Goal: Transaction & Acquisition: Purchase product/service

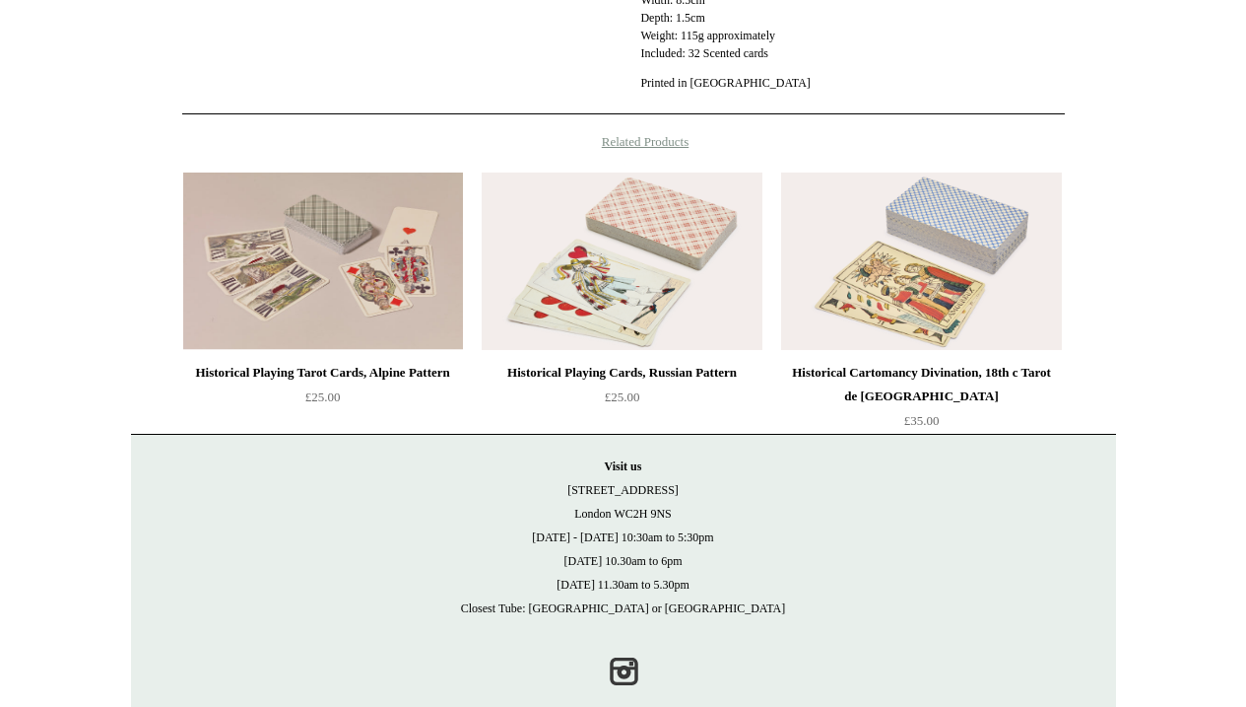
scroll to position [1008, 0]
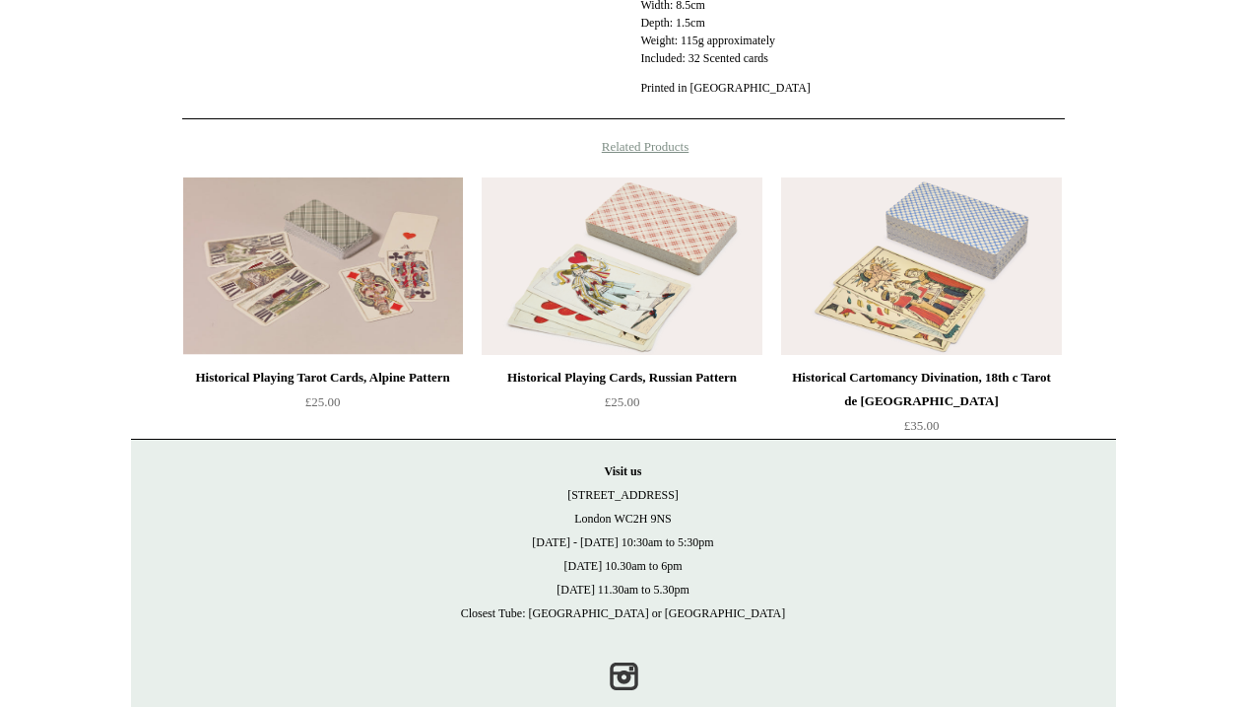
click at [617, 303] on img at bounding box center [622, 265] width 280 height 177
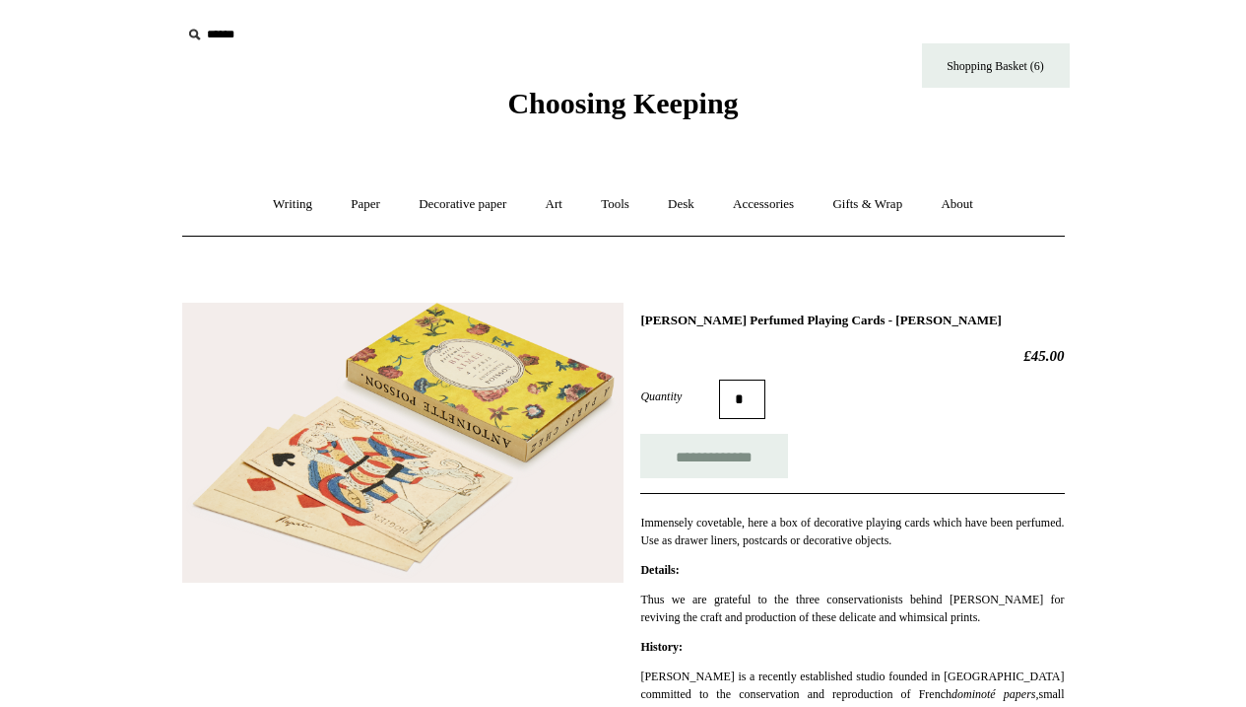
scroll to position [0, 0]
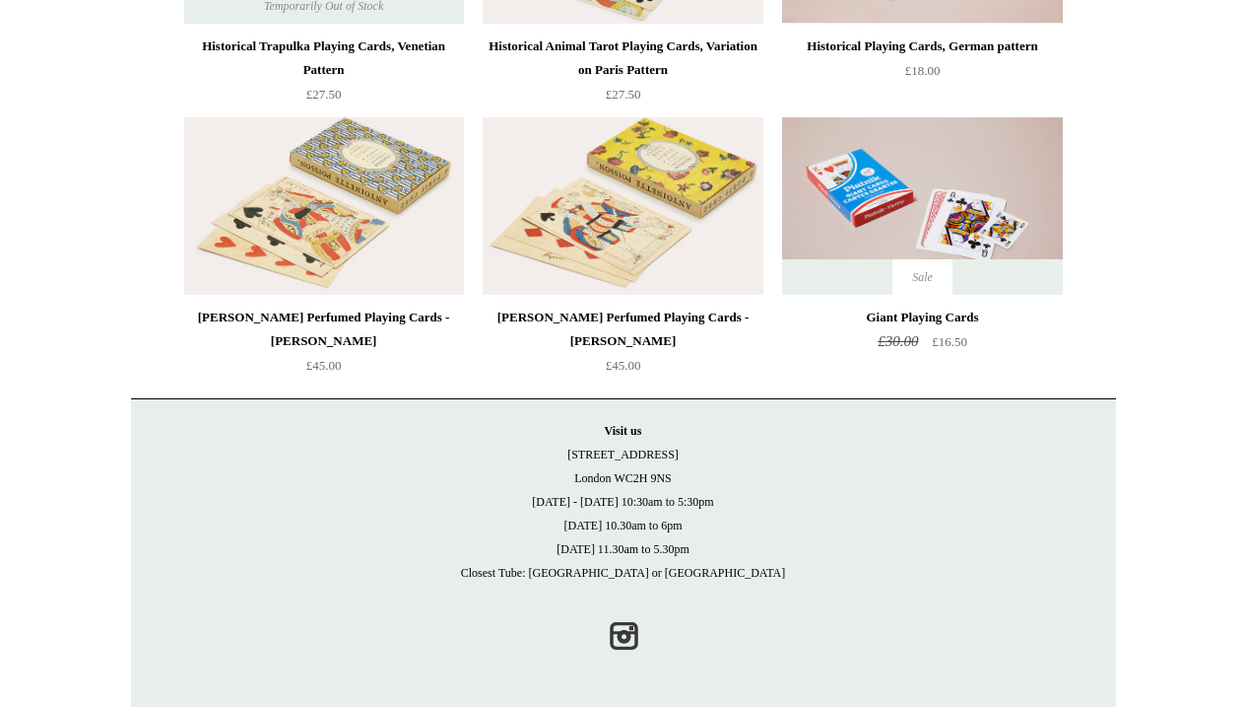
scroll to position [680, 0]
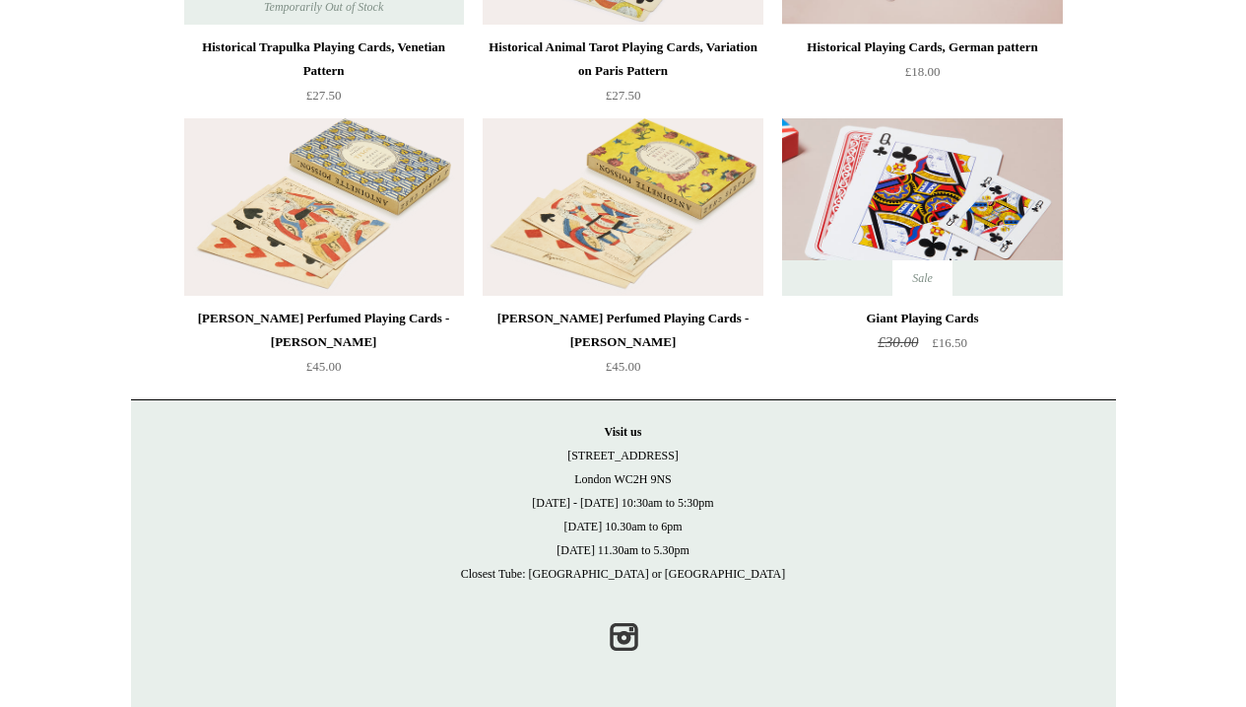
click at [953, 216] on img at bounding box center [922, 206] width 280 height 177
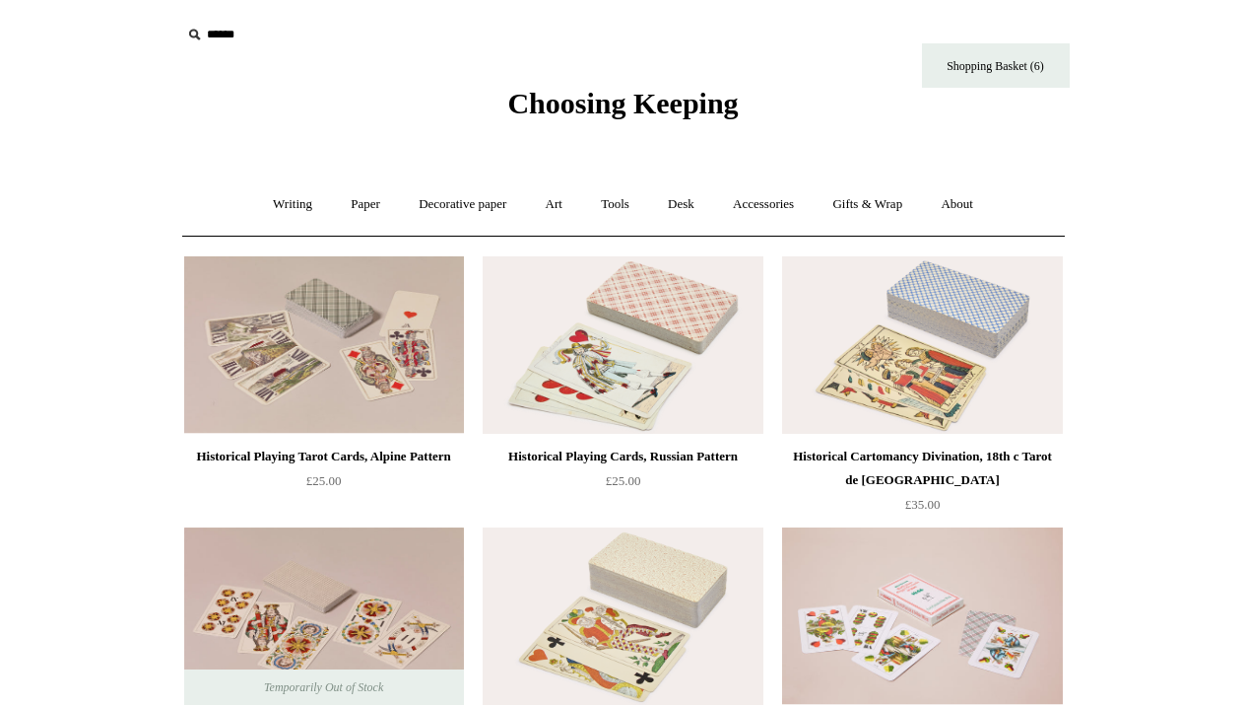
scroll to position [0, 0]
click at [871, 198] on link "Gifts & Wrap +" at bounding box center [867, 204] width 105 height 52
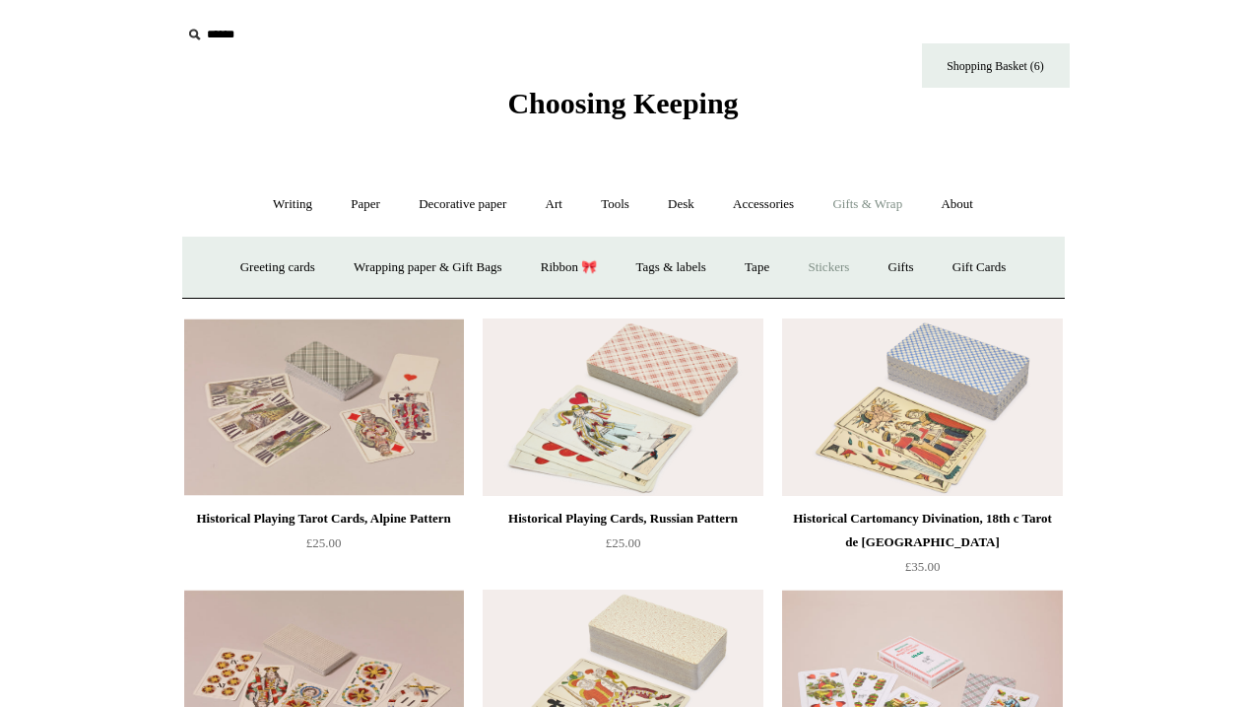
click at [840, 262] on link "Stickers" at bounding box center [828, 267] width 77 height 52
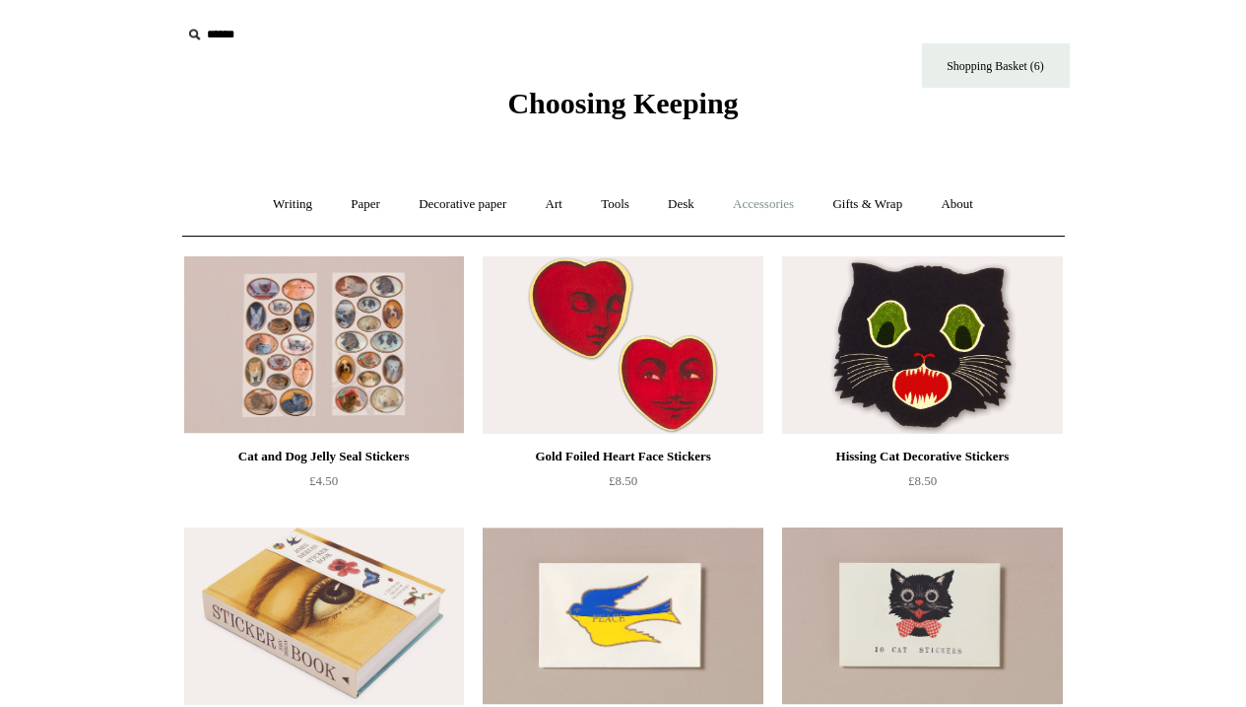
click at [771, 204] on link "Accessories +" at bounding box center [763, 204] width 97 height 52
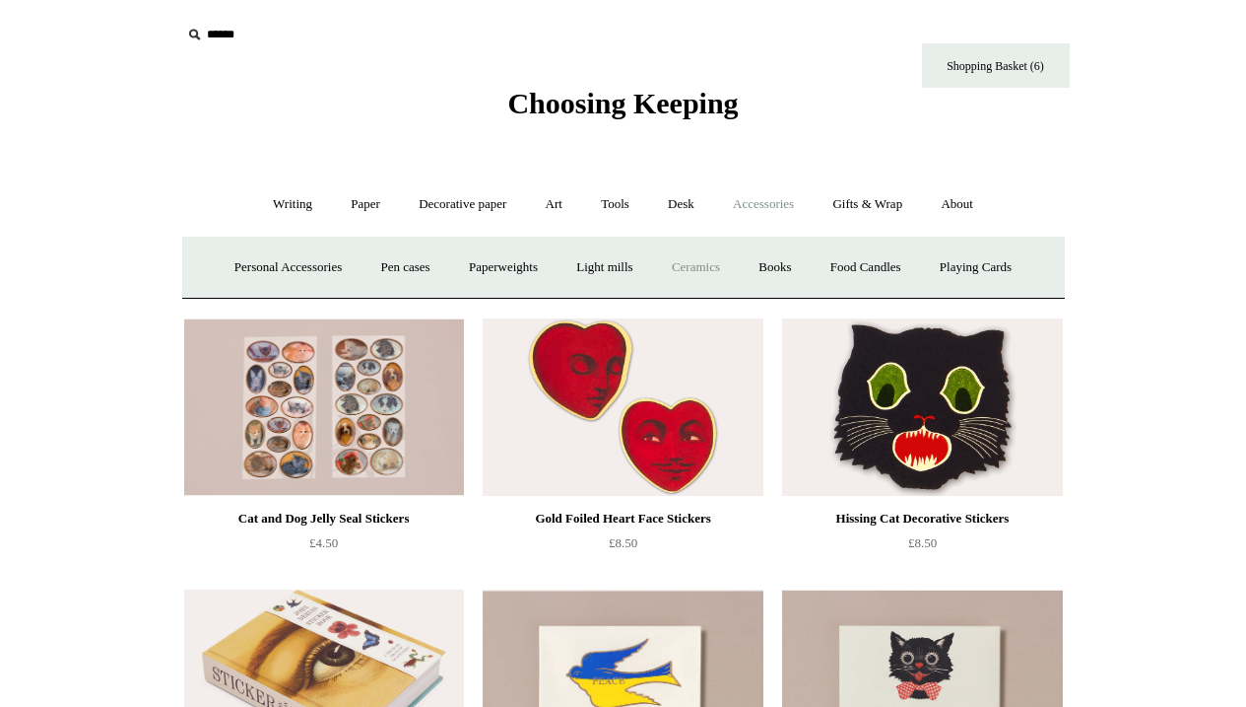
click at [701, 266] on link "Ceramics +" at bounding box center [696, 267] width 84 height 52
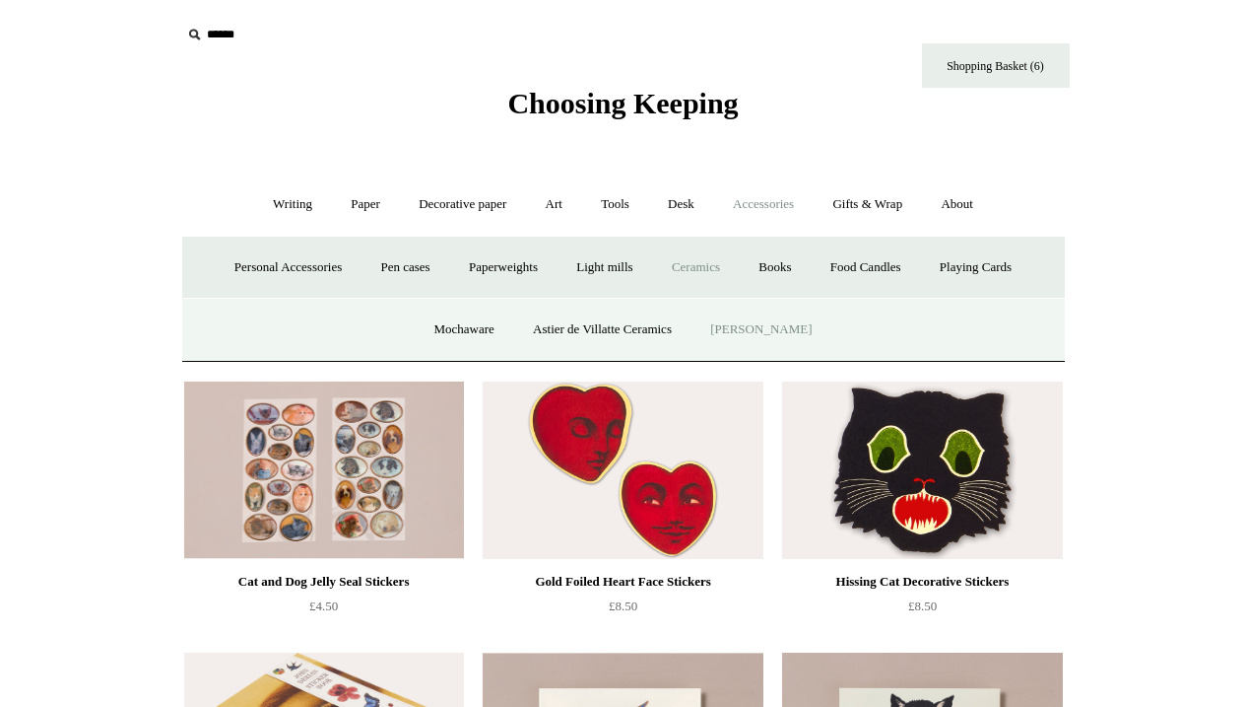
click at [749, 328] on link "[PERSON_NAME]" at bounding box center [761, 329] width 137 height 52
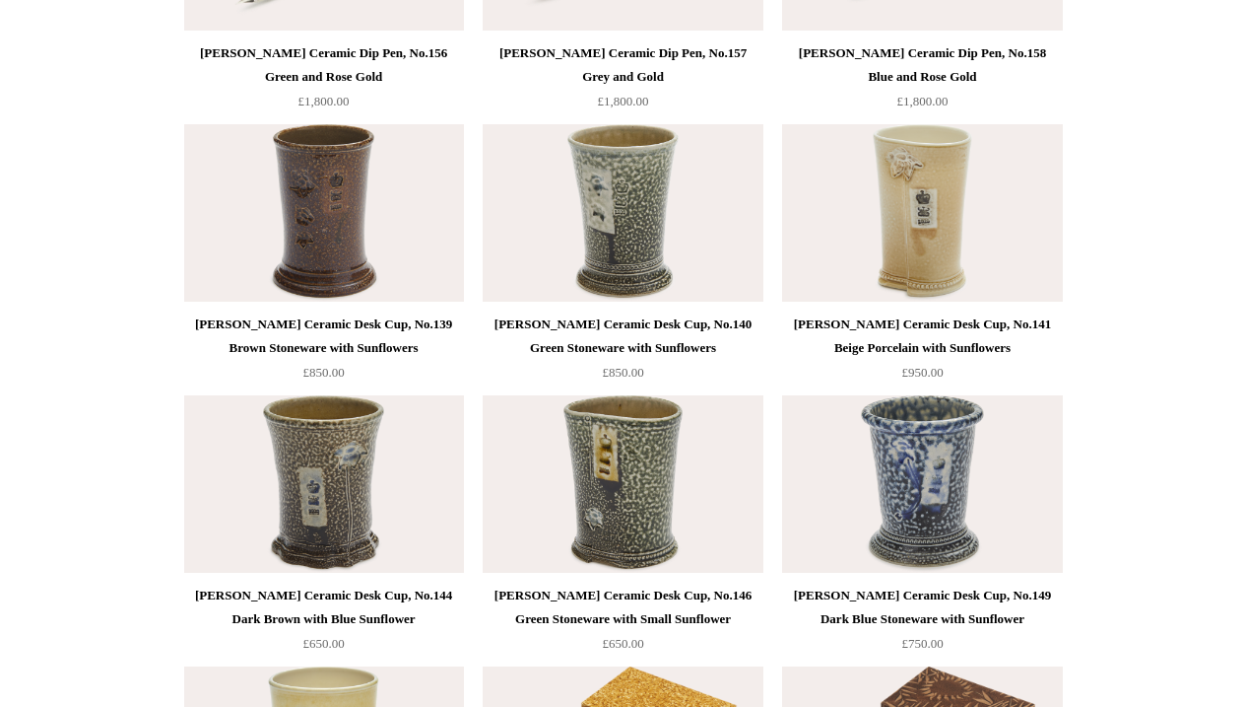
scroll to position [2302, 0]
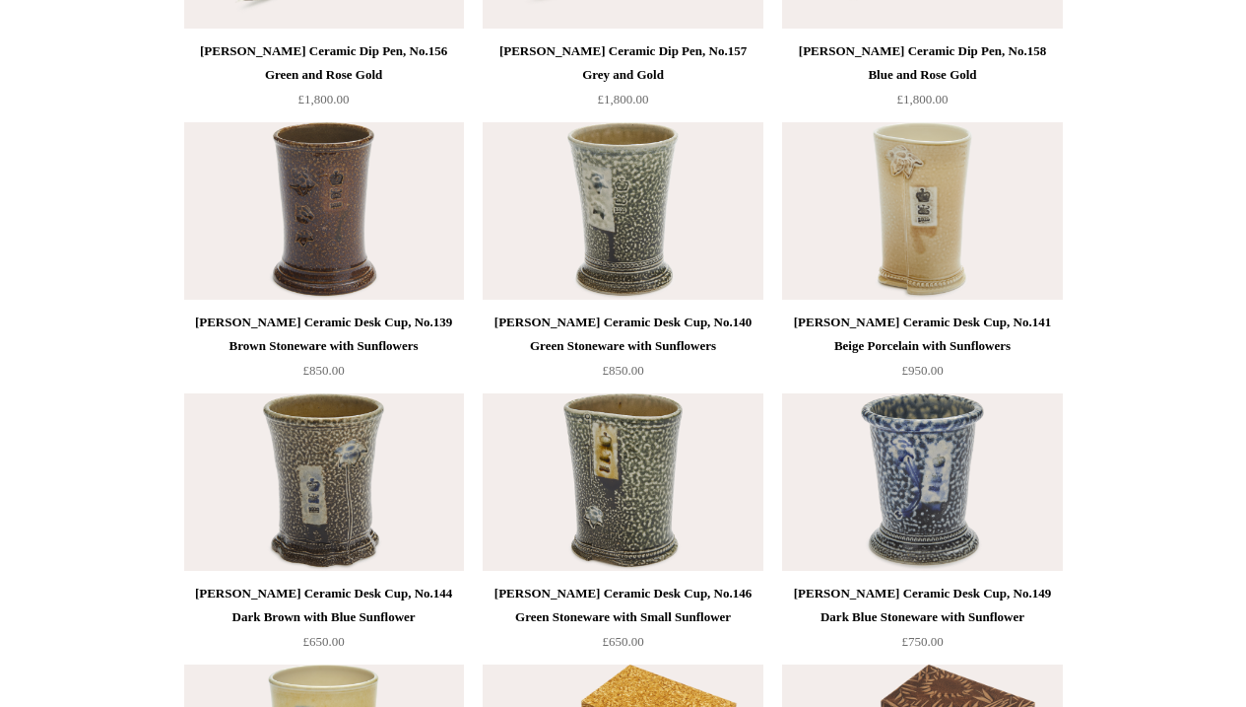
click at [749, 338] on div "[PERSON_NAME] Ceramic Desk Cup, No.140 Green Stoneware with Sunflowers" at bounding box center [623, 333] width 270 height 47
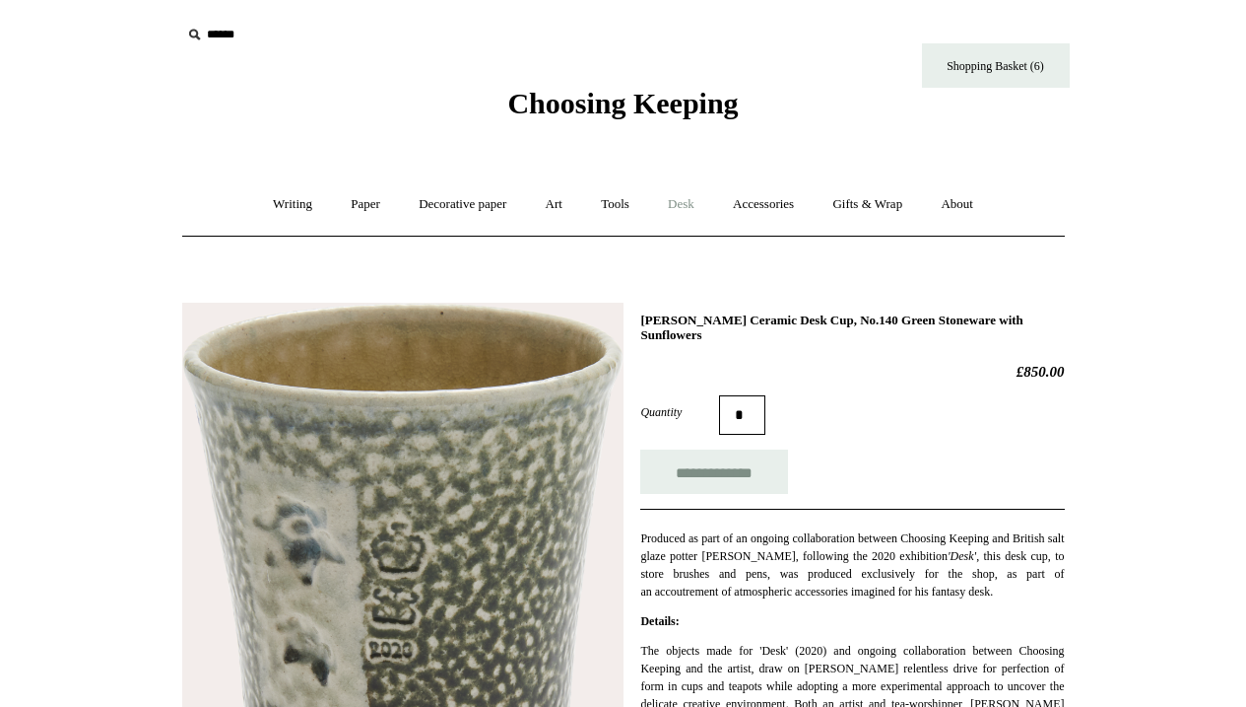
click at [680, 201] on link "Desk +" at bounding box center [681, 204] width 62 height 52
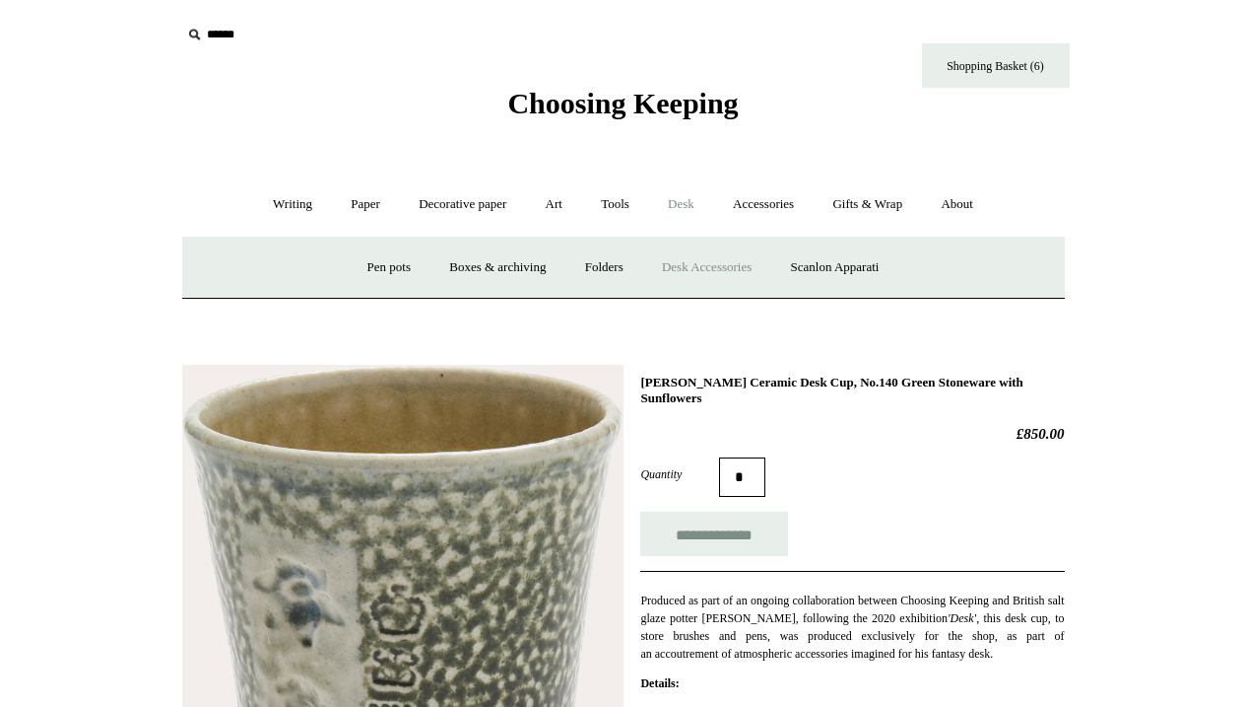
click at [684, 266] on link "Desk Accessories" at bounding box center [706, 267] width 125 height 52
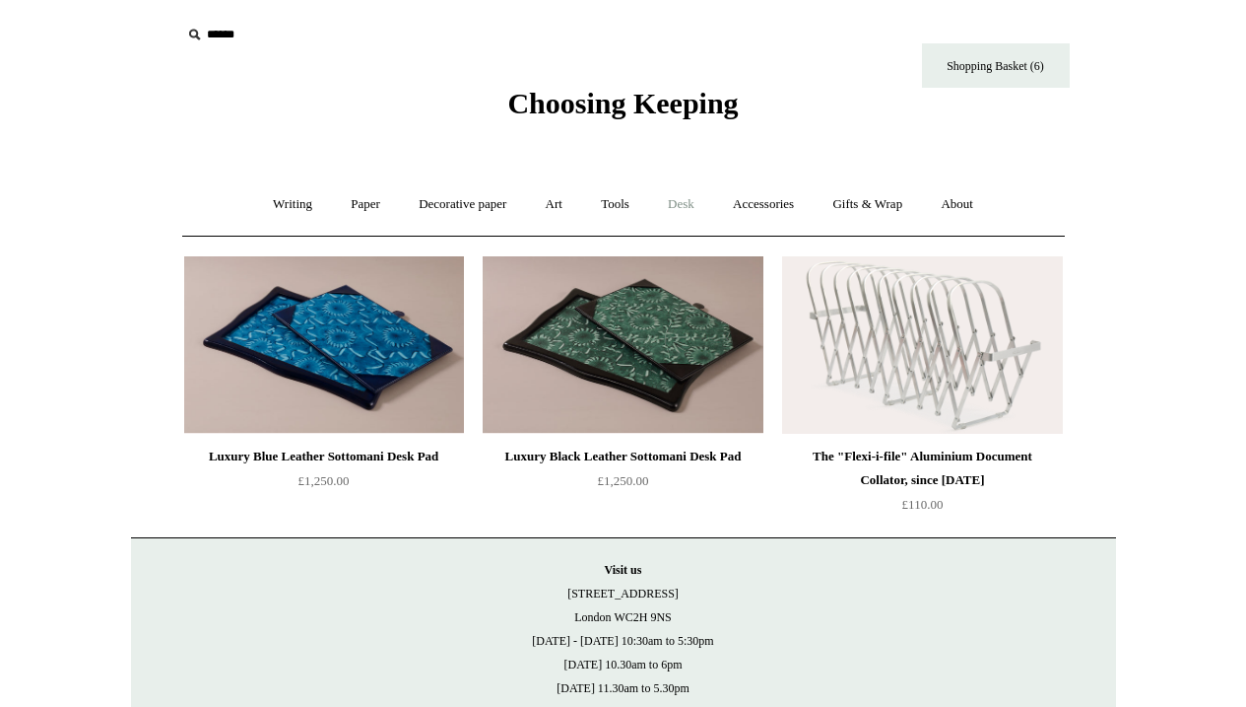
click at [686, 199] on link "Desk +" at bounding box center [681, 204] width 62 height 52
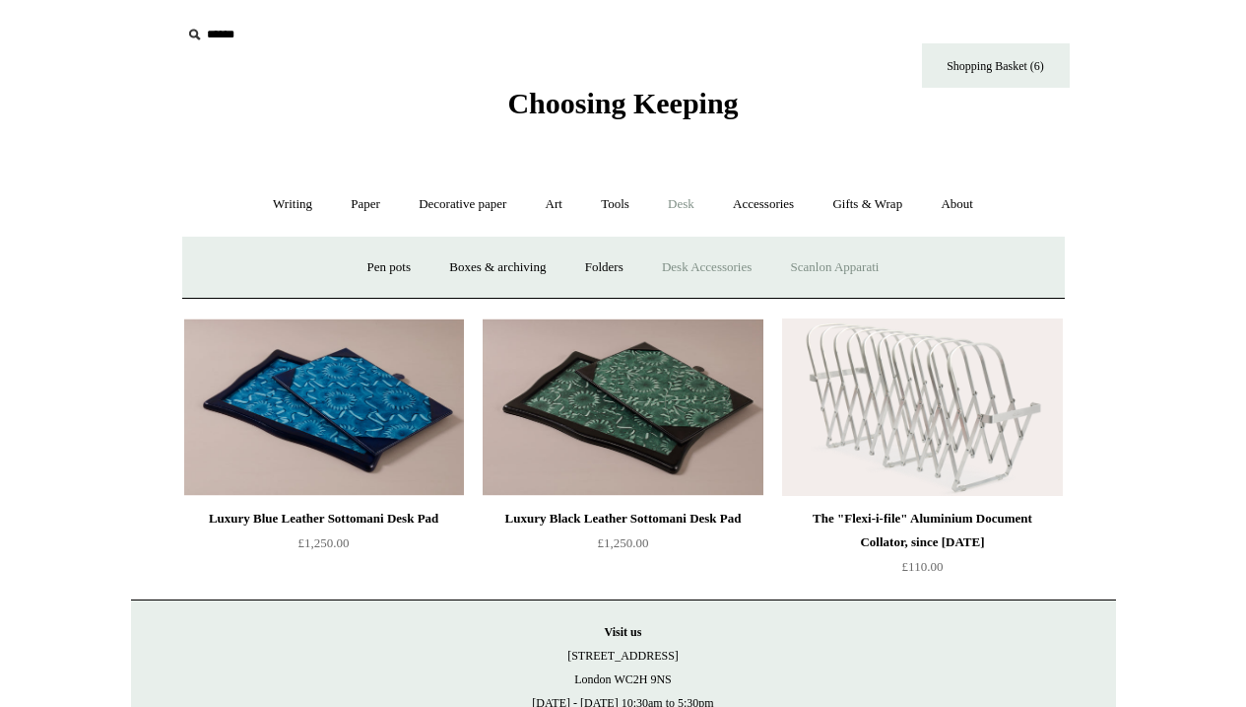
click at [850, 261] on link "Scanlon Apparati" at bounding box center [836, 267] width 124 height 52
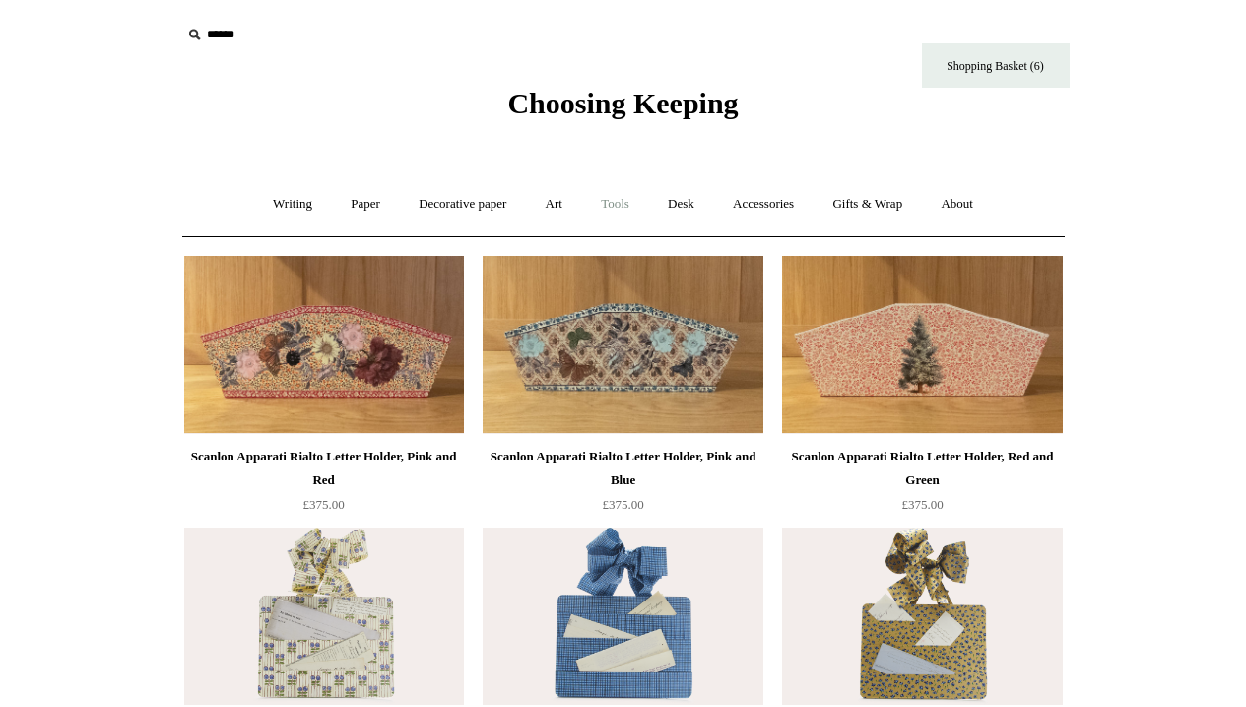
click at [614, 207] on link "Tools +" at bounding box center [615, 204] width 64 height 52
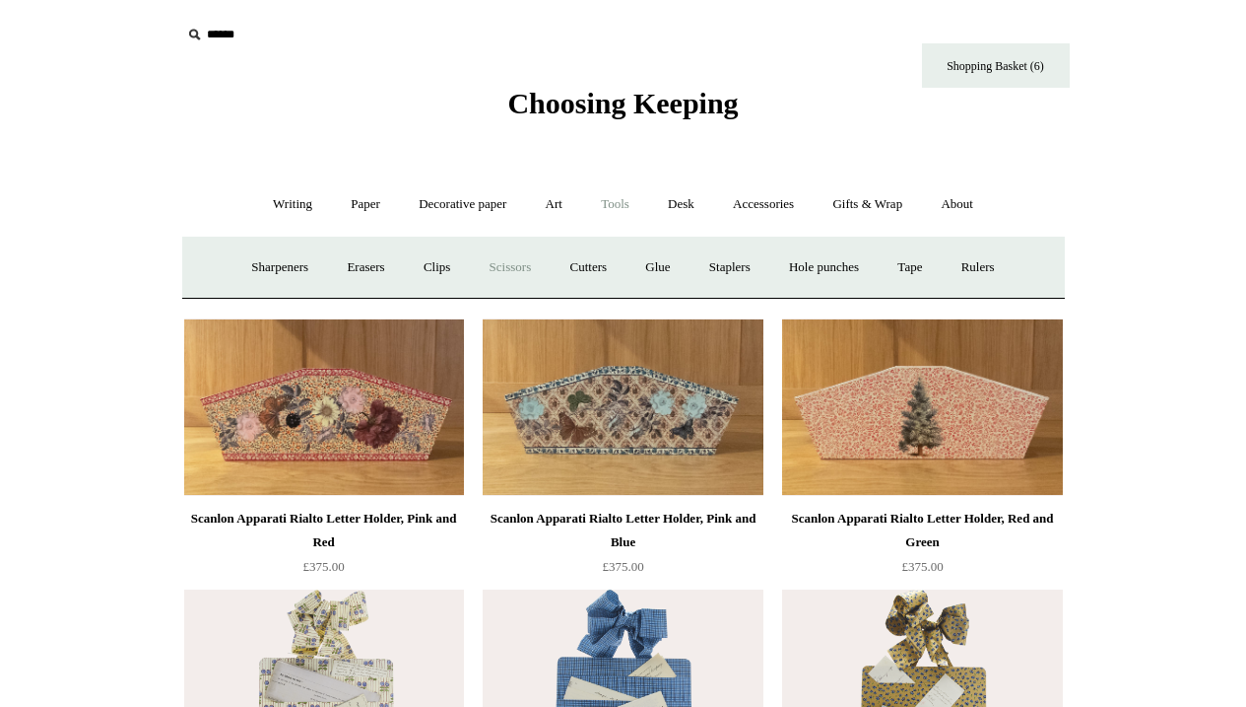
click at [508, 264] on link "Scissors" at bounding box center [511, 267] width 78 height 52
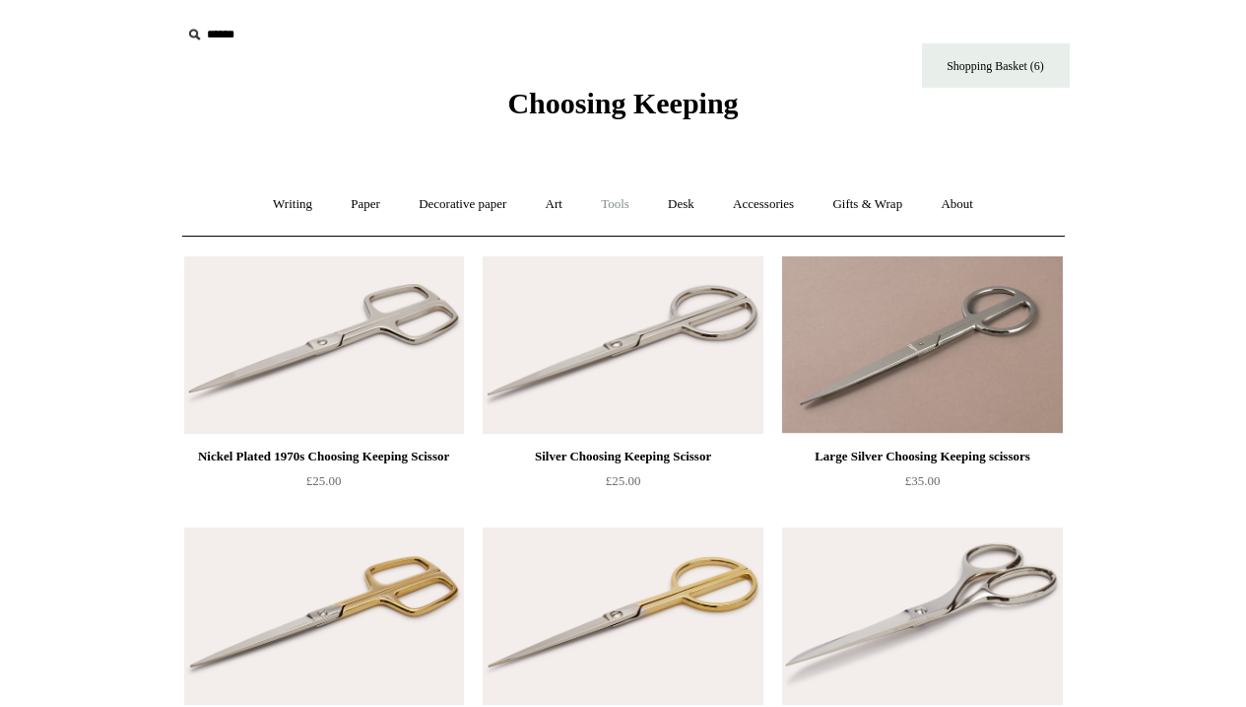
click at [619, 202] on link "Tools +" at bounding box center [615, 204] width 64 height 52
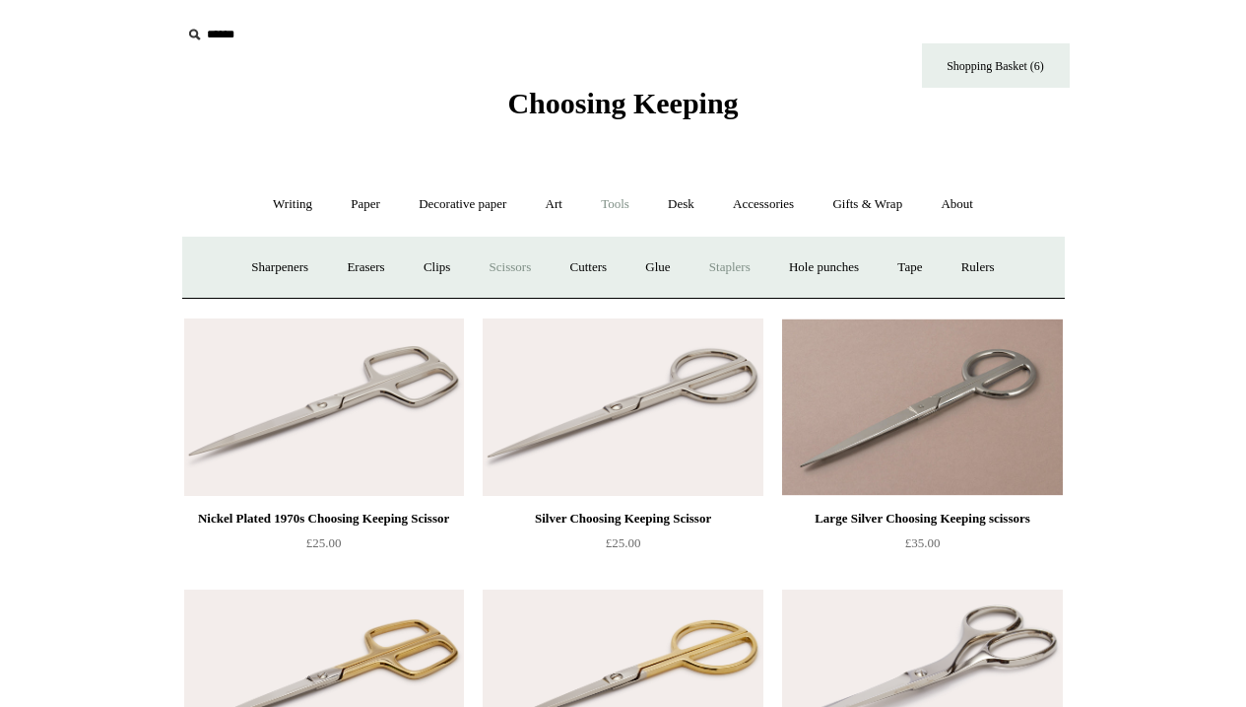
click at [731, 265] on link "Staplers +" at bounding box center [730, 267] width 77 height 52
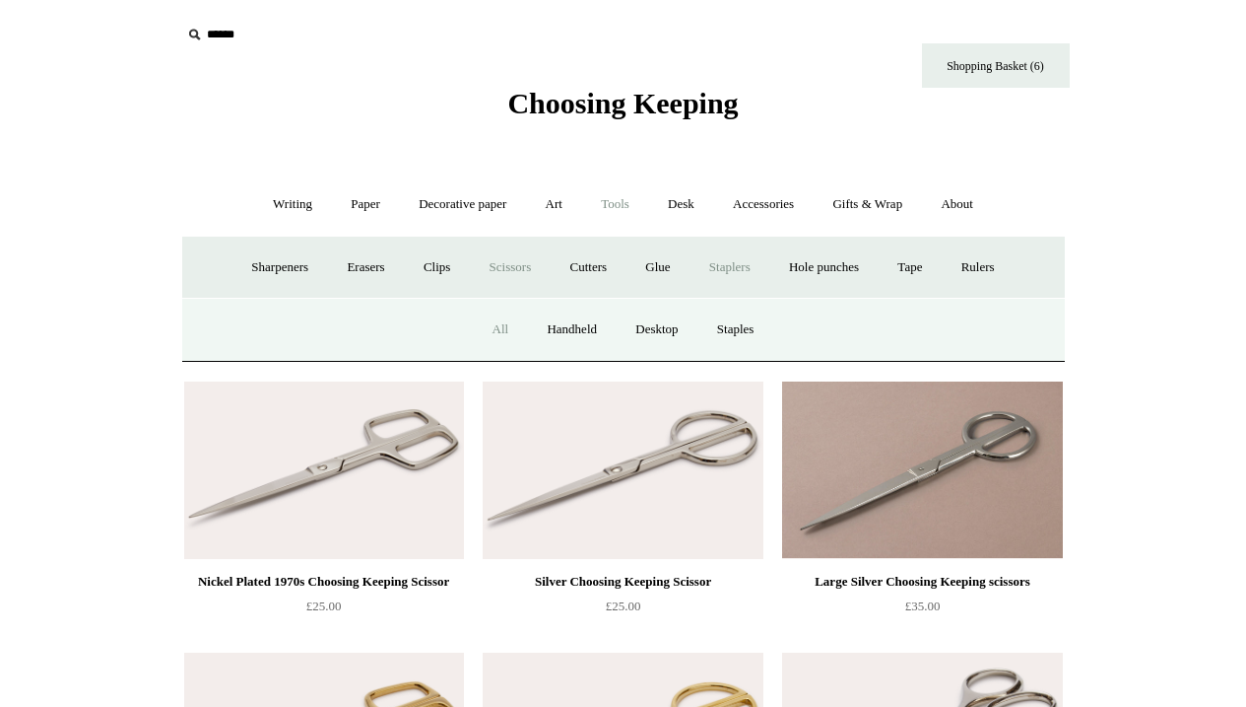
click at [497, 325] on link "All" at bounding box center [501, 329] width 52 height 52
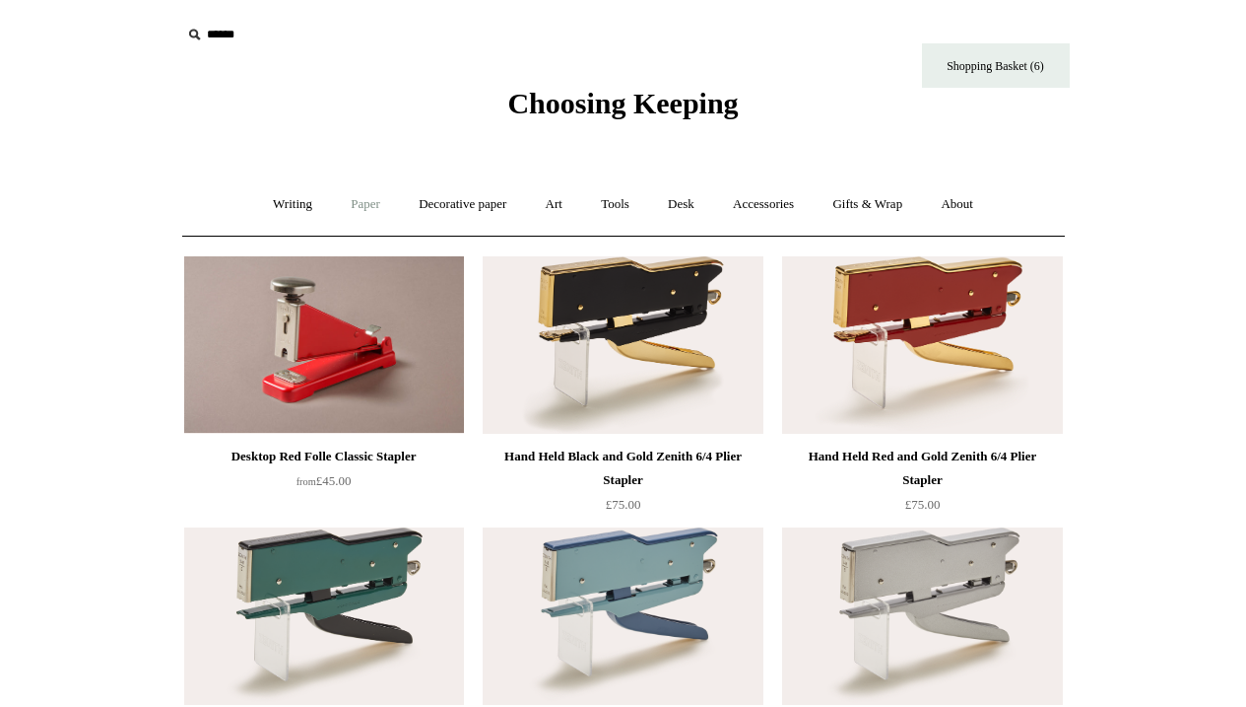
click at [357, 201] on link "Paper +" at bounding box center [365, 204] width 65 height 52
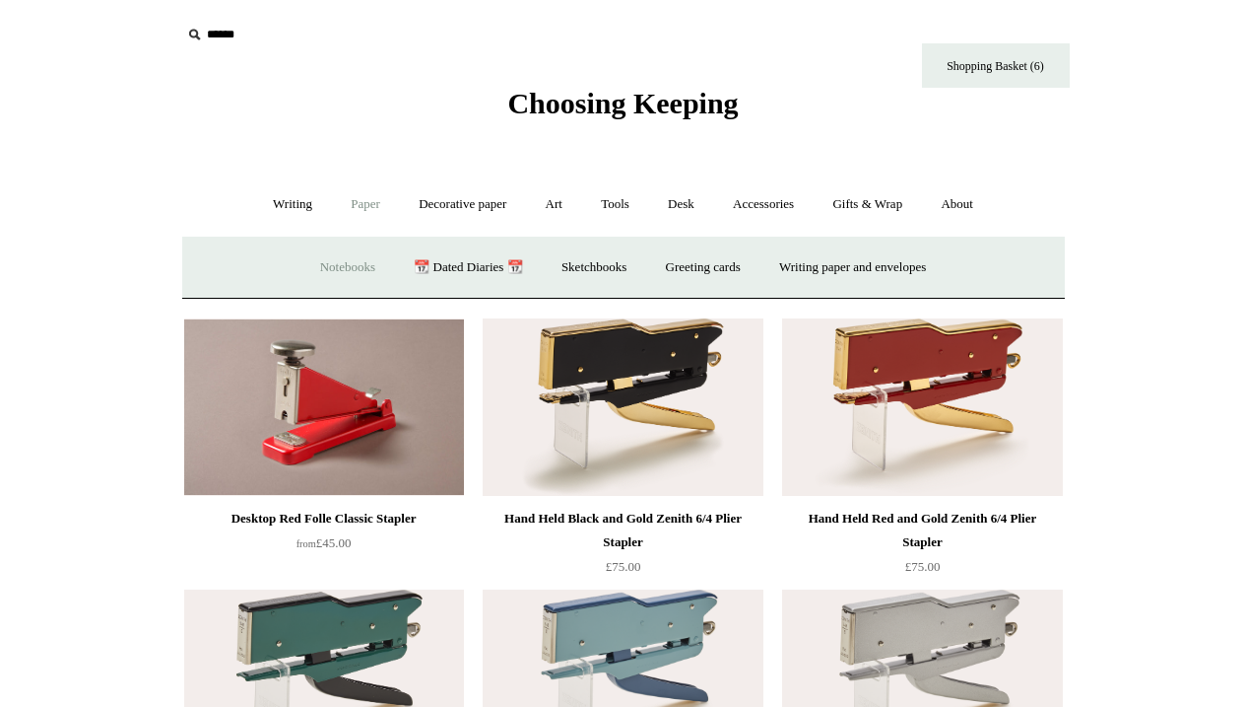
click at [332, 266] on link "Notebooks +" at bounding box center [348, 267] width 91 height 52
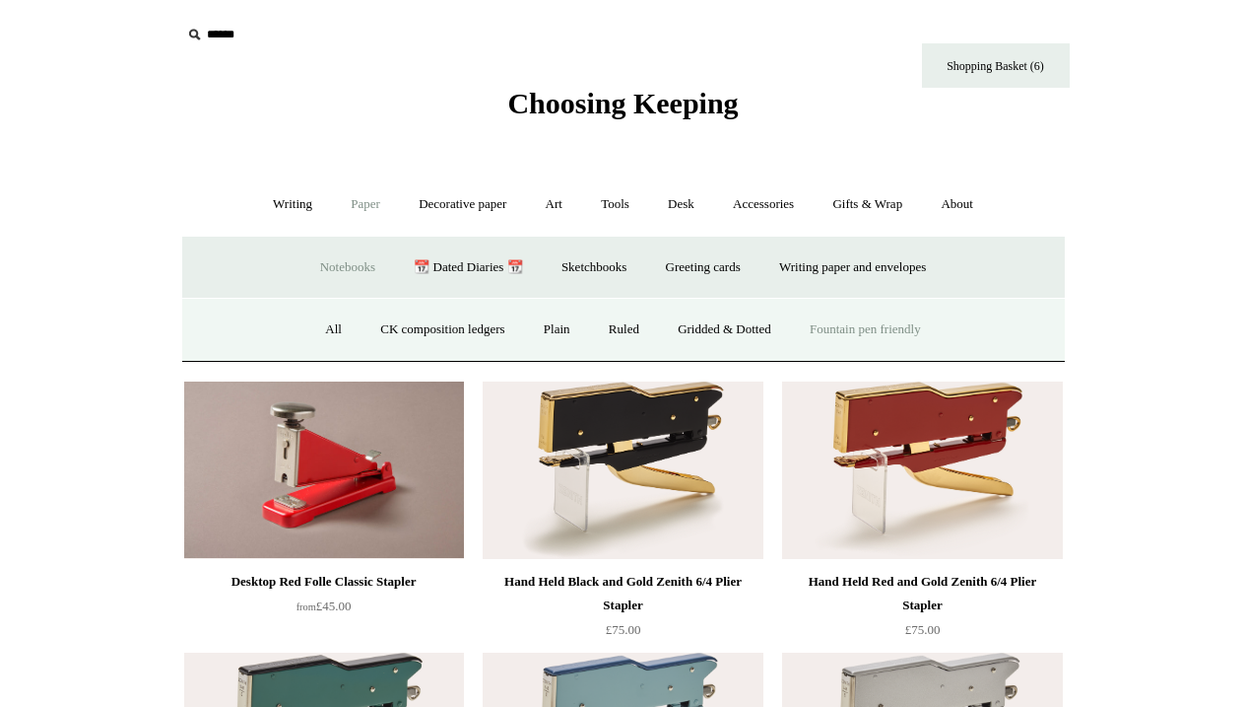
click at [850, 325] on link "Fountain pen friendly" at bounding box center [865, 329] width 147 height 52
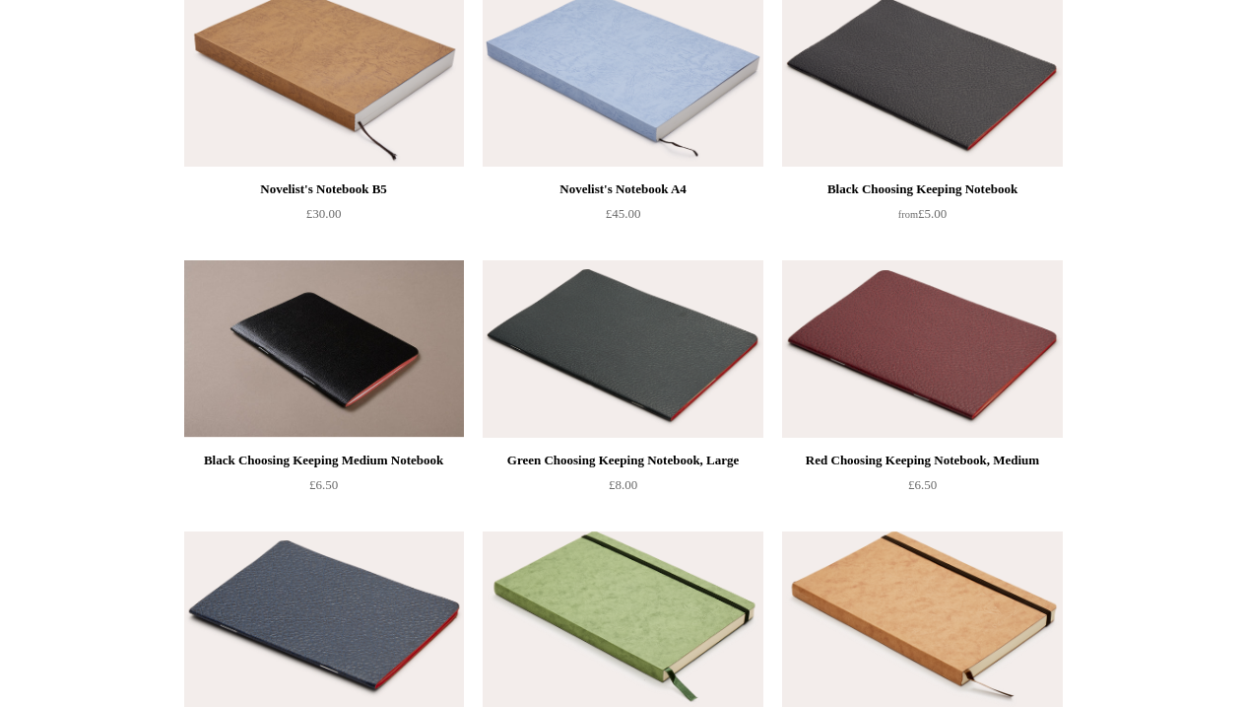
scroll to position [1556, 0]
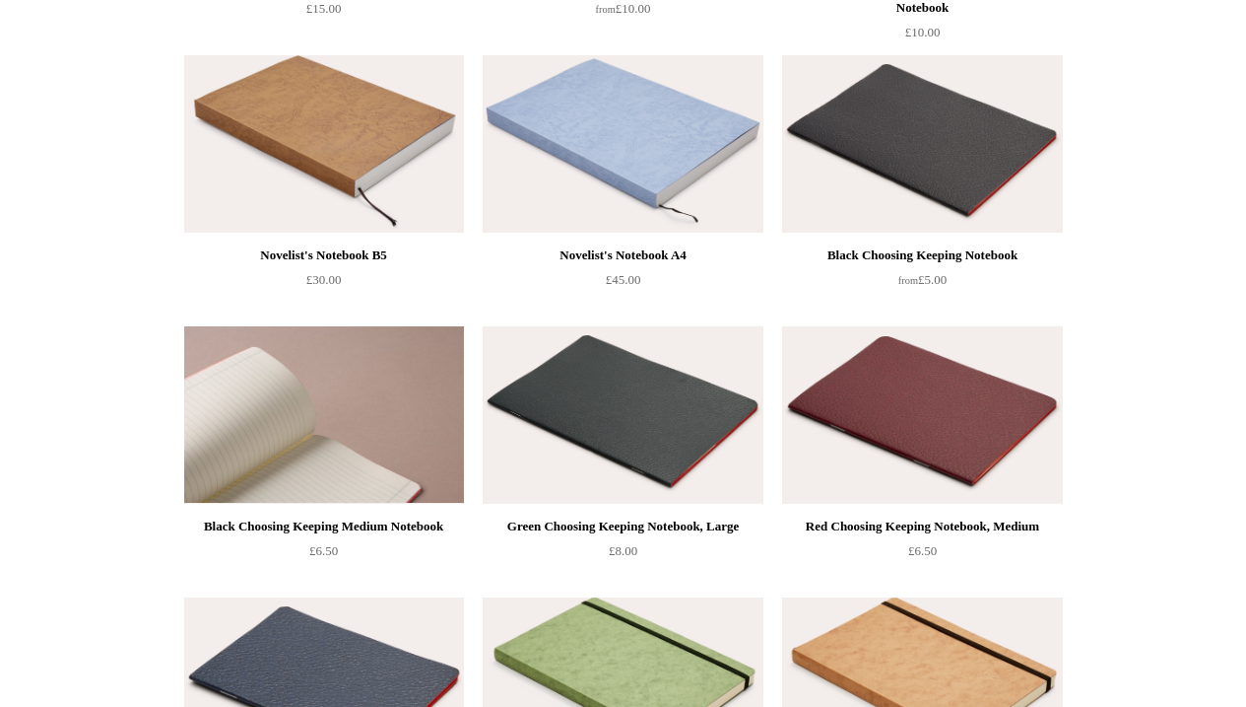
click at [376, 425] on img at bounding box center [324, 414] width 280 height 177
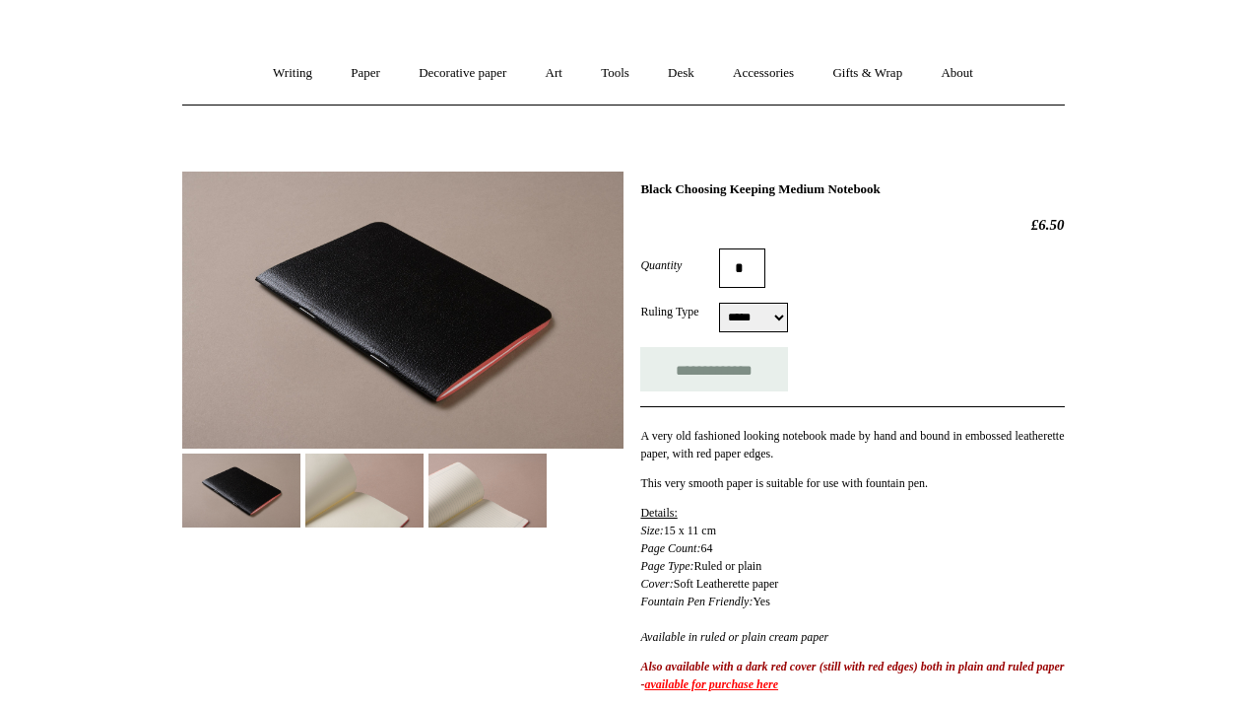
scroll to position [134, 0]
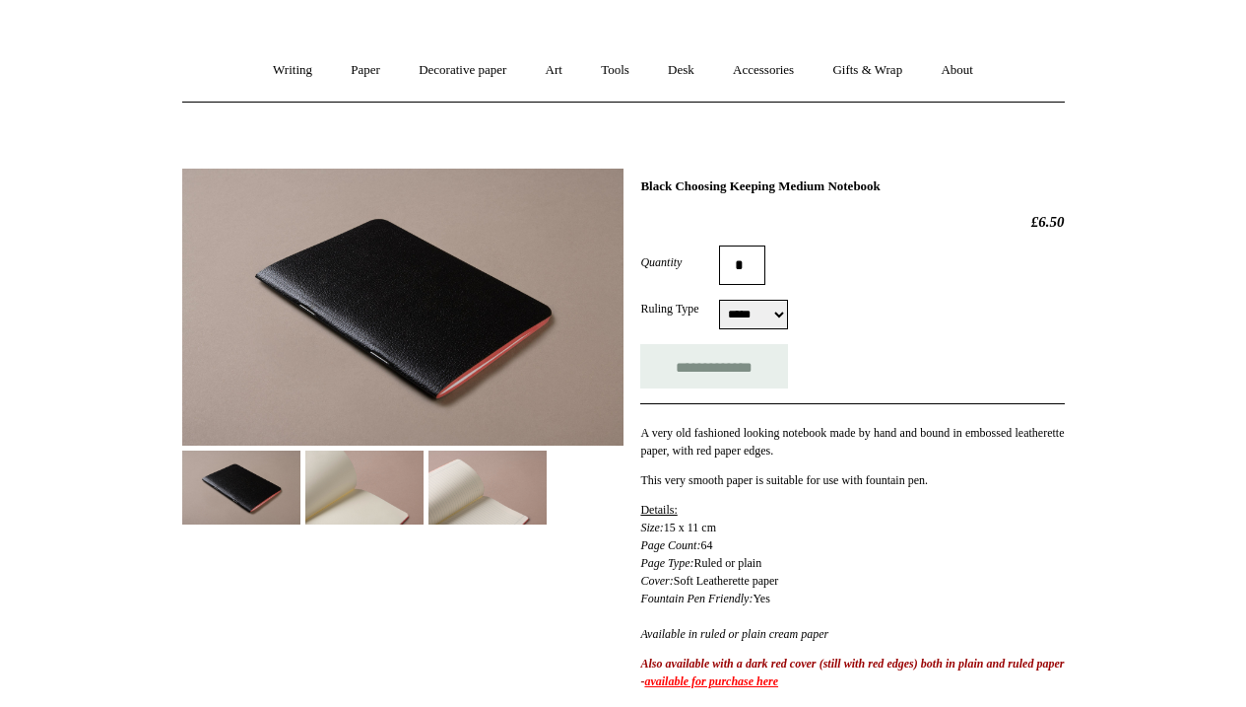
click at [367, 504] on img at bounding box center [364, 487] width 118 height 74
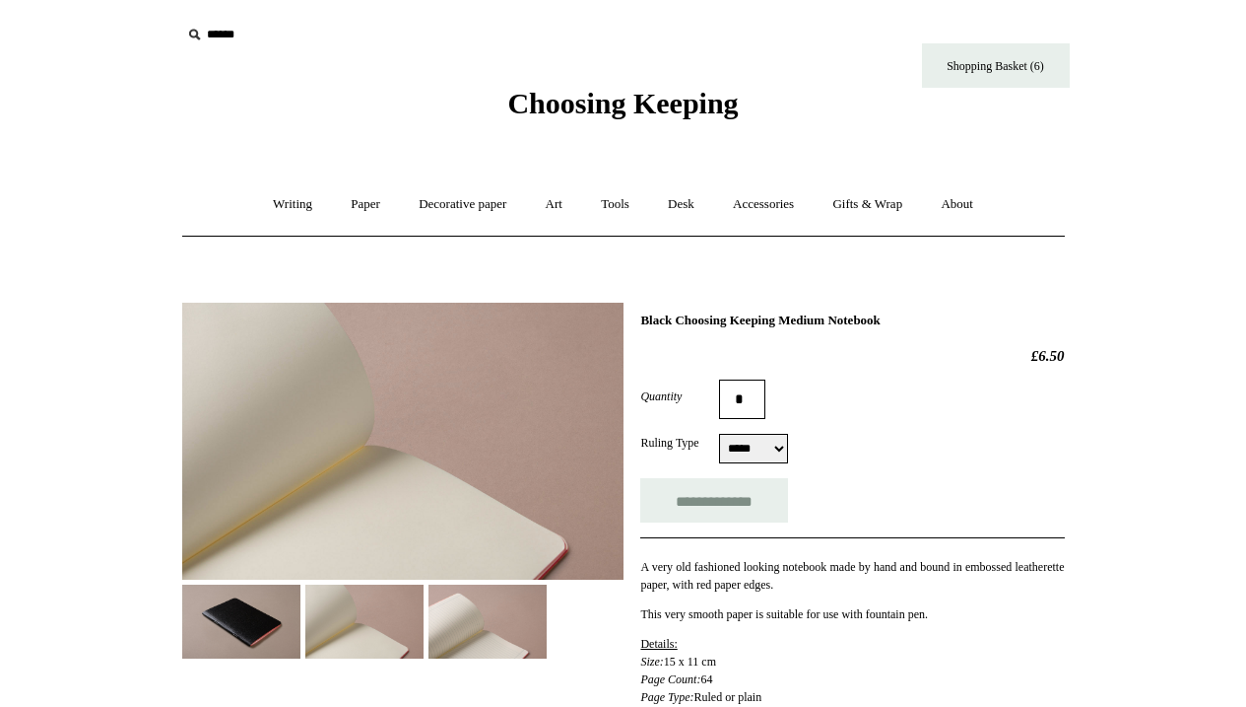
scroll to position [0, 0]
click at [269, 206] on link "Writing +" at bounding box center [292, 204] width 75 height 52
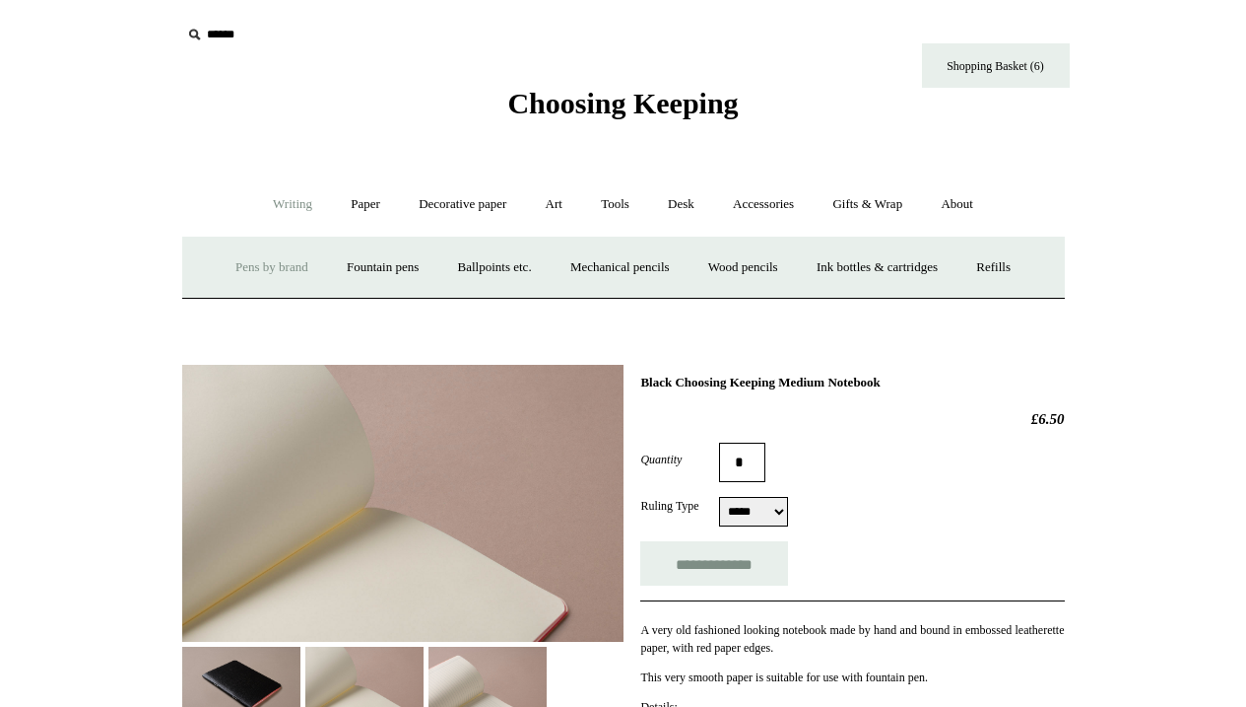
click at [270, 264] on link "Pens by brand +" at bounding box center [272, 267] width 108 height 52
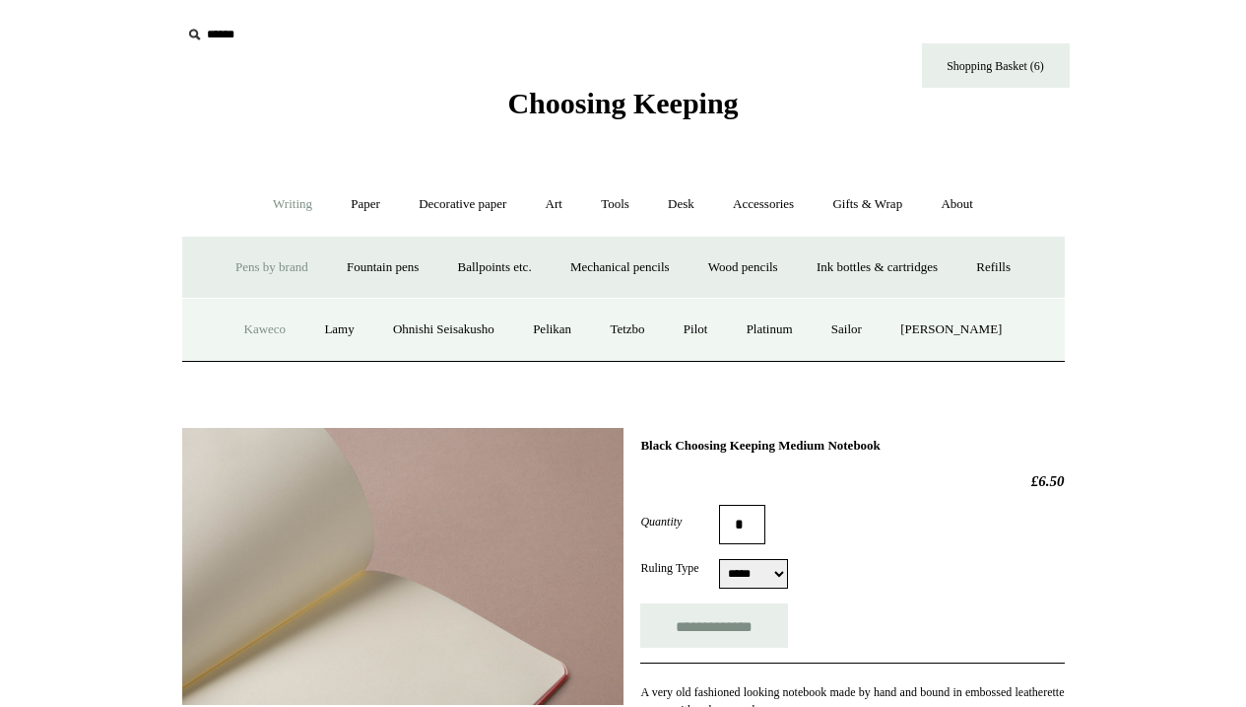
click at [257, 332] on link "Kaweco" at bounding box center [266, 329] width 78 height 52
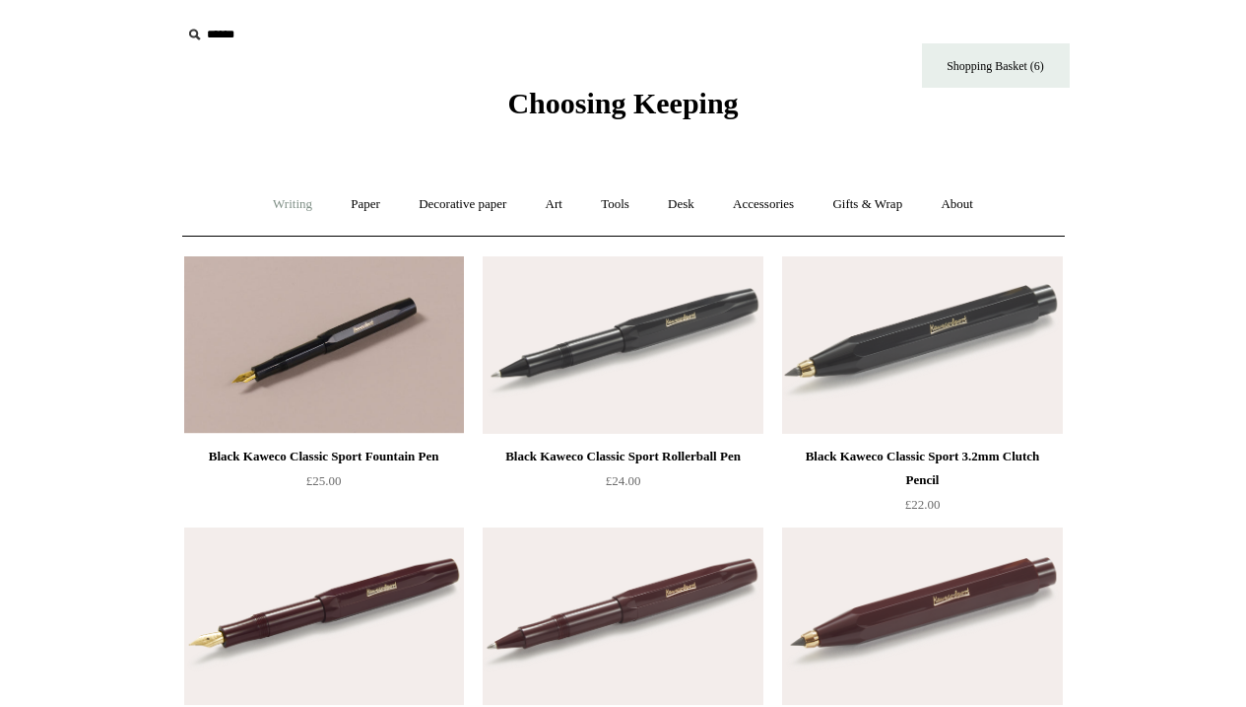
click at [292, 203] on link "Writing +" at bounding box center [292, 204] width 75 height 52
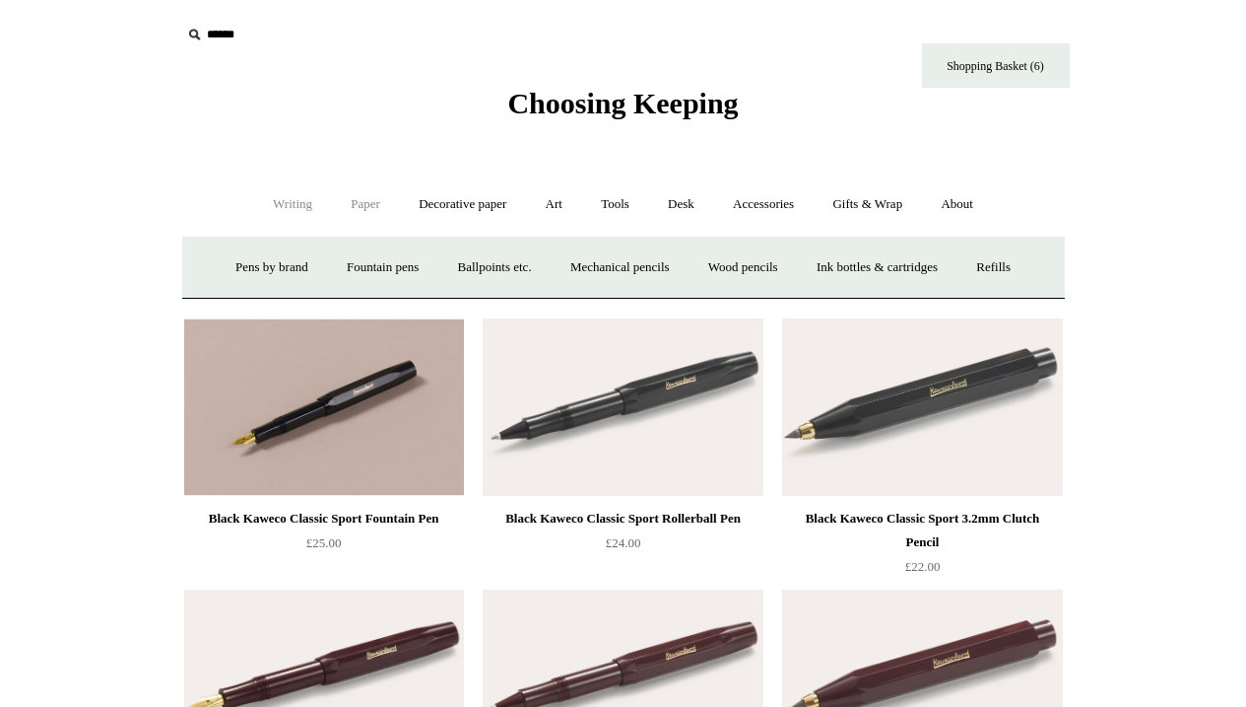
click at [347, 201] on link "Paper +" at bounding box center [365, 204] width 65 height 52
click at [445, 200] on link "Decorative paper +" at bounding box center [462, 204] width 123 height 52
click at [641, 262] on link "[PERSON_NAME]" at bounding box center [663, 267] width 137 height 52
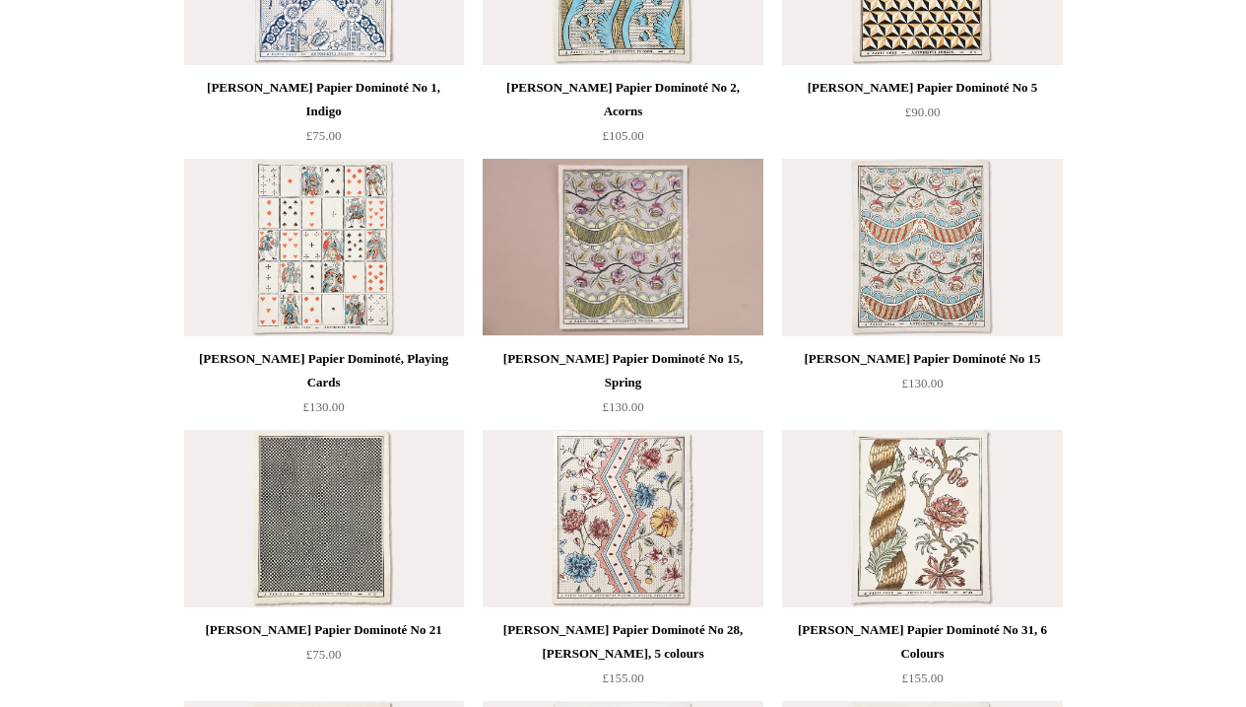
scroll to position [642, 0]
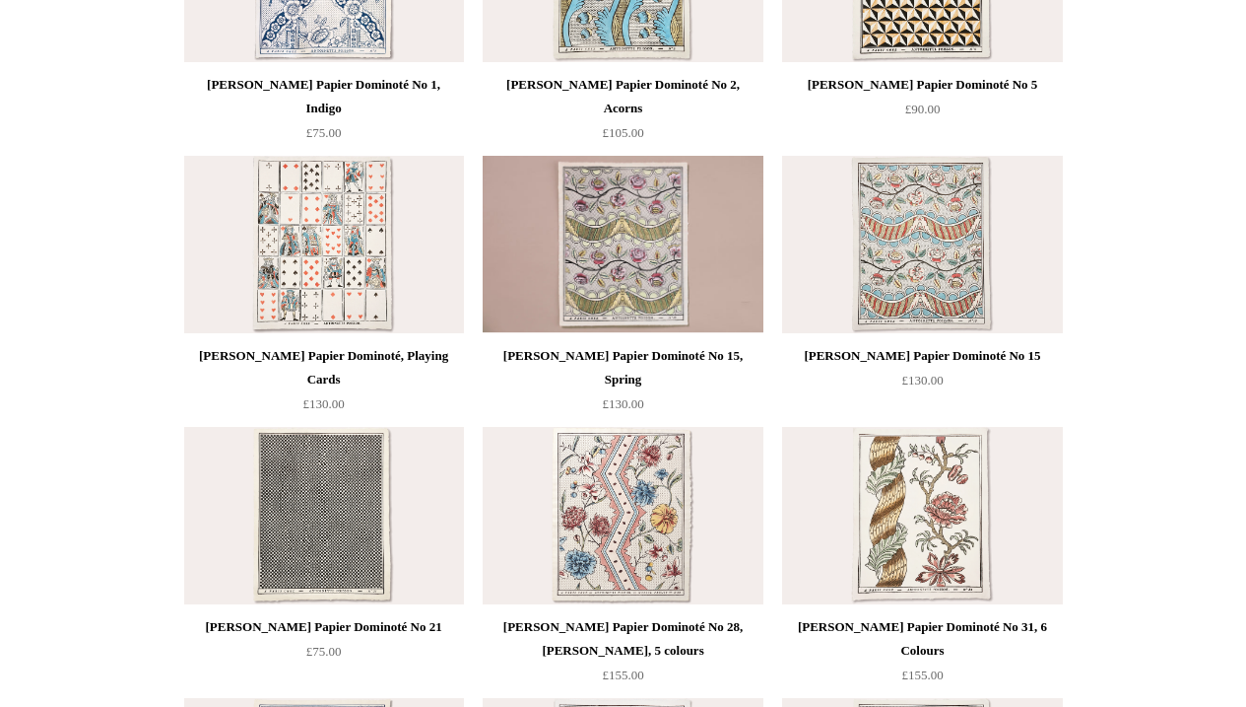
click at [363, 268] on img at bounding box center [324, 244] width 280 height 177
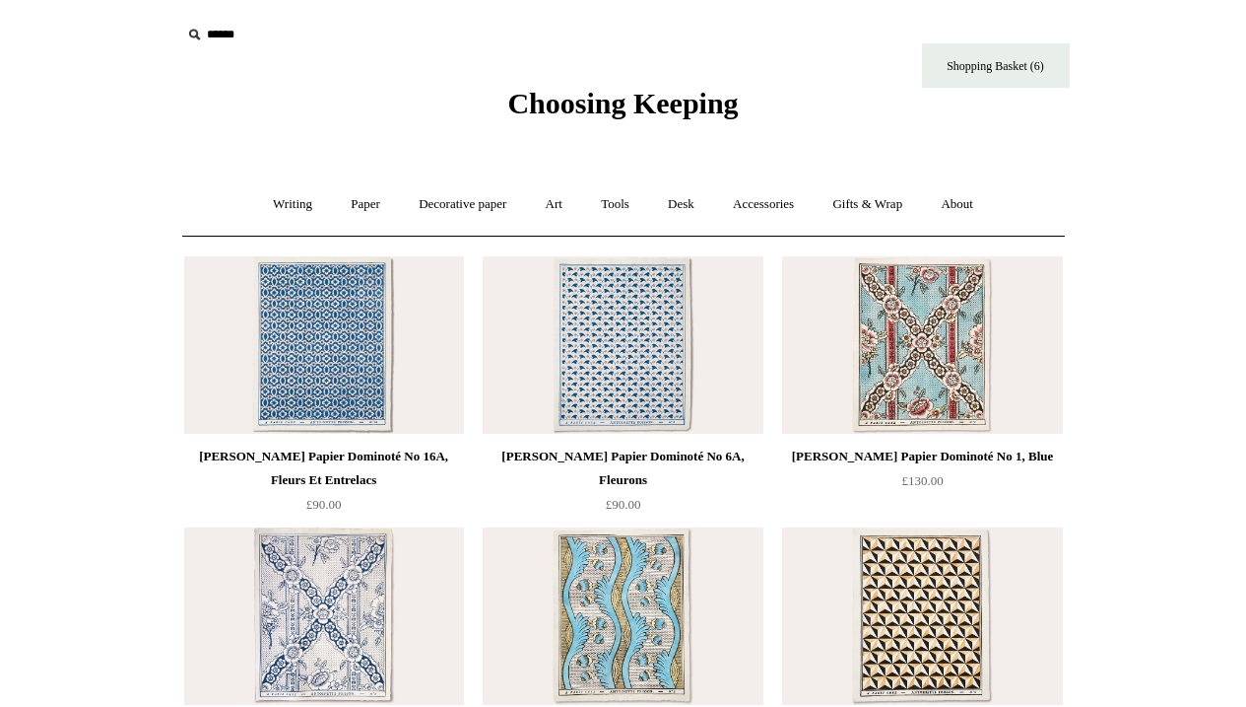
scroll to position [0, 0]
click at [617, 203] on link "Tools +" at bounding box center [615, 204] width 64 height 52
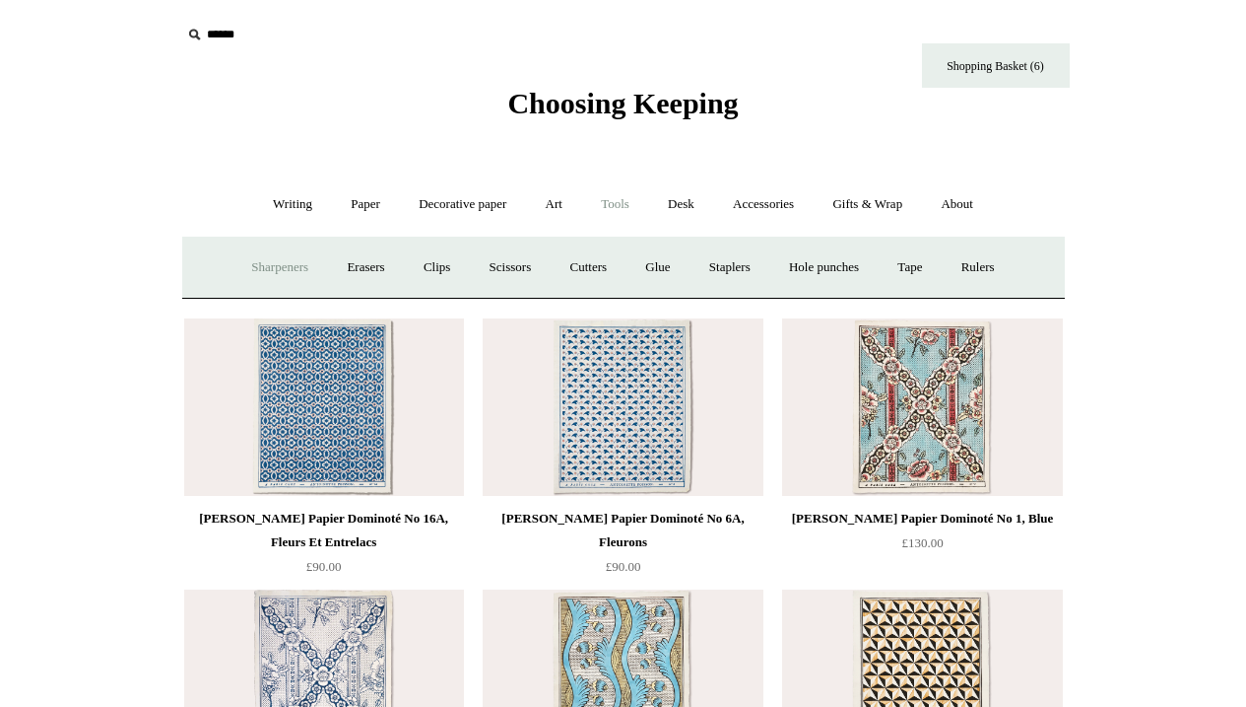
click at [281, 264] on link "Sharpeners" at bounding box center [280, 267] width 93 height 52
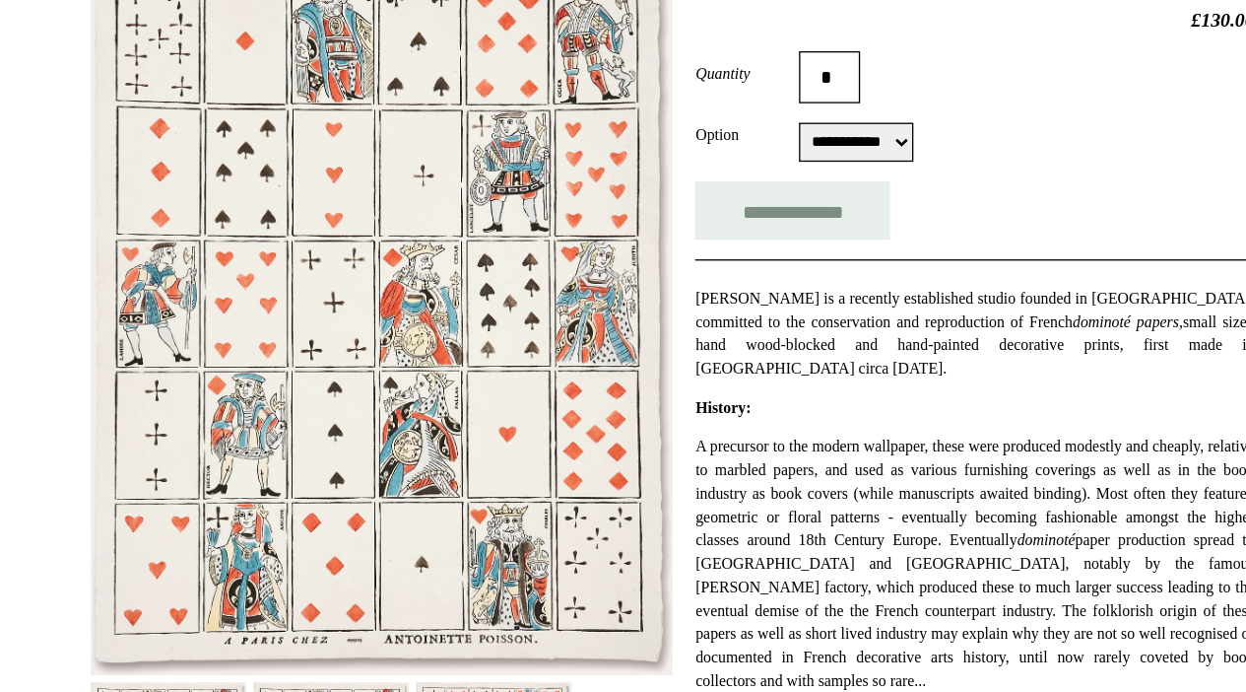
scroll to position [174, 0]
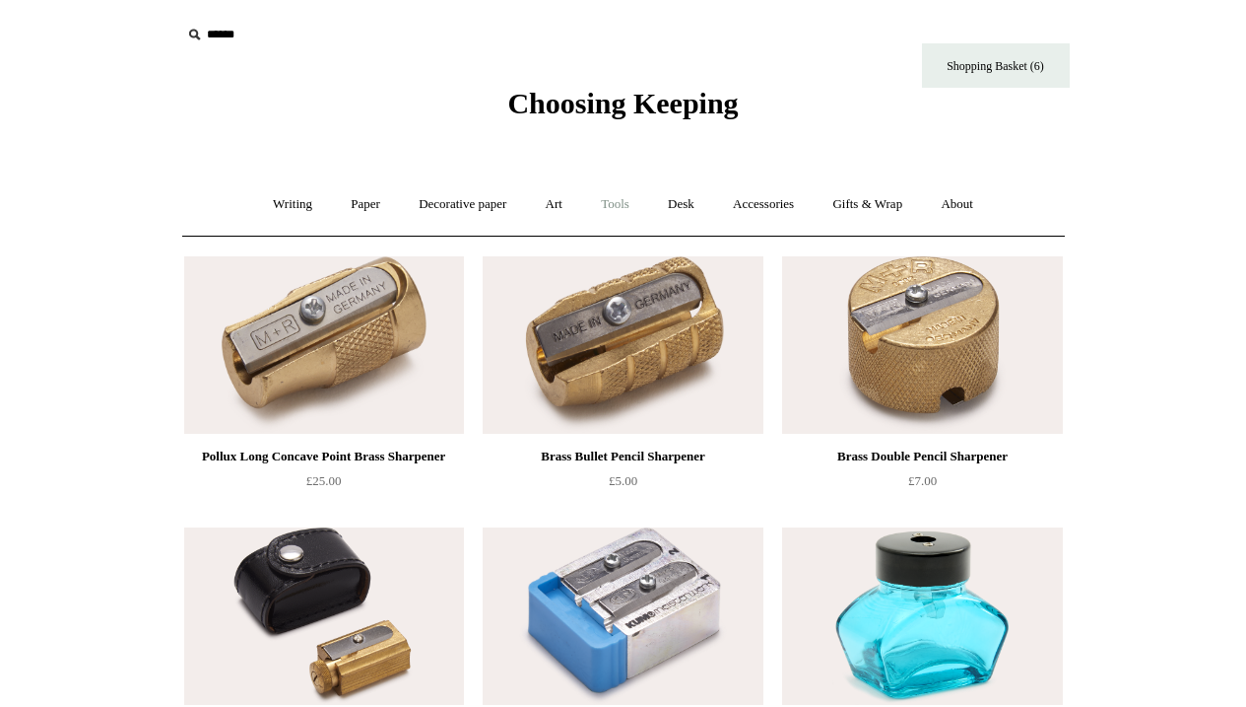
click at [632, 205] on link "Tools +" at bounding box center [615, 204] width 64 height 52
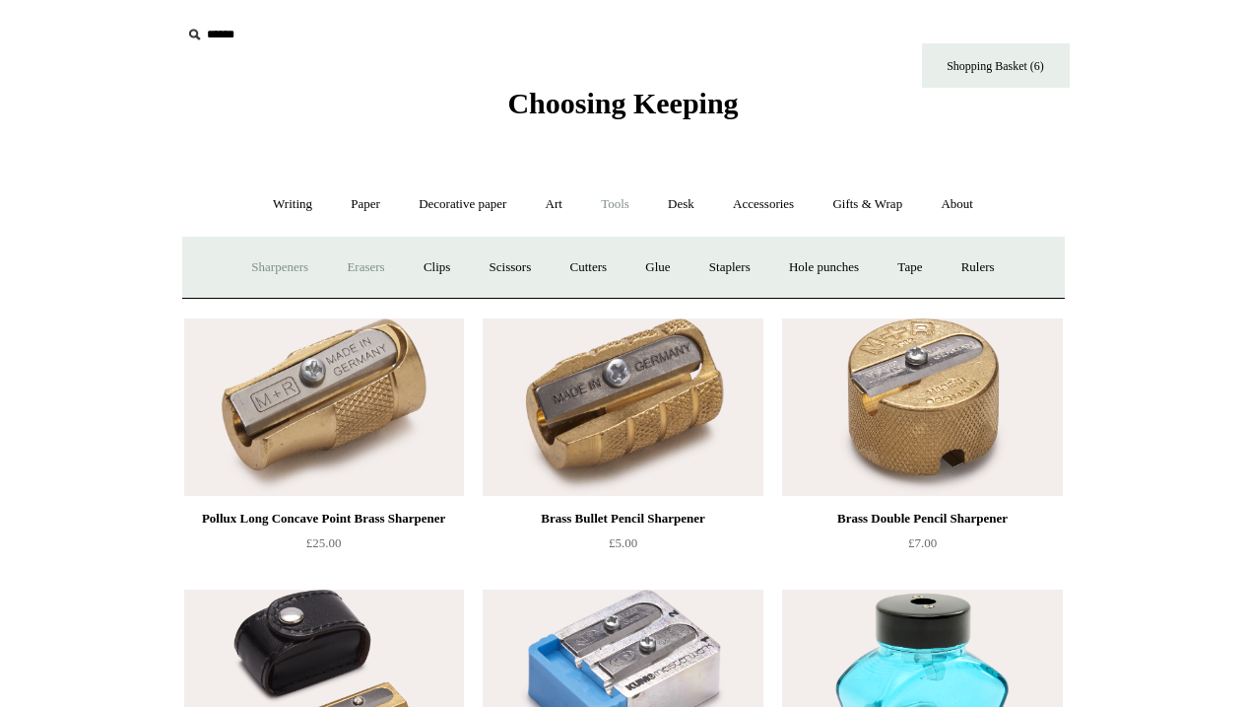
click at [358, 261] on link "Erasers" at bounding box center [365, 267] width 73 height 52
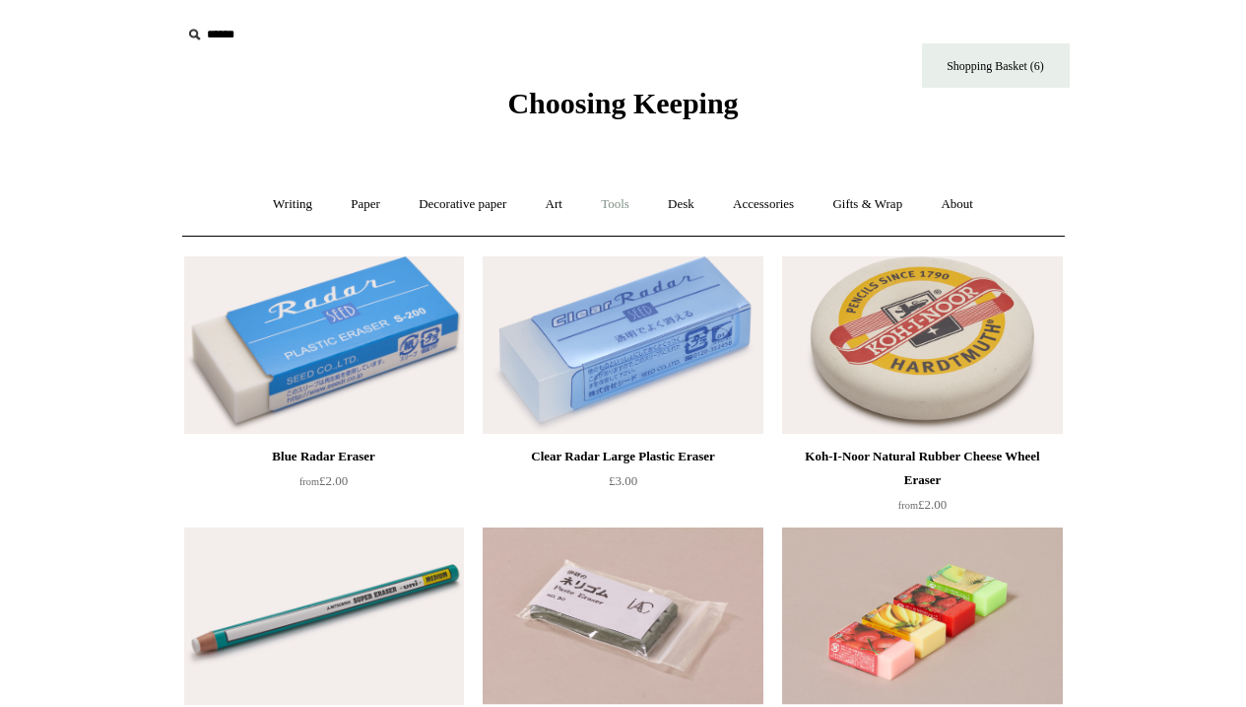
click at [626, 202] on link "Tools +" at bounding box center [615, 204] width 64 height 52
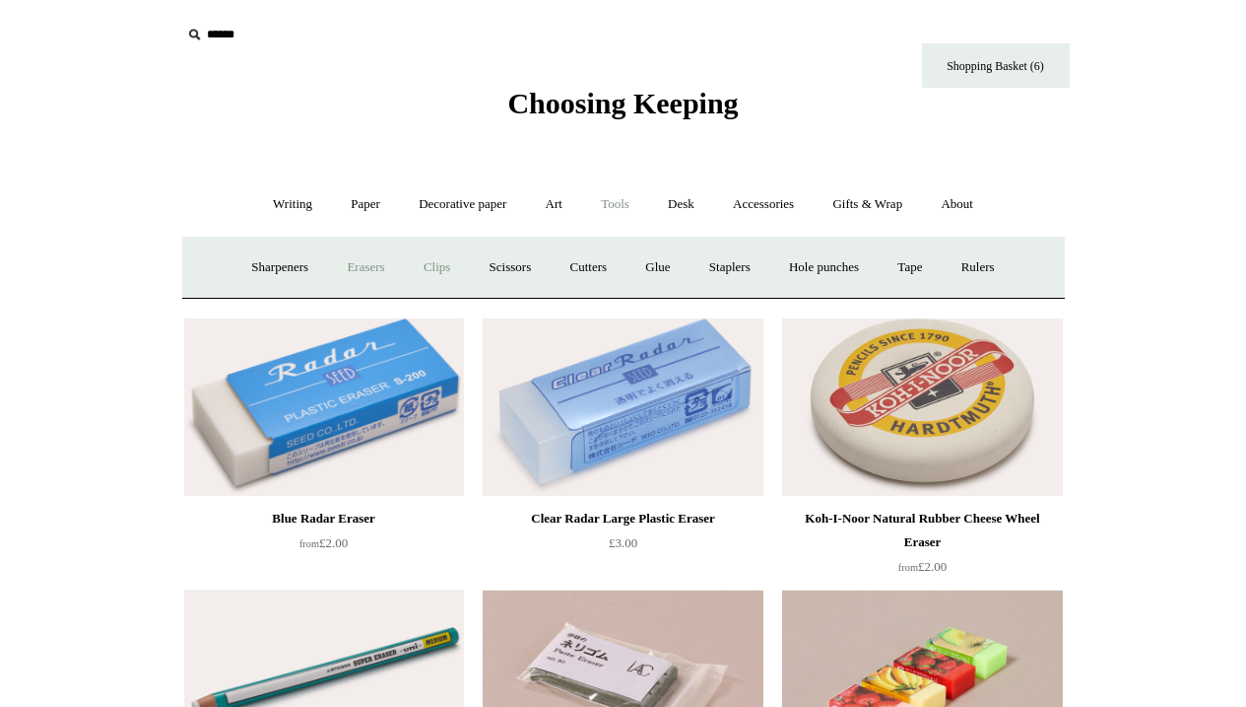
click at [434, 261] on link "Clips +" at bounding box center [437, 267] width 62 height 52
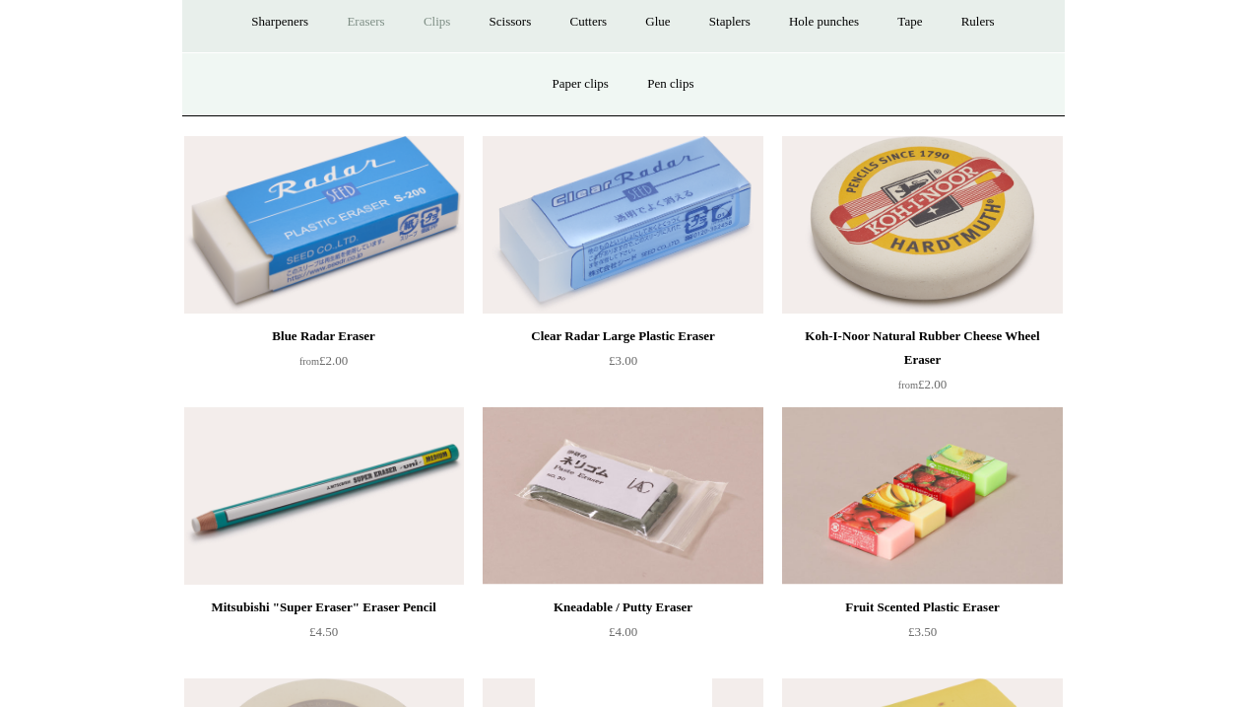
scroll to position [223, 0]
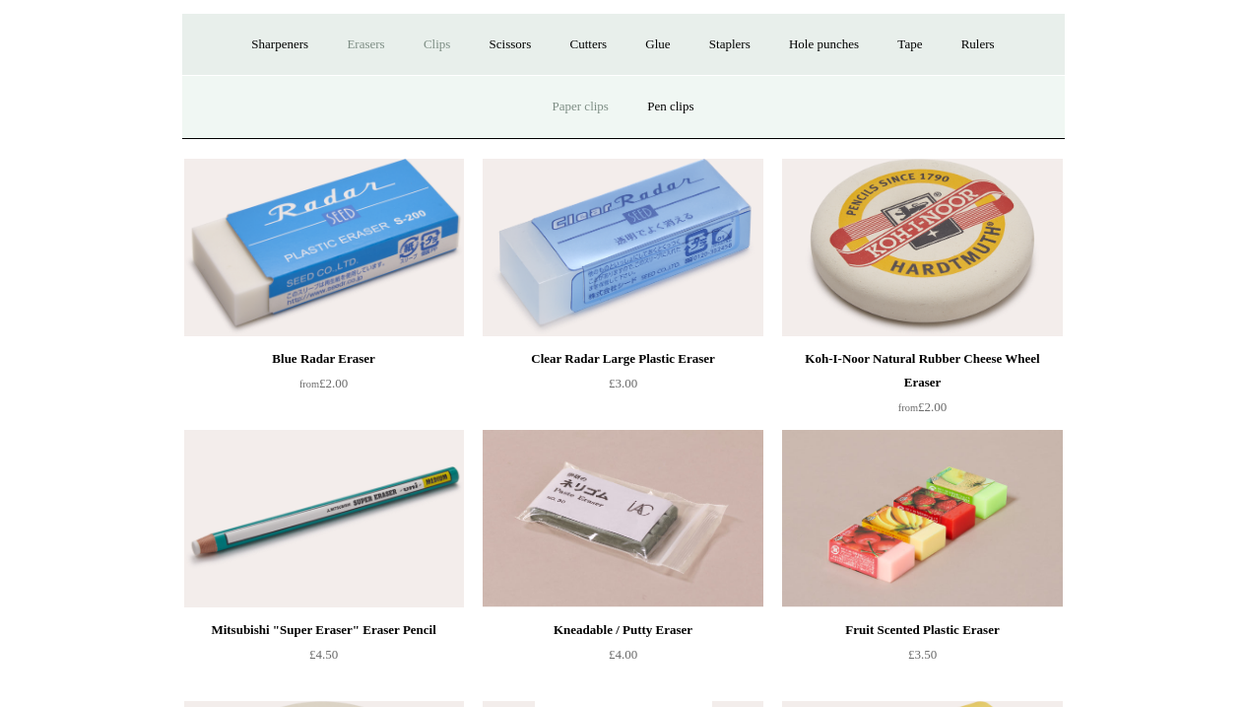
click at [578, 105] on link "Paper clips" at bounding box center [581, 107] width 92 height 52
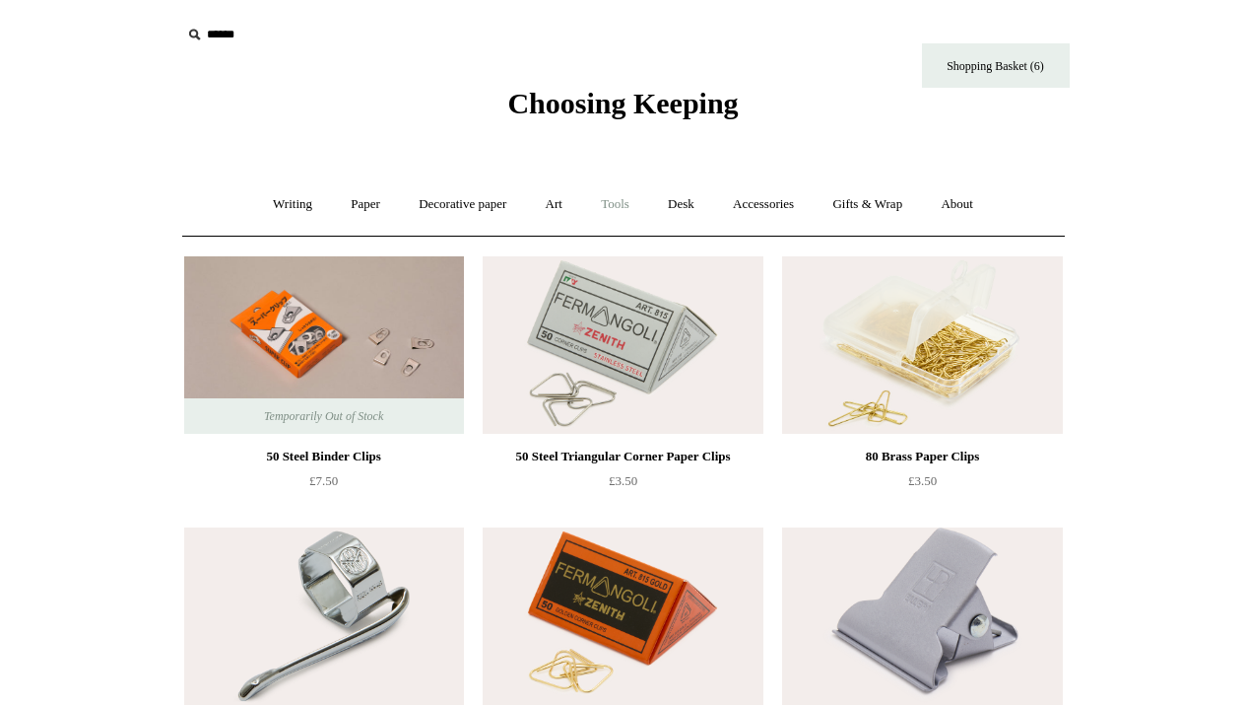
click at [617, 200] on link "Tools +" at bounding box center [615, 204] width 64 height 52
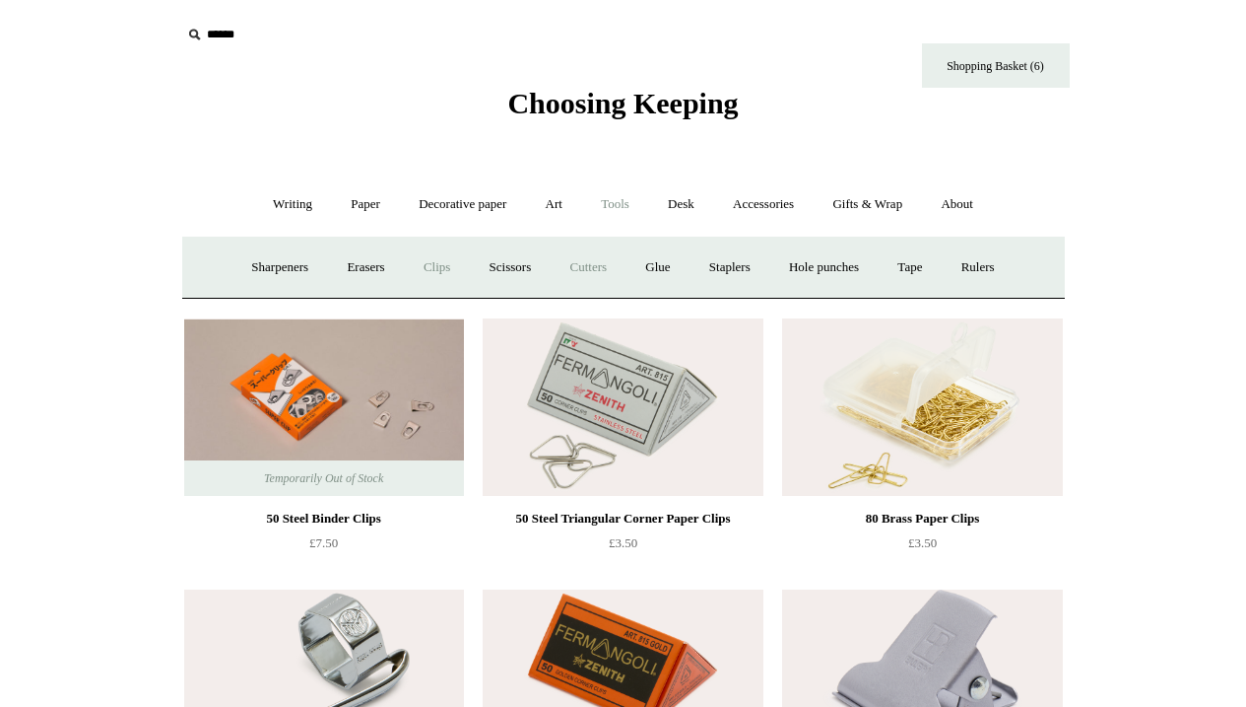
click at [595, 266] on link "Cutters" at bounding box center [588, 267] width 73 height 52
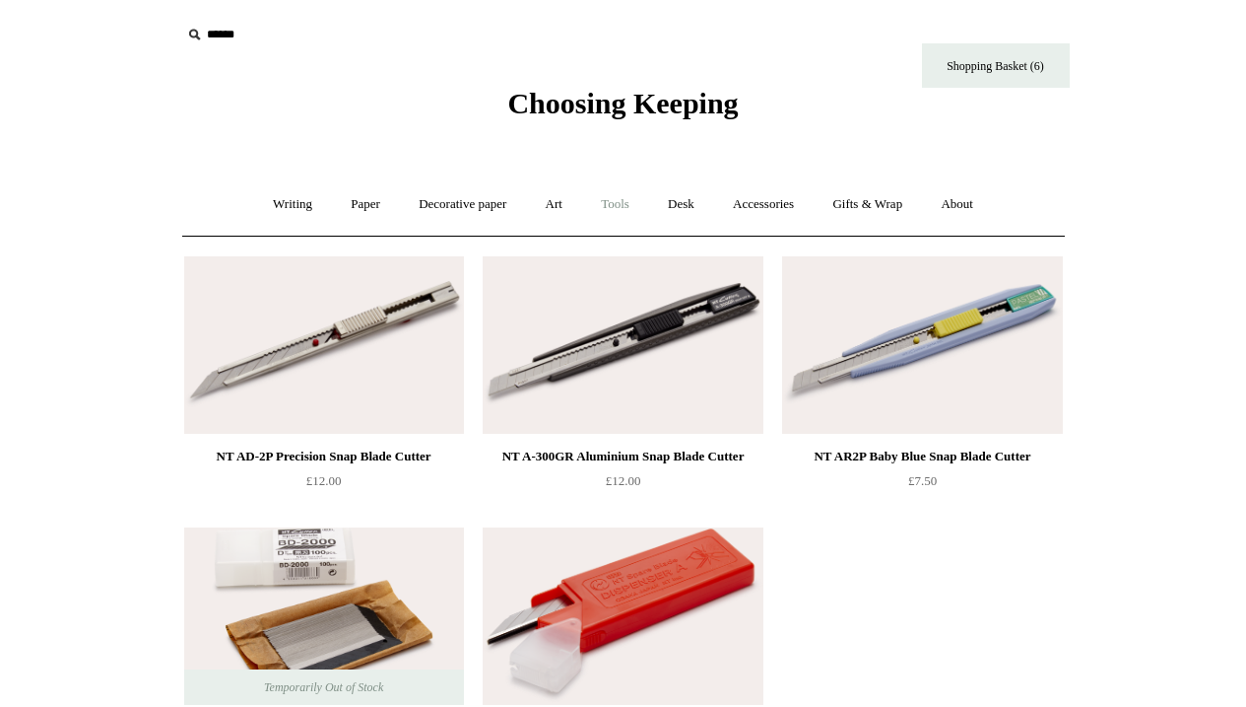
click at [622, 205] on link "Tools +" at bounding box center [615, 204] width 64 height 52
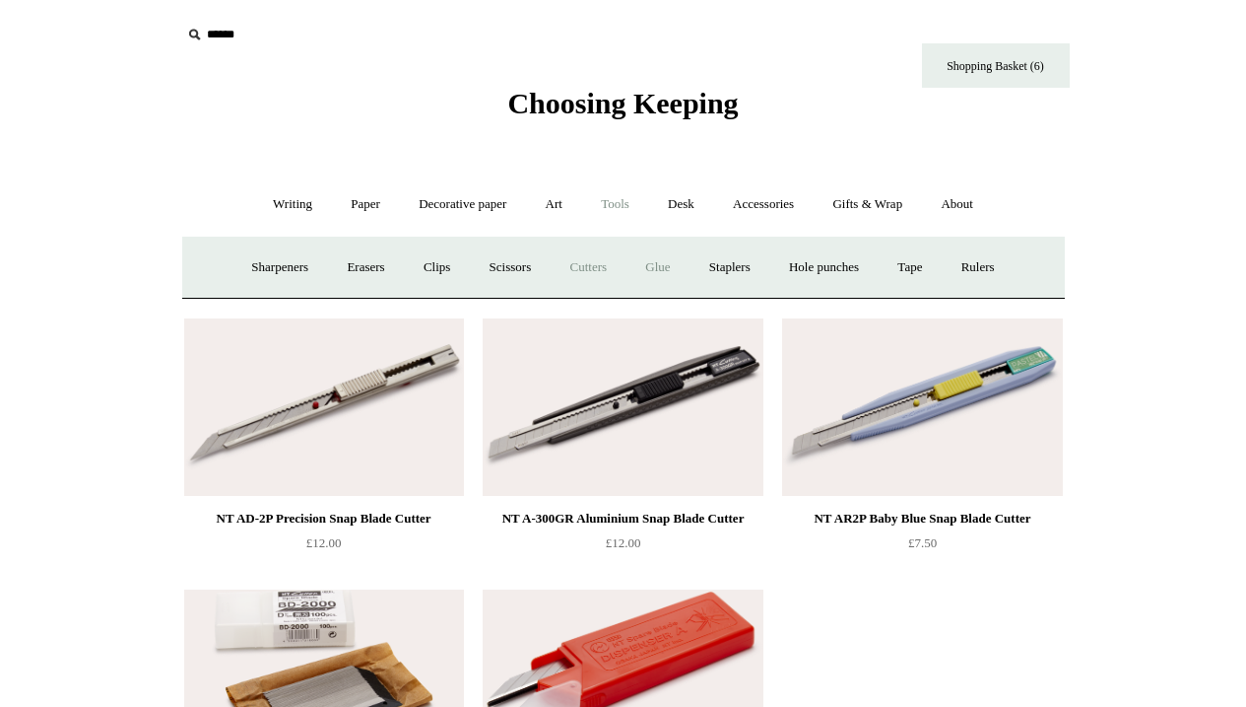
click at [661, 269] on link "Glue" at bounding box center [658, 267] width 60 height 52
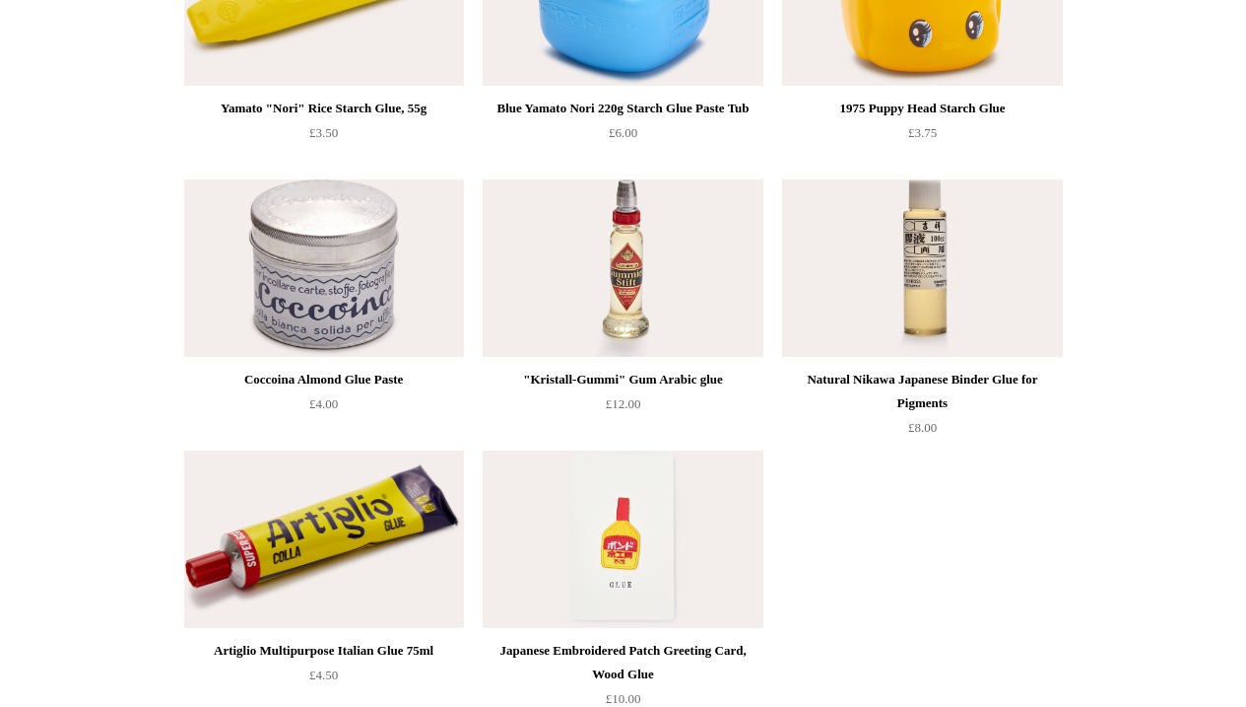
scroll to position [347, 0]
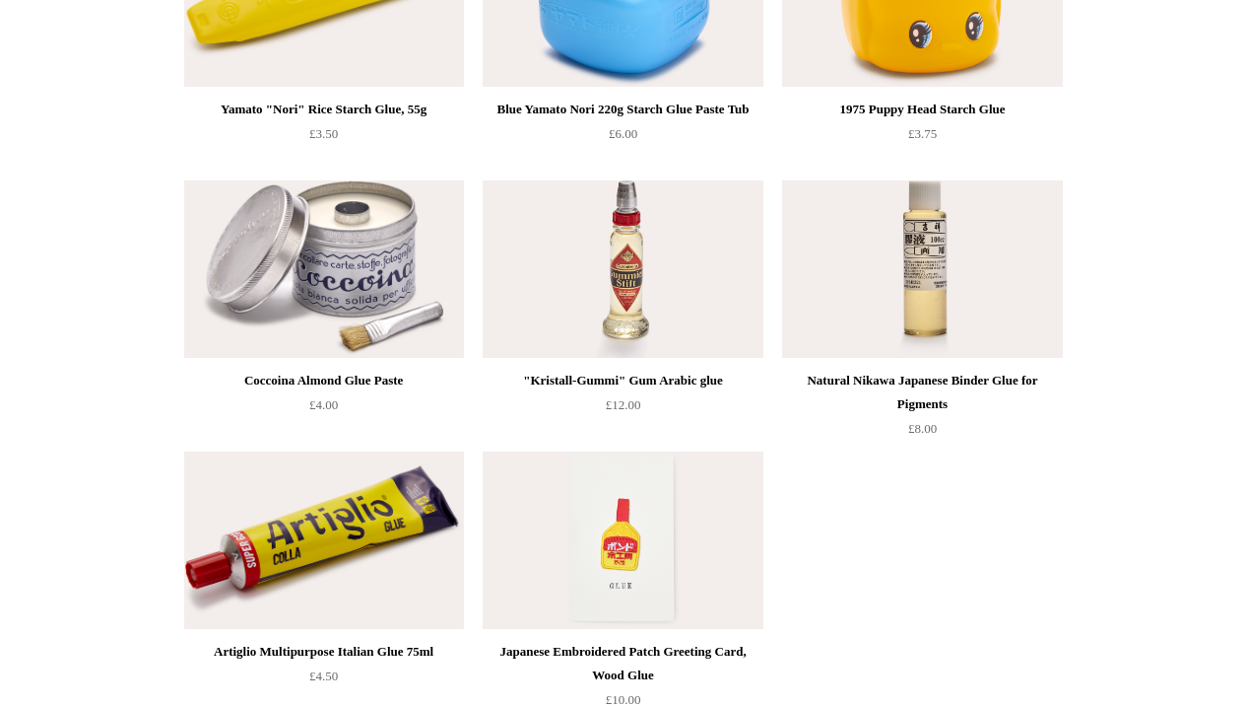
click at [389, 305] on img at bounding box center [324, 268] width 280 height 177
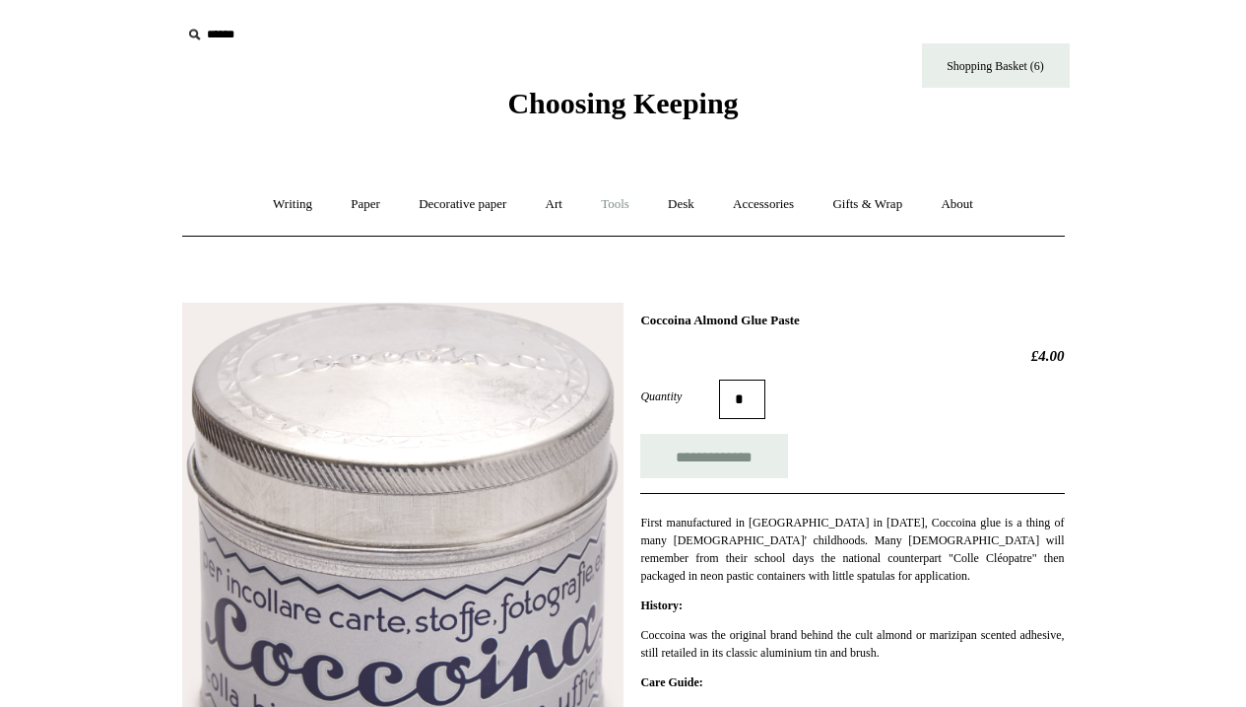
click at [613, 207] on link "Tools +" at bounding box center [615, 204] width 64 height 52
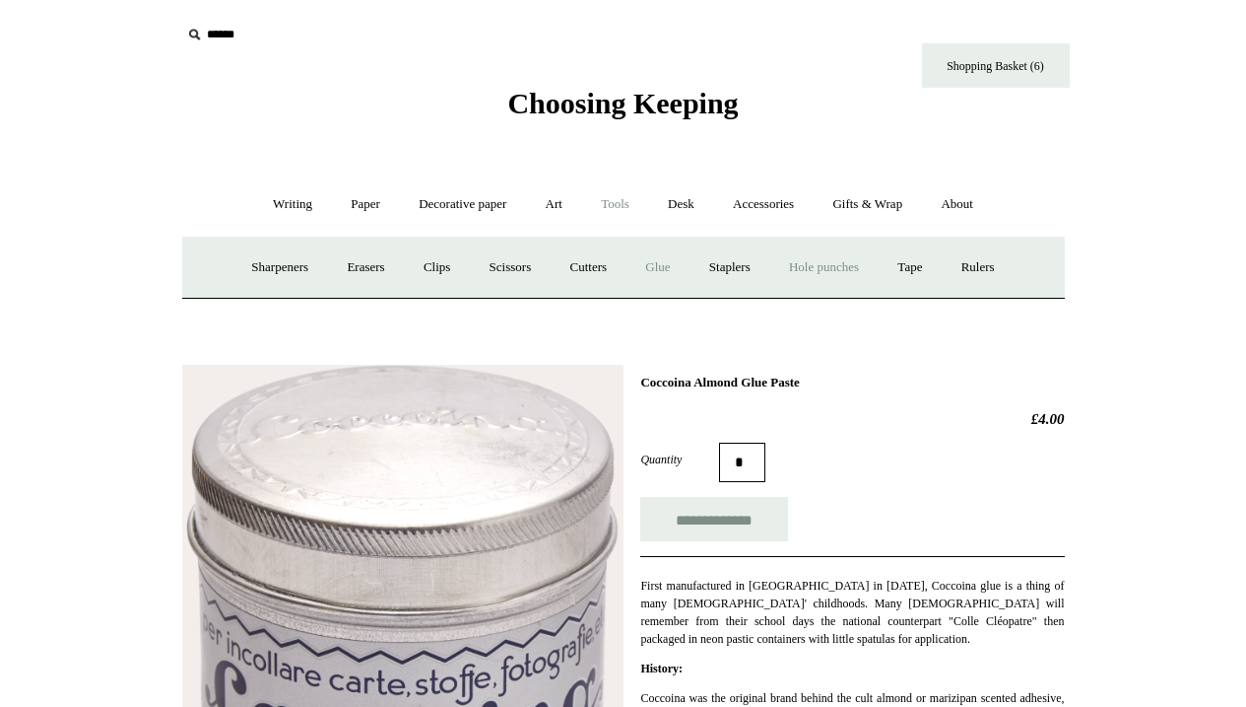
click at [825, 268] on link "Hole punches" at bounding box center [824, 267] width 105 height 52
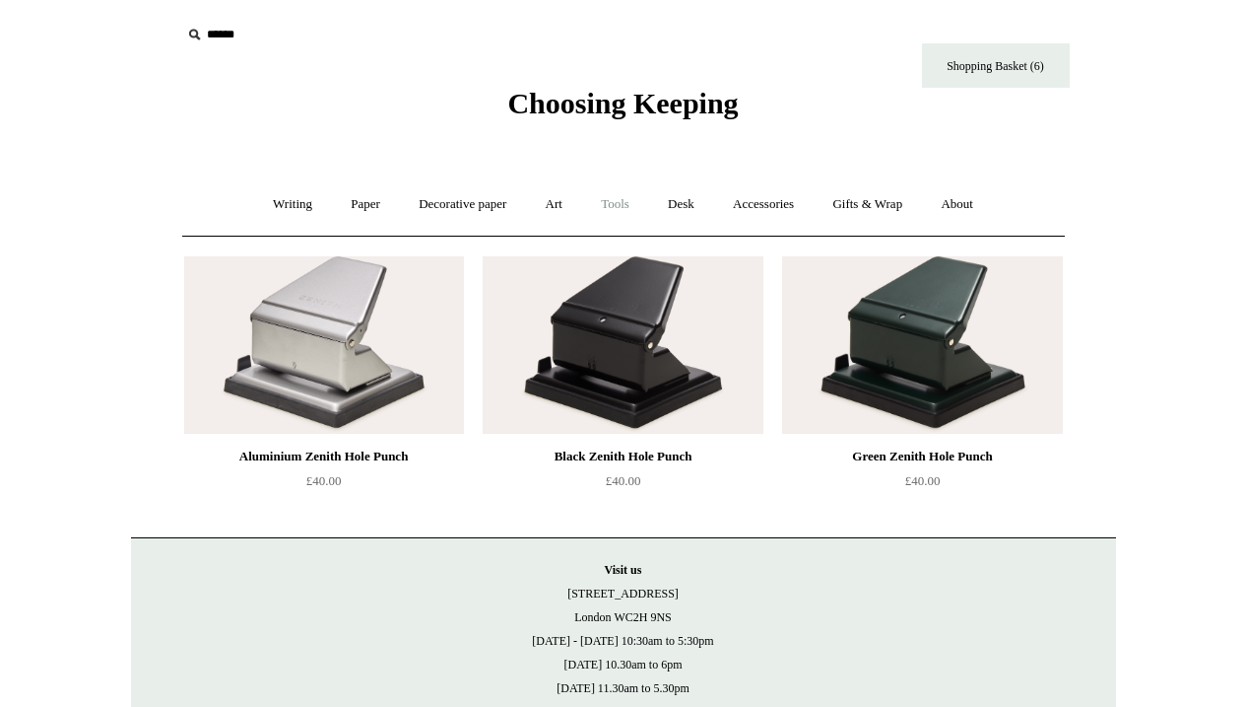
click at [631, 199] on link "Tools +" at bounding box center [615, 204] width 64 height 52
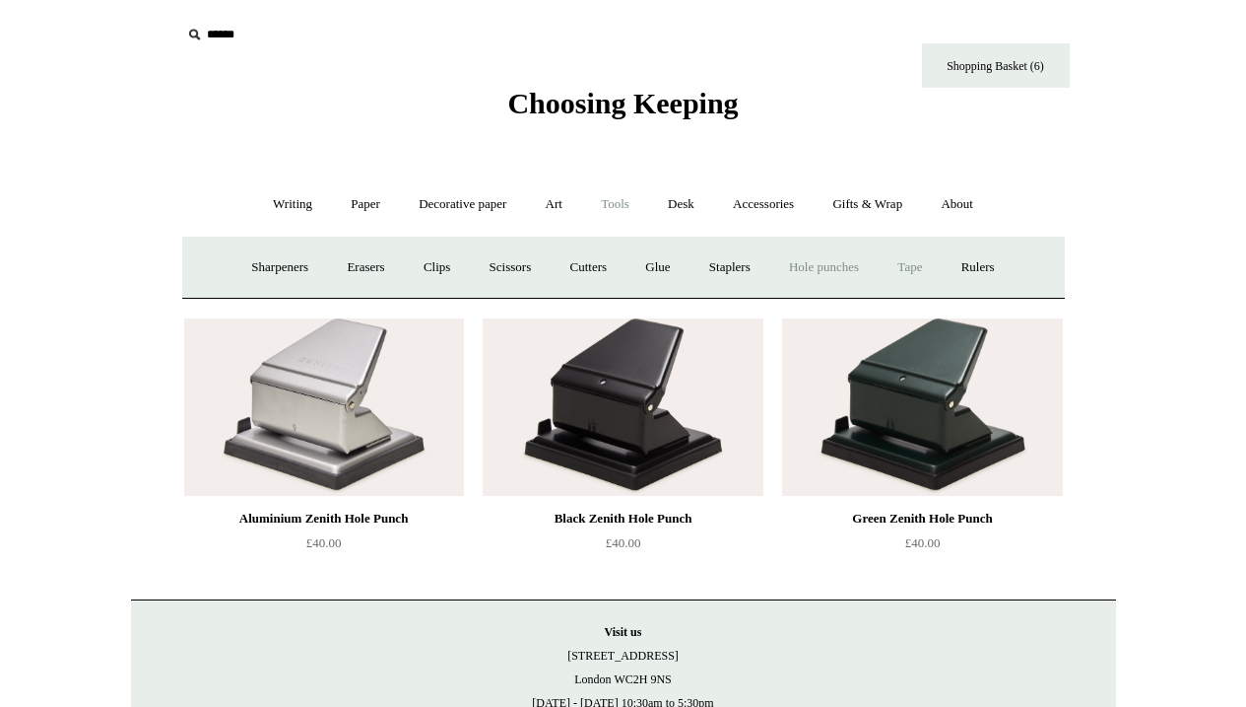
click at [928, 264] on link "Tape +" at bounding box center [910, 267] width 60 height 52
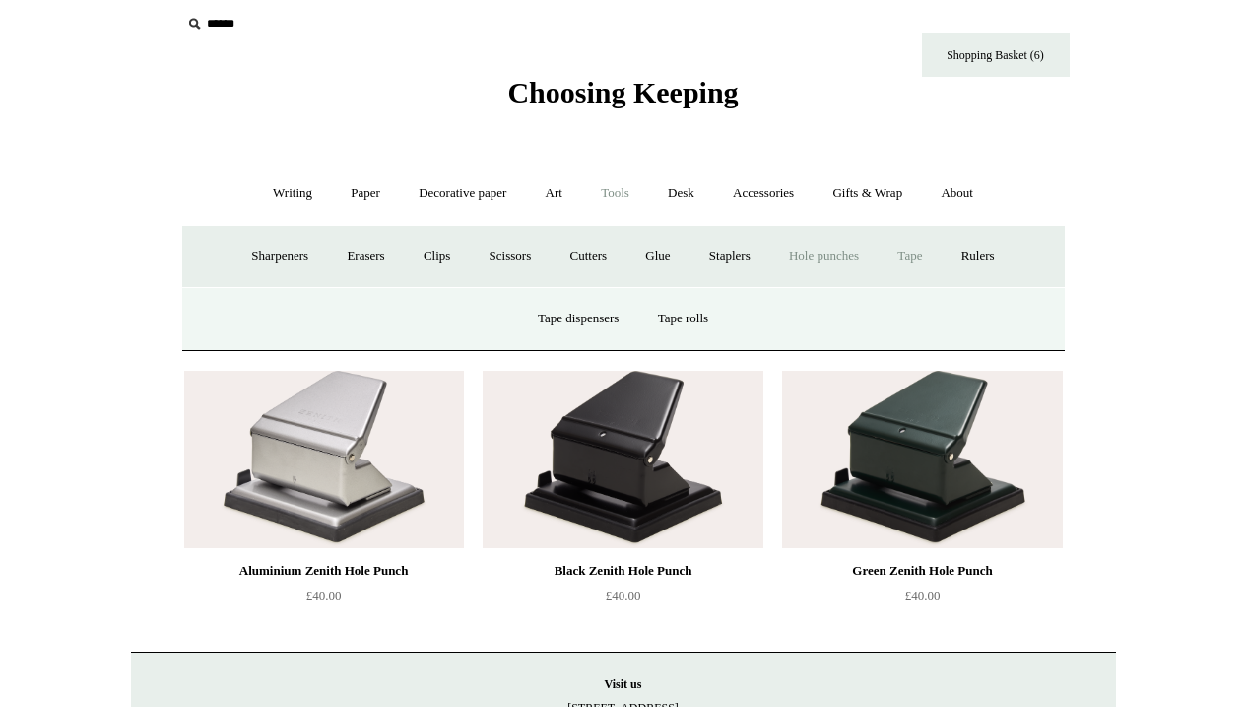
scroll to position [15, 0]
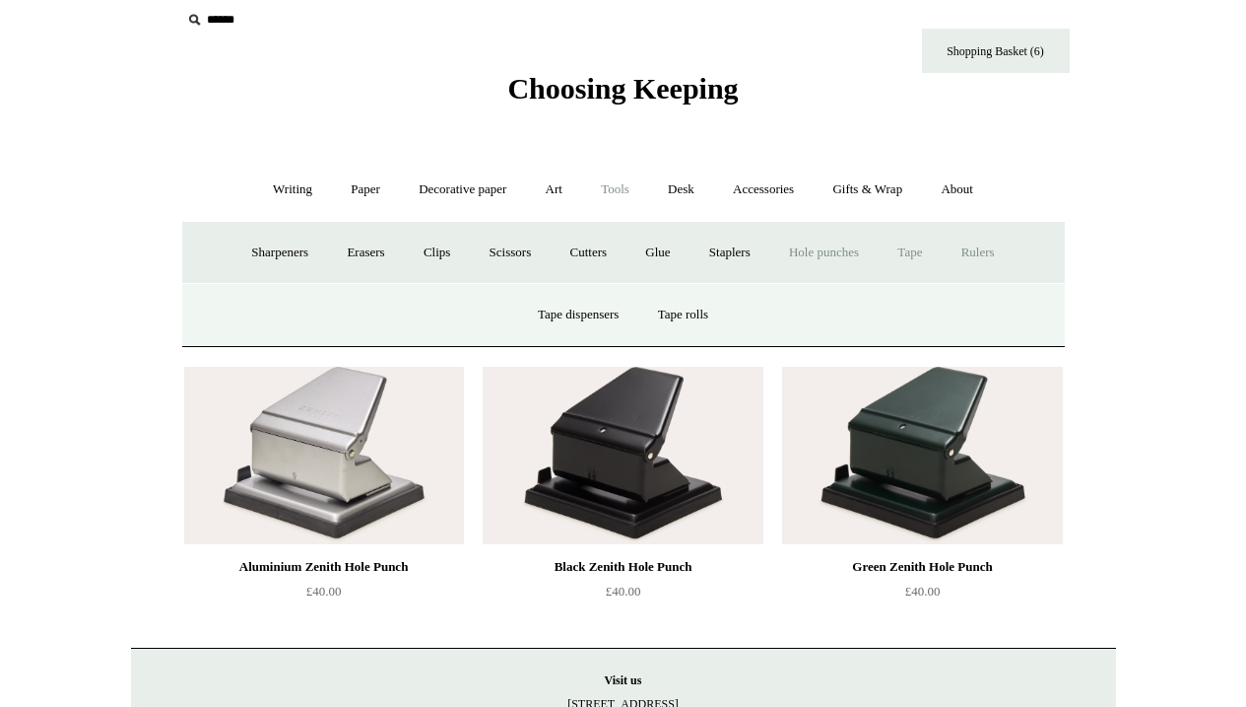
click at [995, 251] on link "Rulers" at bounding box center [978, 253] width 69 height 52
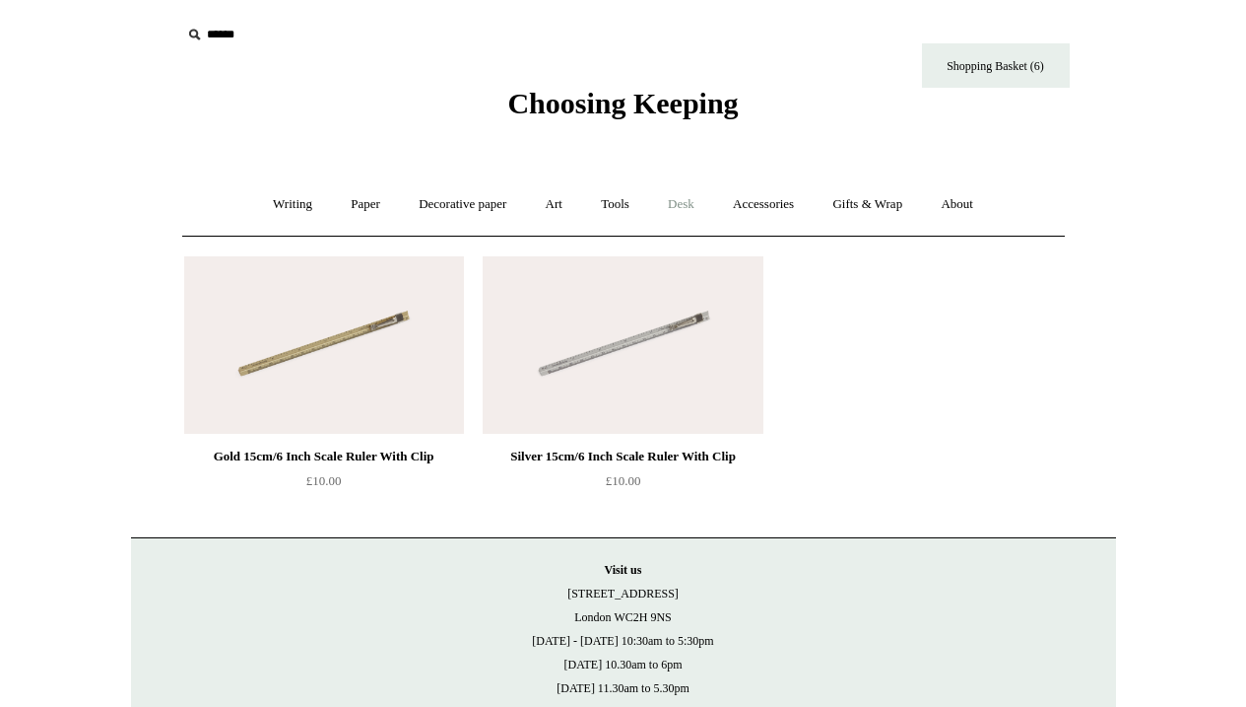
click at [694, 197] on link "Desk +" at bounding box center [681, 204] width 62 height 52
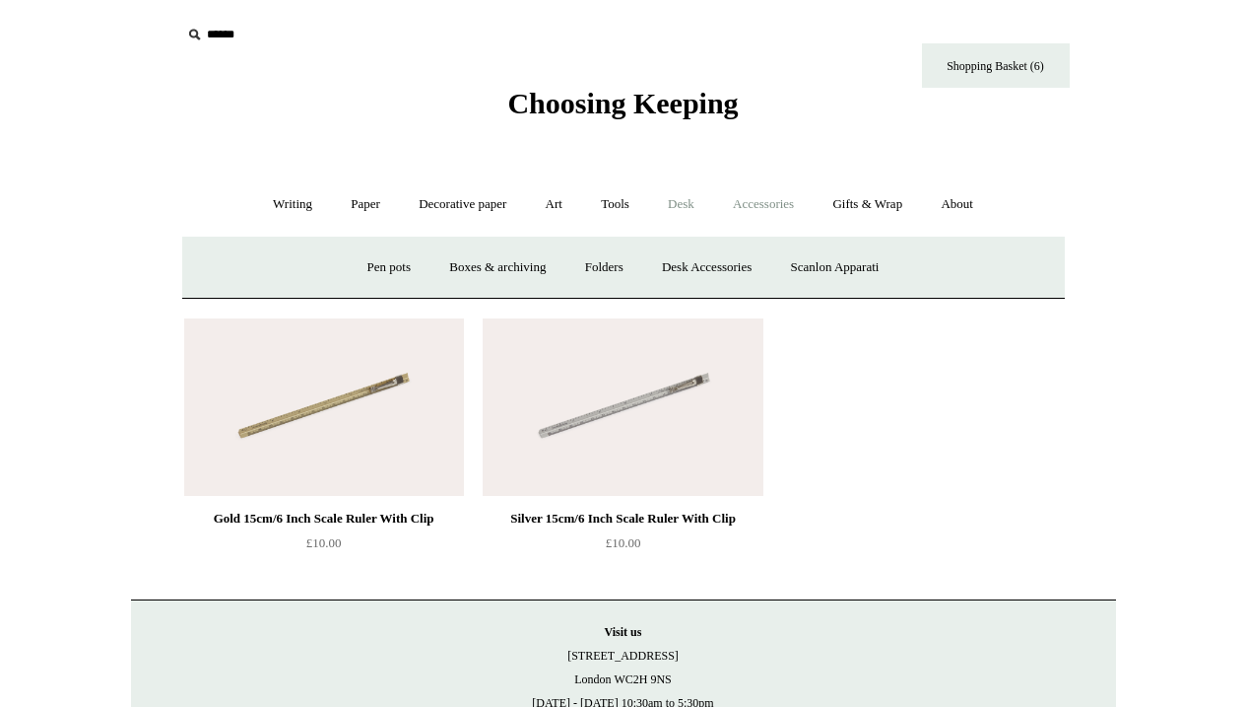
click at [759, 204] on link "Accessories +" at bounding box center [763, 204] width 97 height 52
click at [390, 267] on link "Pen cases" at bounding box center [405, 267] width 85 height 52
click at [693, 203] on link "Desk +" at bounding box center [681, 204] width 62 height 52
click at [622, 195] on link "Tools +" at bounding box center [615, 204] width 64 height 52
click at [694, 201] on link "Desk +" at bounding box center [681, 204] width 62 height 52
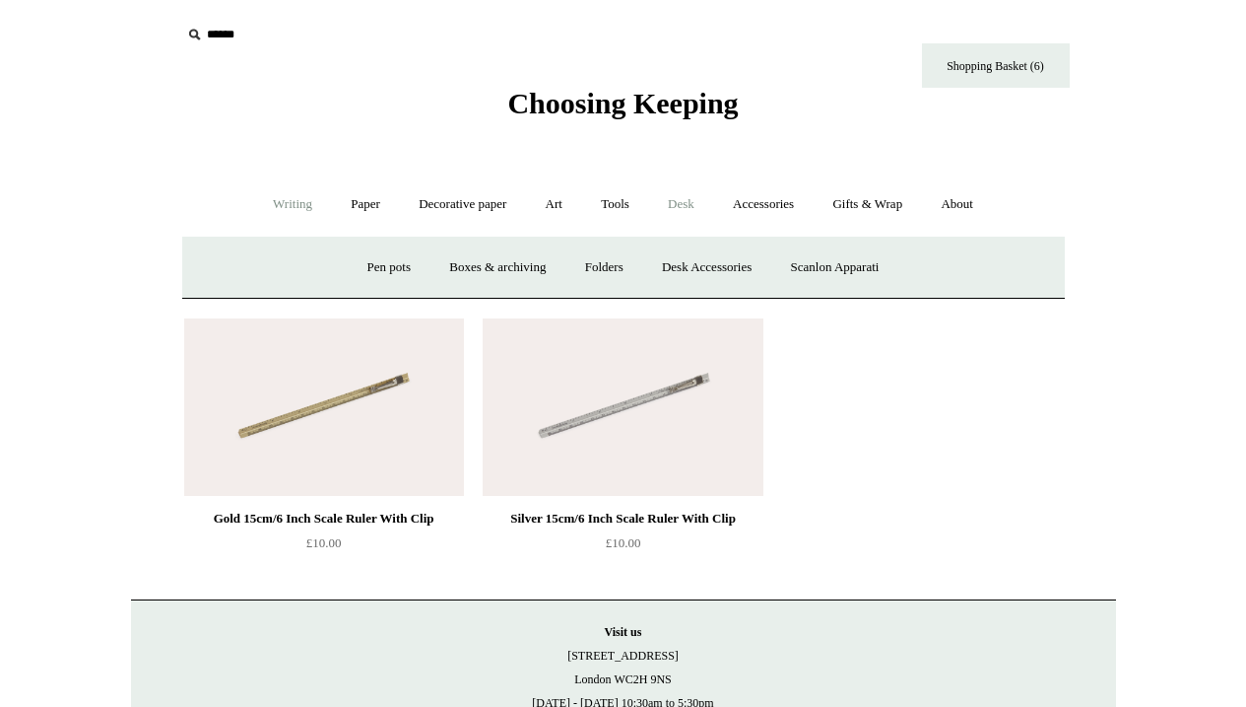
click at [280, 206] on link "Writing +" at bounding box center [292, 204] width 75 height 52
click at [361, 206] on link "Paper +" at bounding box center [365, 204] width 65 height 52
click at [462, 205] on link "Decorative paper +" at bounding box center [462, 204] width 123 height 52
click at [556, 205] on link "Art +" at bounding box center [554, 204] width 52 height 52
click at [619, 203] on link "Tools +" at bounding box center [615, 204] width 64 height 52
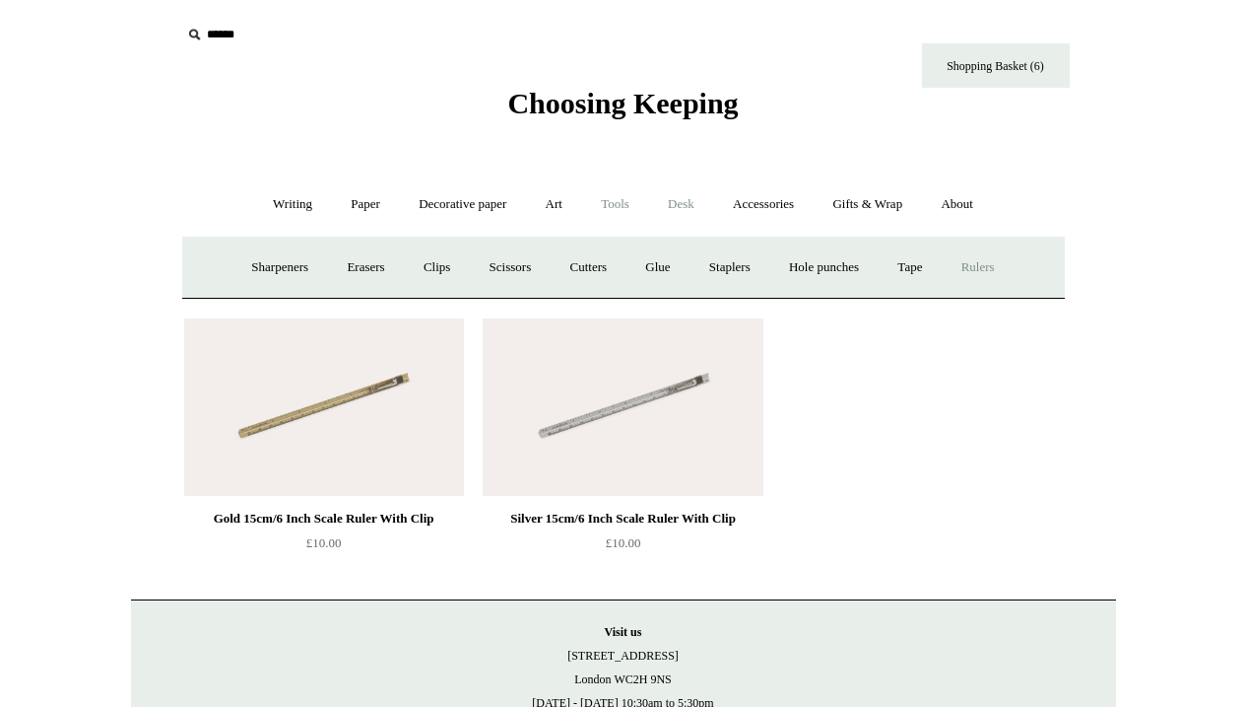
click at [684, 202] on link "Desk +" at bounding box center [681, 204] width 62 height 52
click at [757, 201] on link "Accessories +" at bounding box center [763, 204] width 97 height 52
click at [269, 264] on link "Personal Accessories +" at bounding box center [288, 267] width 143 height 52
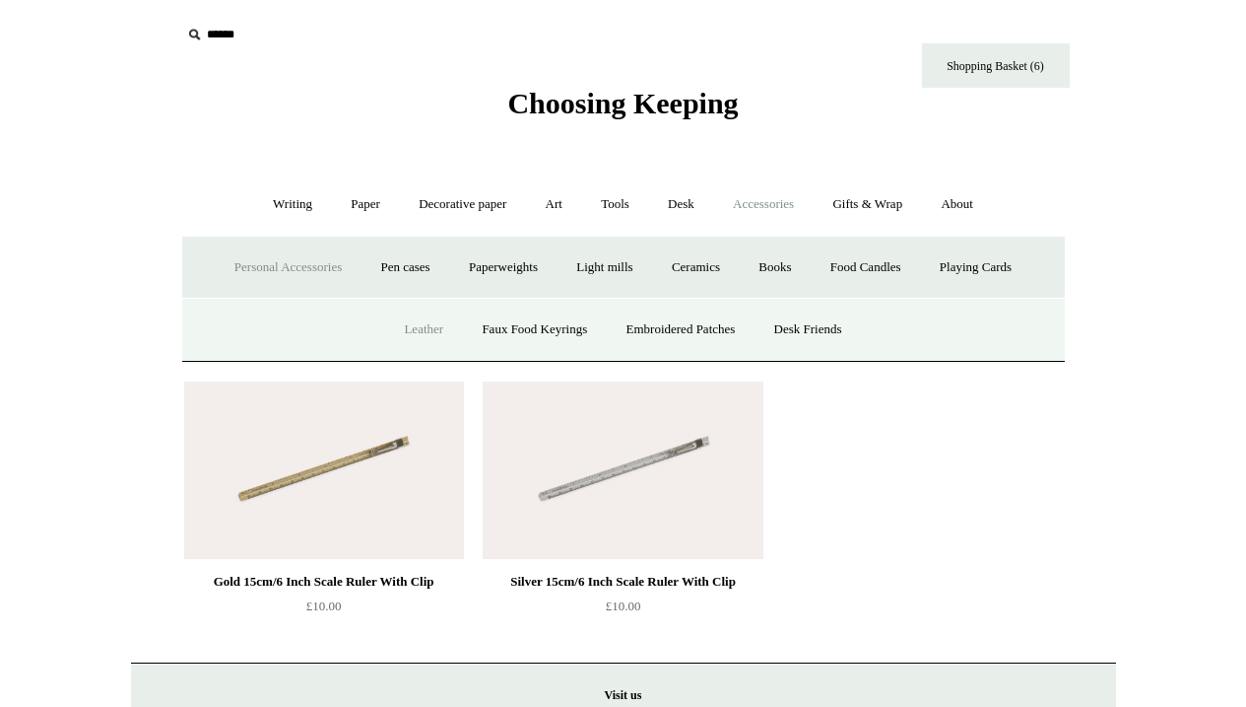
click at [418, 326] on link "Leather" at bounding box center [423, 329] width 75 height 52
click at [293, 262] on link "Personal Accessories -" at bounding box center [288, 267] width 143 height 52
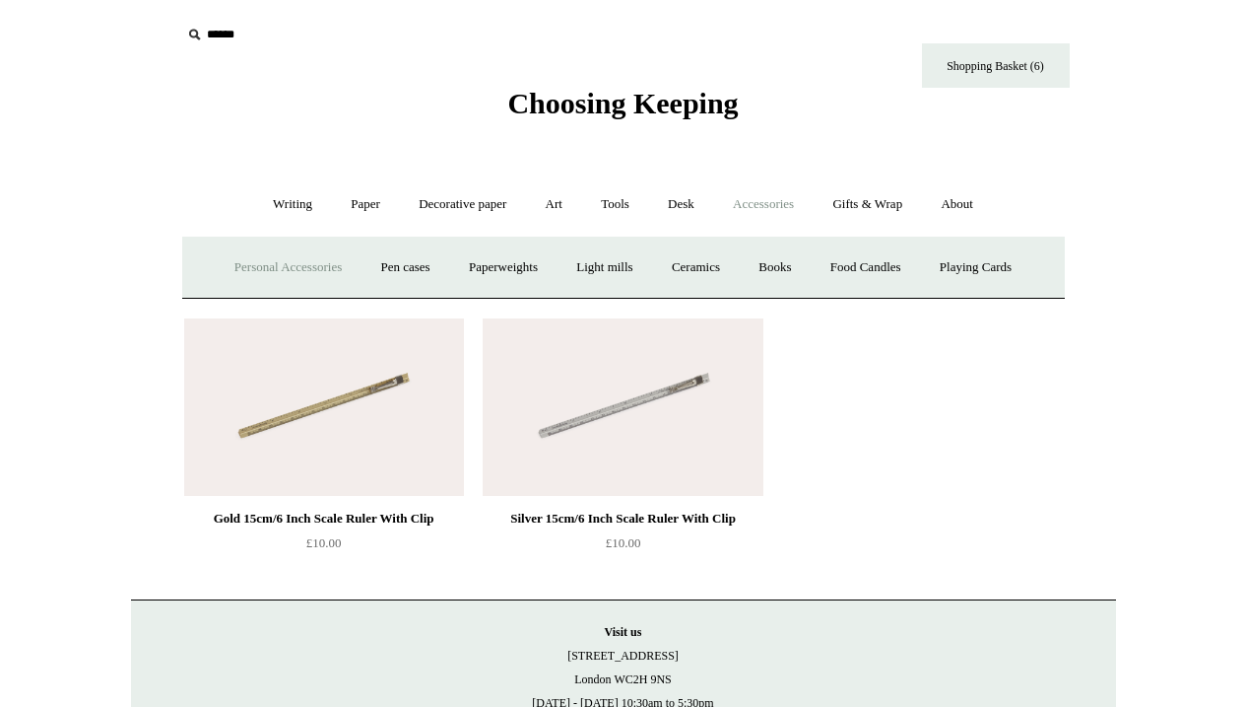
click at [293, 262] on link "Personal Accessories +" at bounding box center [288, 267] width 143 height 52
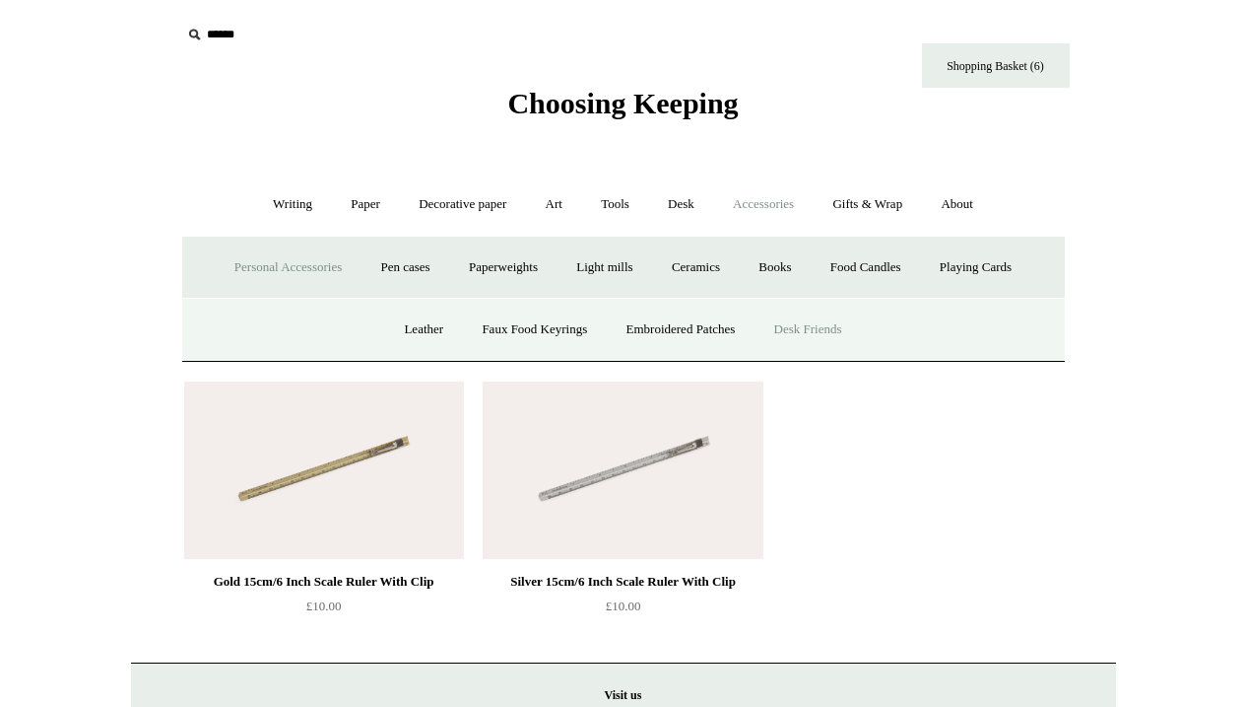
click at [806, 323] on link "Desk Friends" at bounding box center [808, 329] width 103 height 52
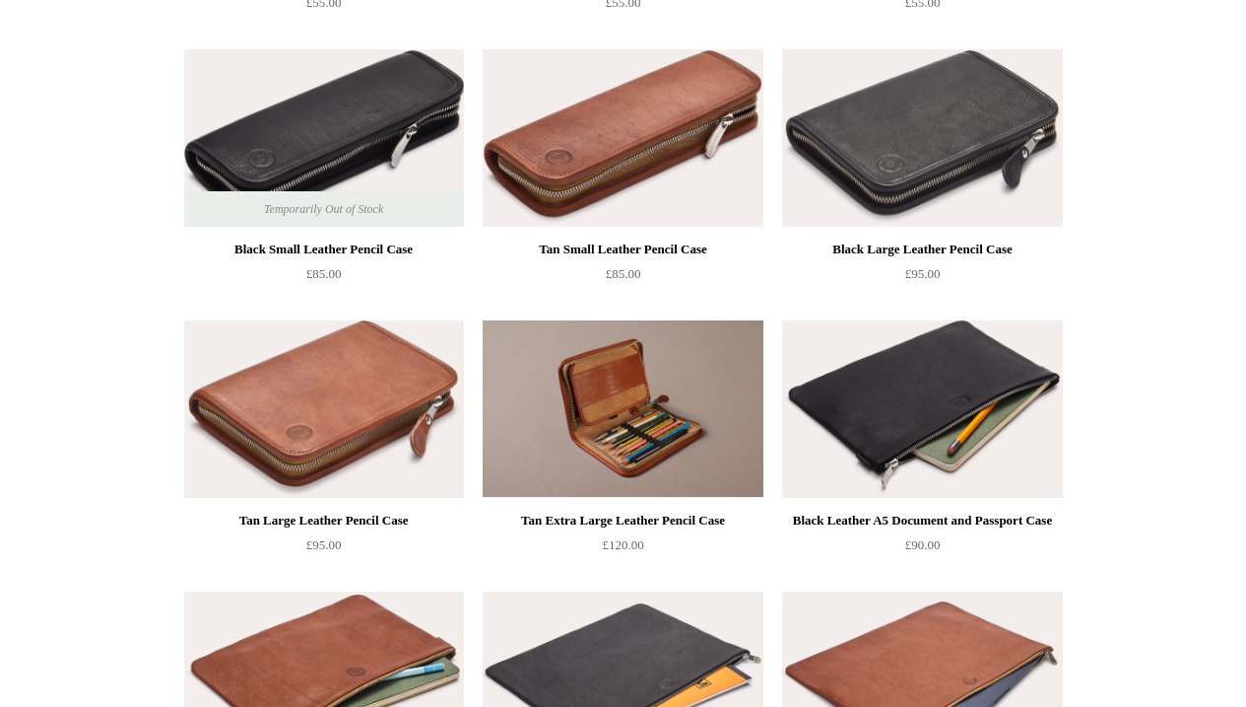
scroll to position [1564, 0]
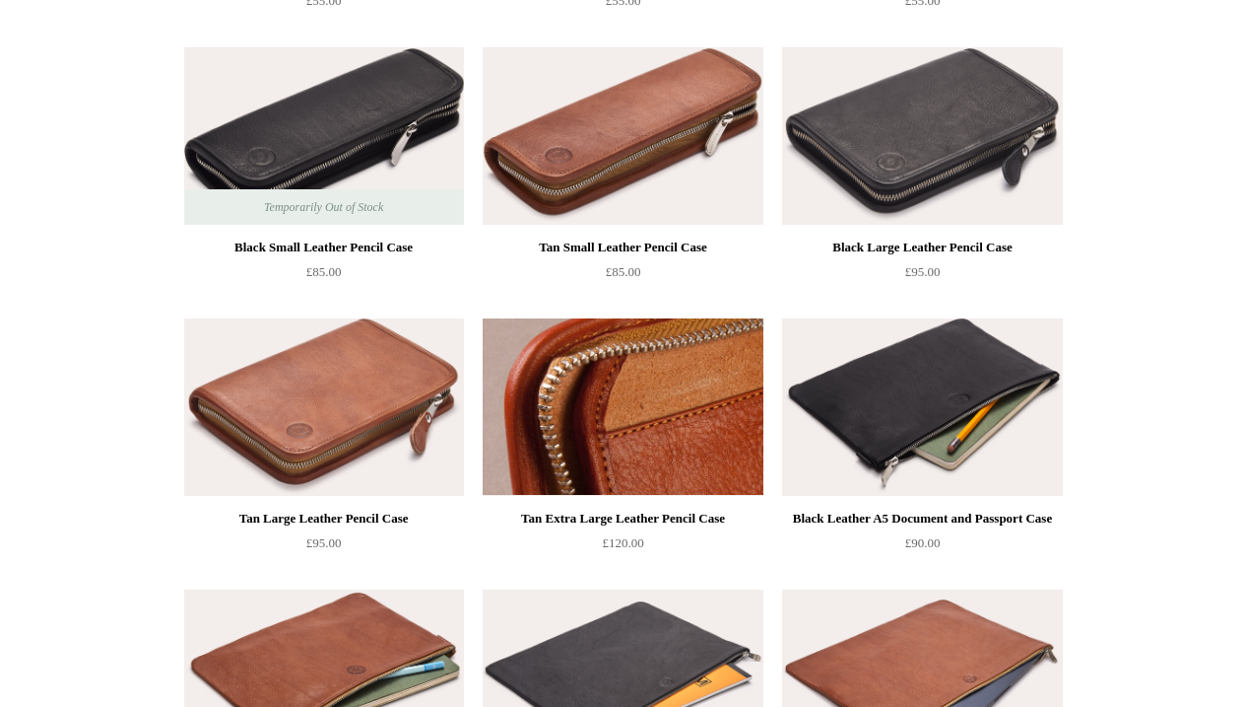
click at [676, 436] on img at bounding box center [623, 406] width 280 height 177
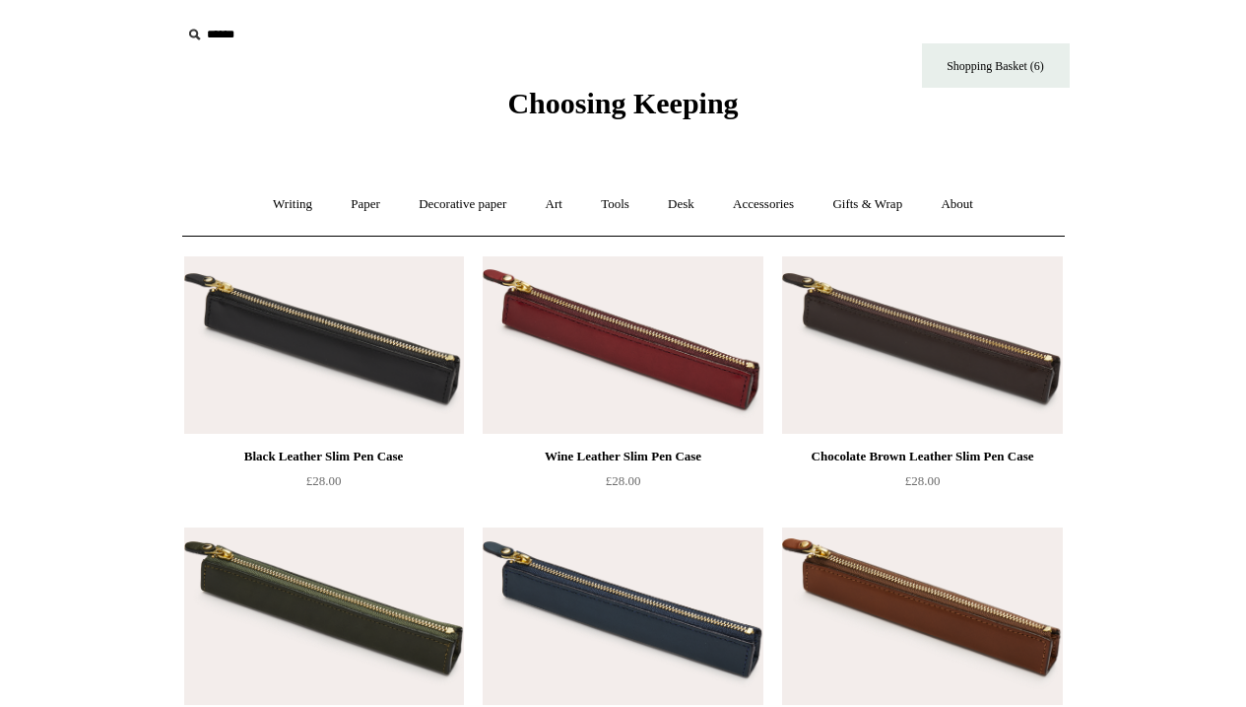
scroll to position [0, 0]
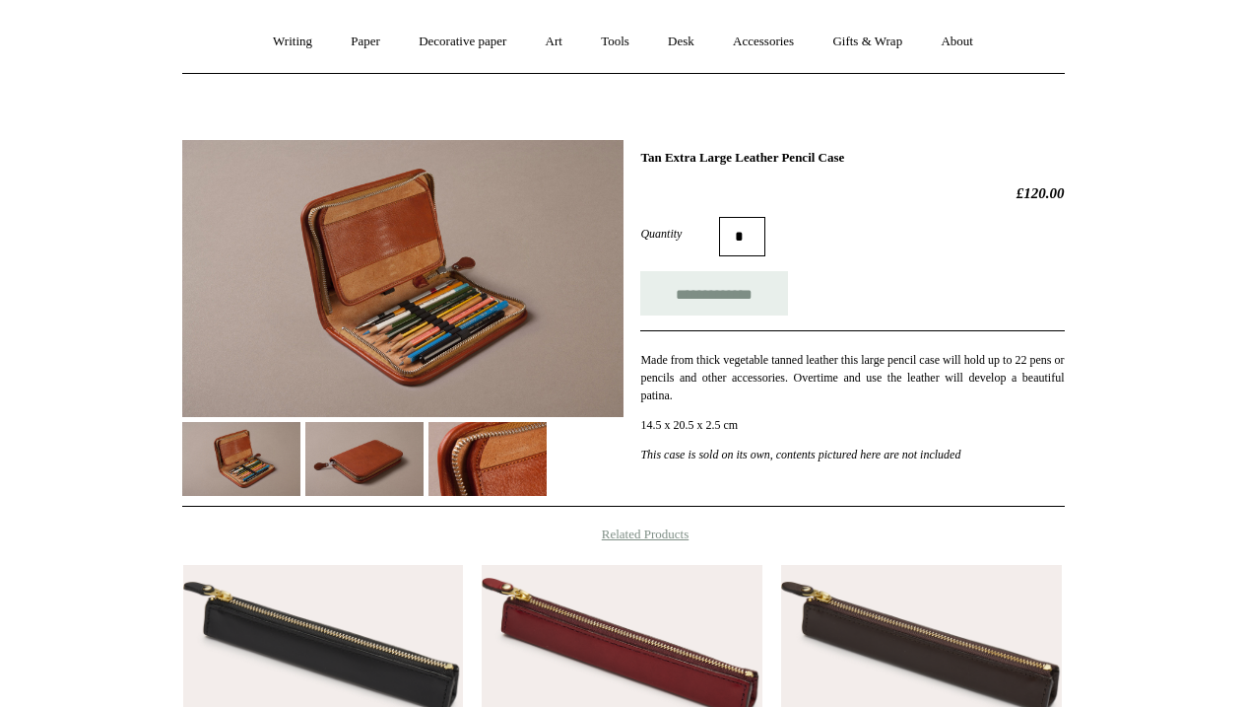
scroll to position [172, 0]
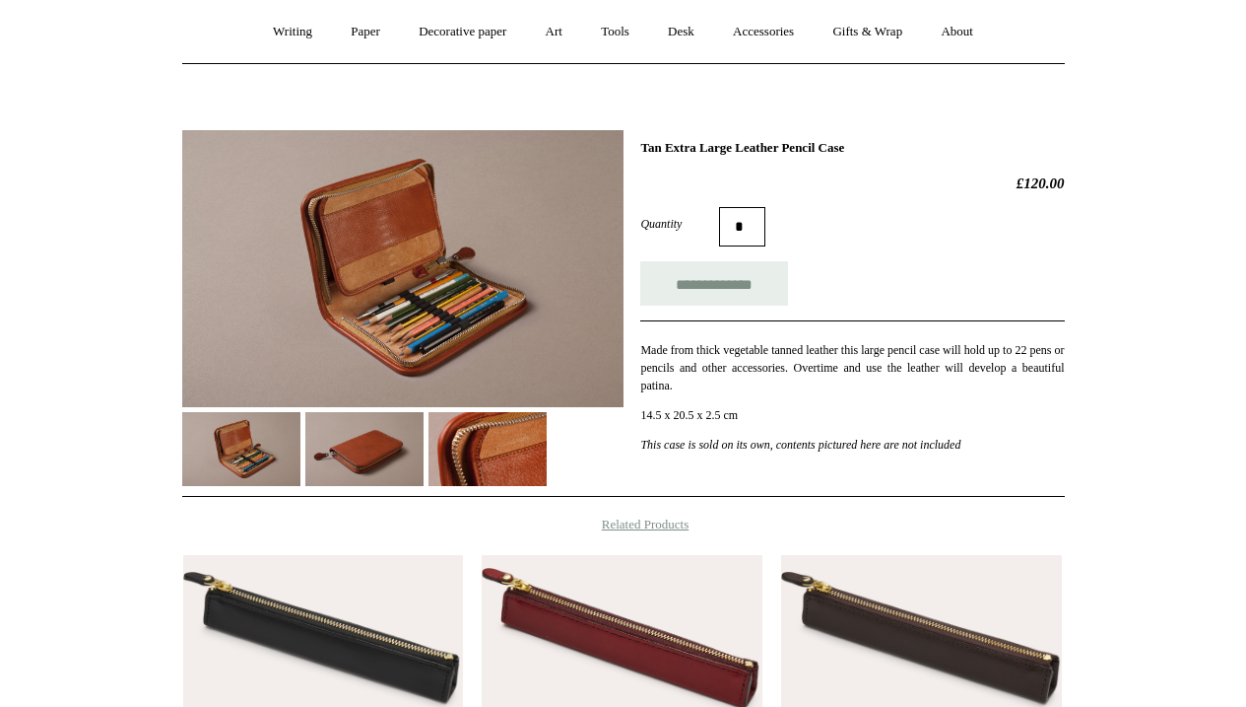
click at [358, 447] on img at bounding box center [364, 449] width 118 height 74
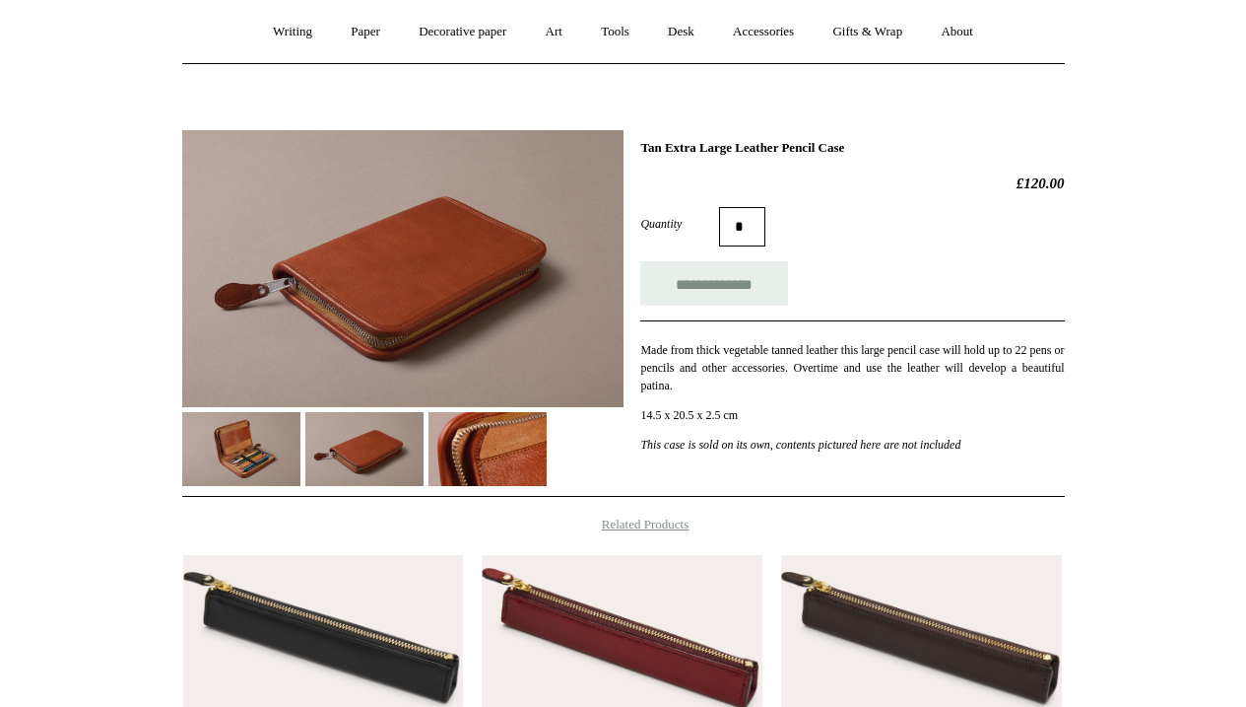
click at [486, 452] on img at bounding box center [488, 449] width 118 height 74
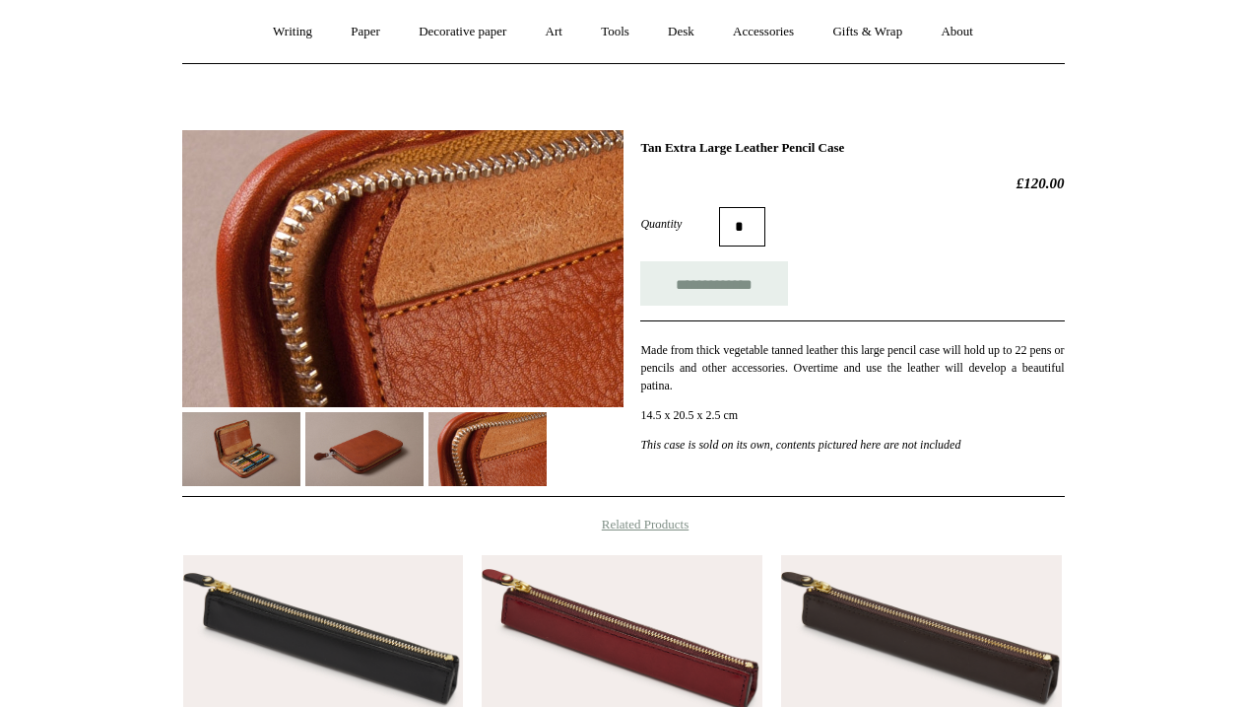
click at [248, 444] on img at bounding box center [241, 449] width 118 height 74
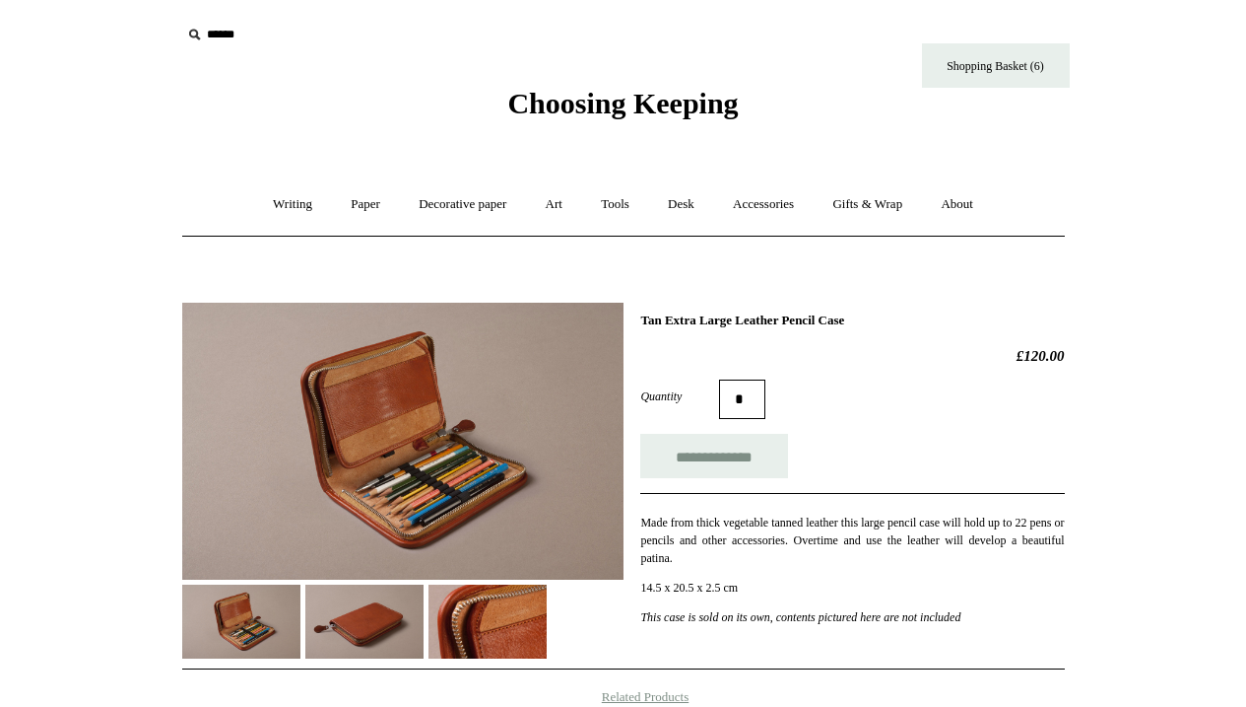
scroll to position [0, 0]
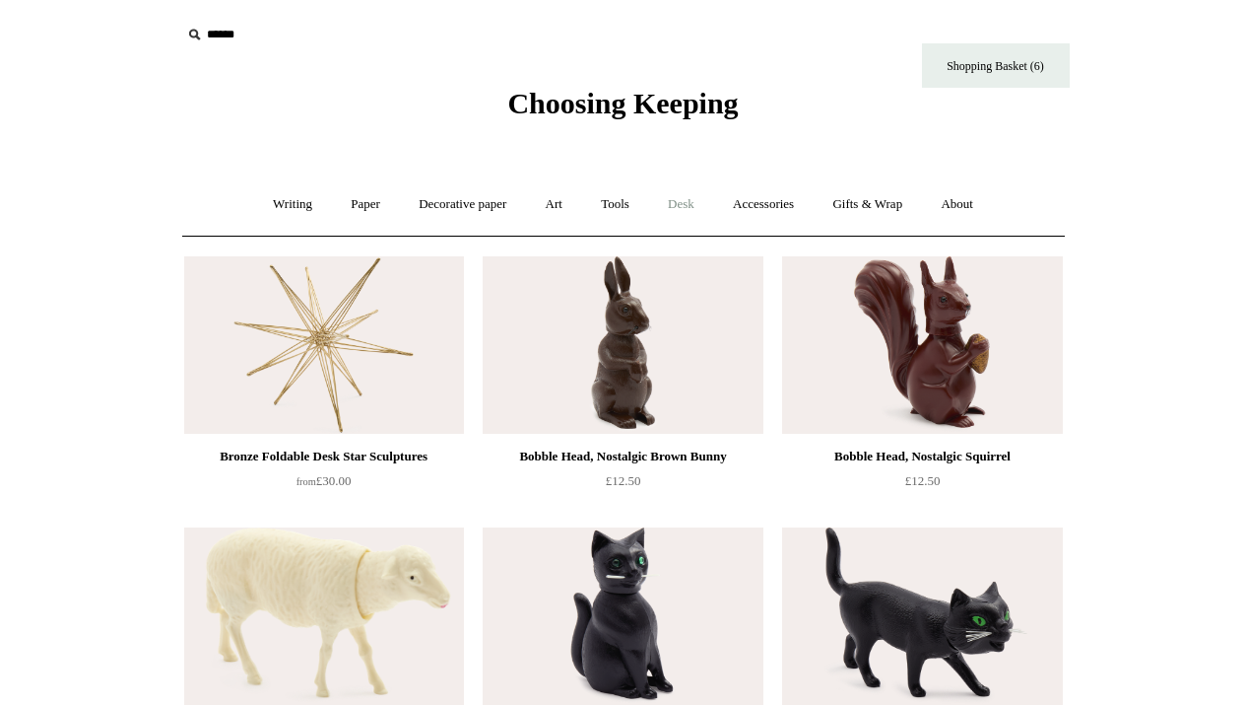
click at [693, 205] on link "Desk +" at bounding box center [681, 204] width 62 height 52
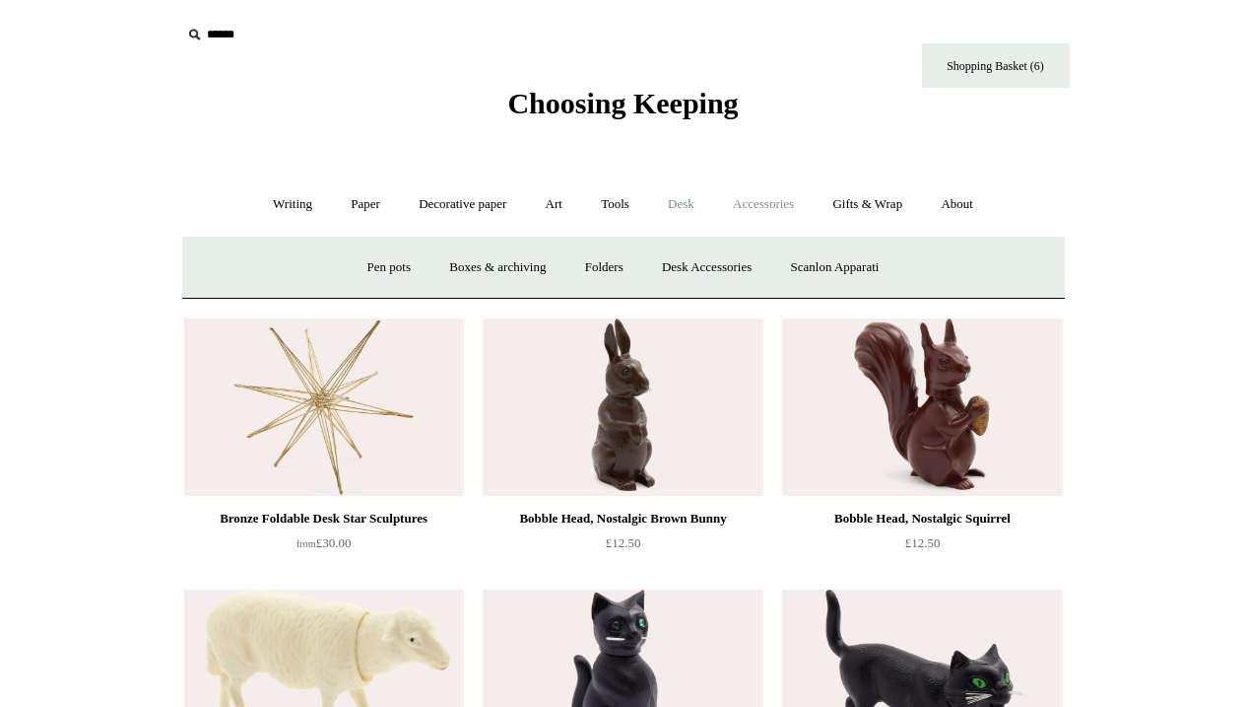
click at [770, 205] on link "Accessories +" at bounding box center [763, 204] width 97 height 52
click at [504, 264] on link "Paperweights +" at bounding box center [503, 267] width 104 height 52
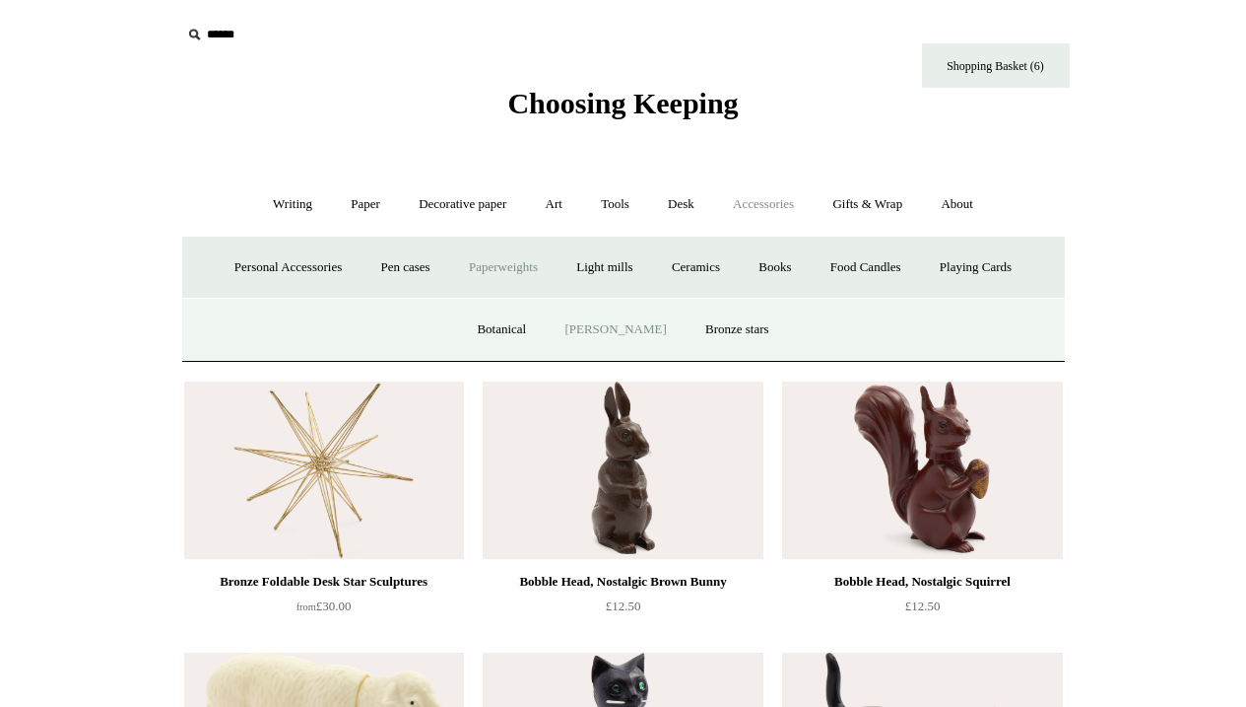
click at [606, 328] on link "[PERSON_NAME]" at bounding box center [615, 329] width 137 height 52
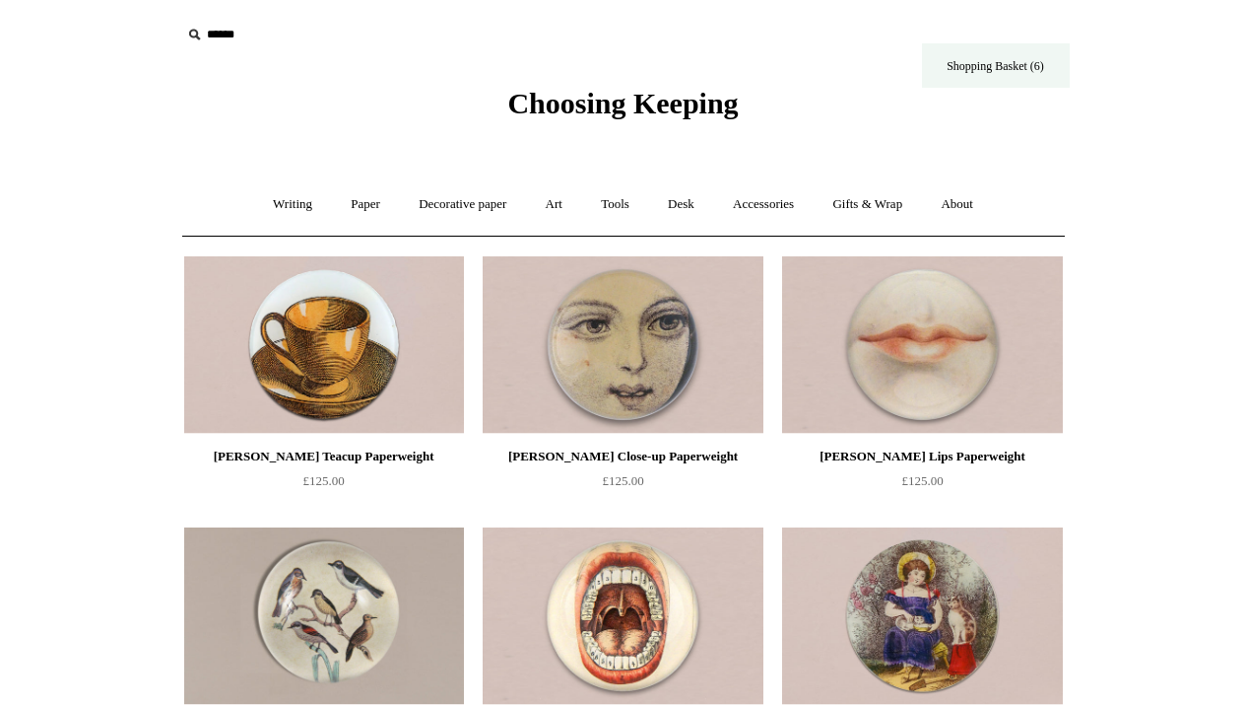
click at [963, 65] on link "Shopping Basket (6)" at bounding box center [996, 65] width 148 height 44
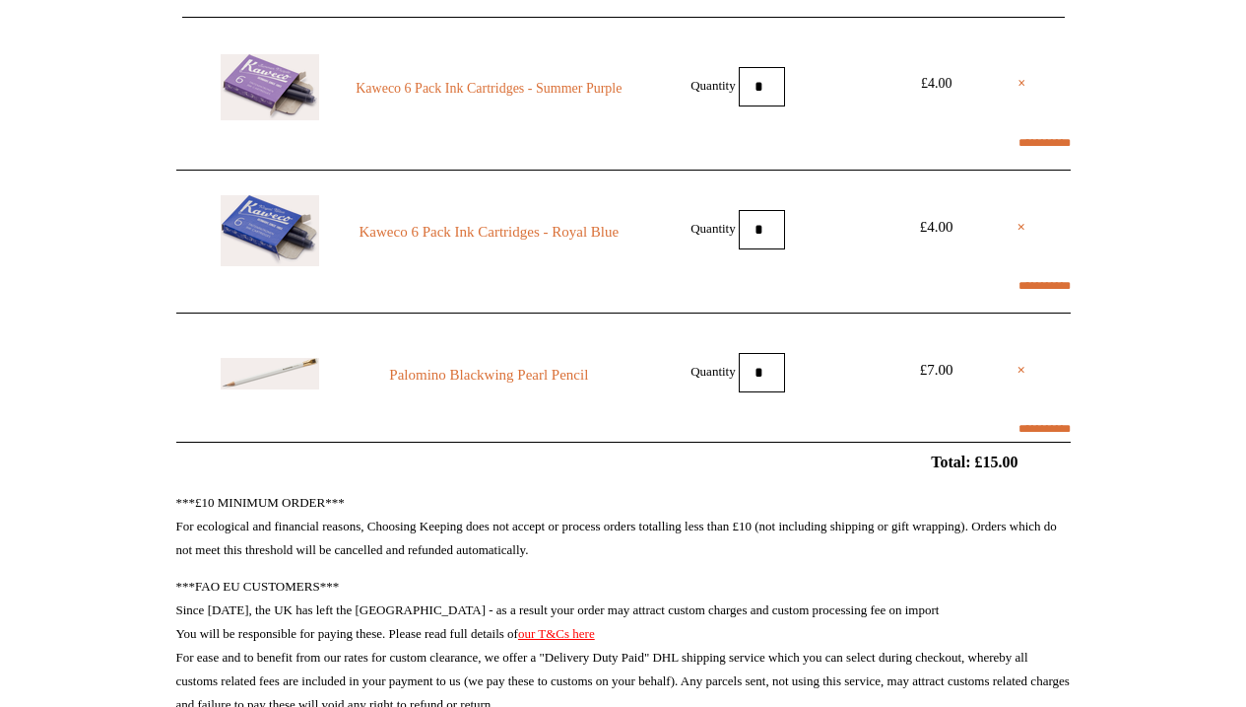
scroll to position [221, 0]
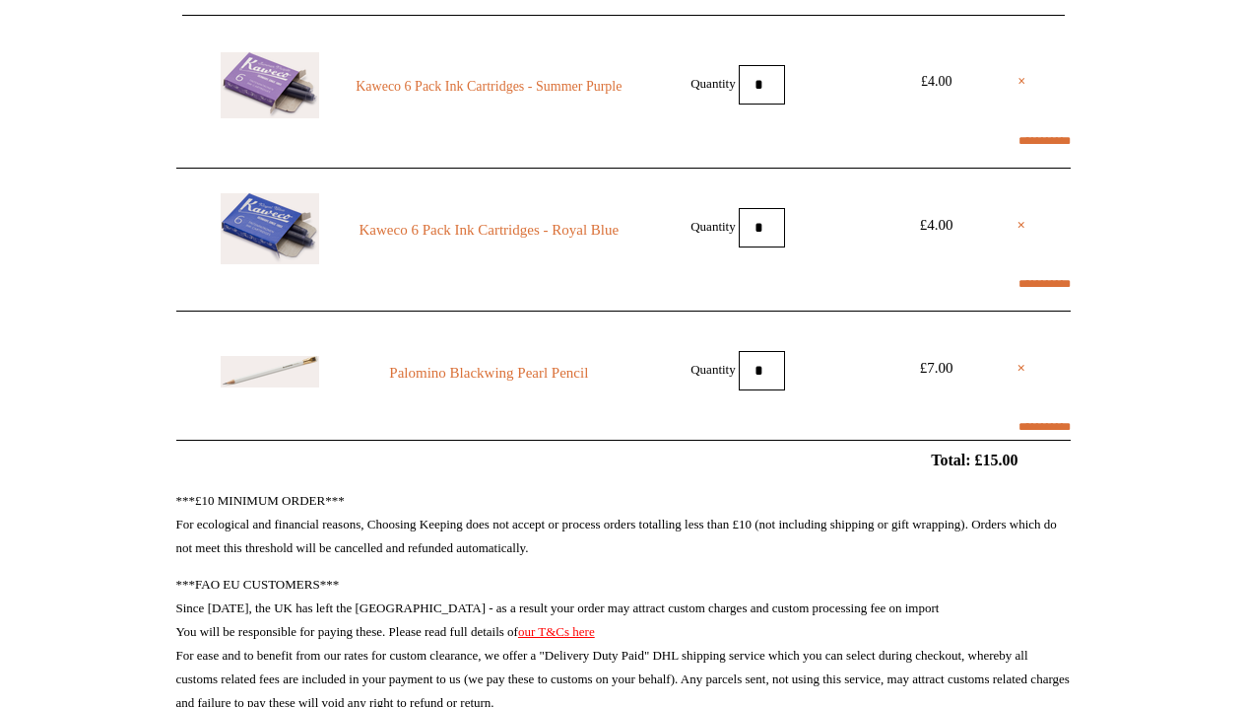
select select "**********"
type input "********"
select select "*******"
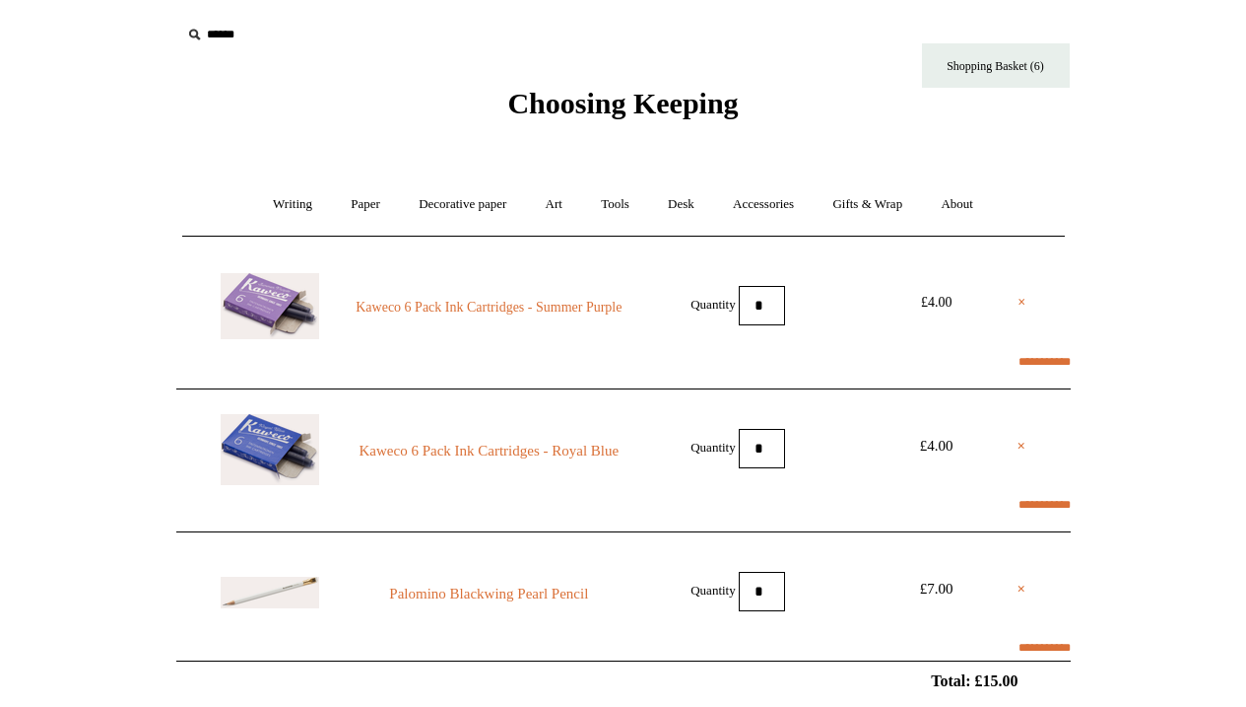
scroll to position [0, 0]
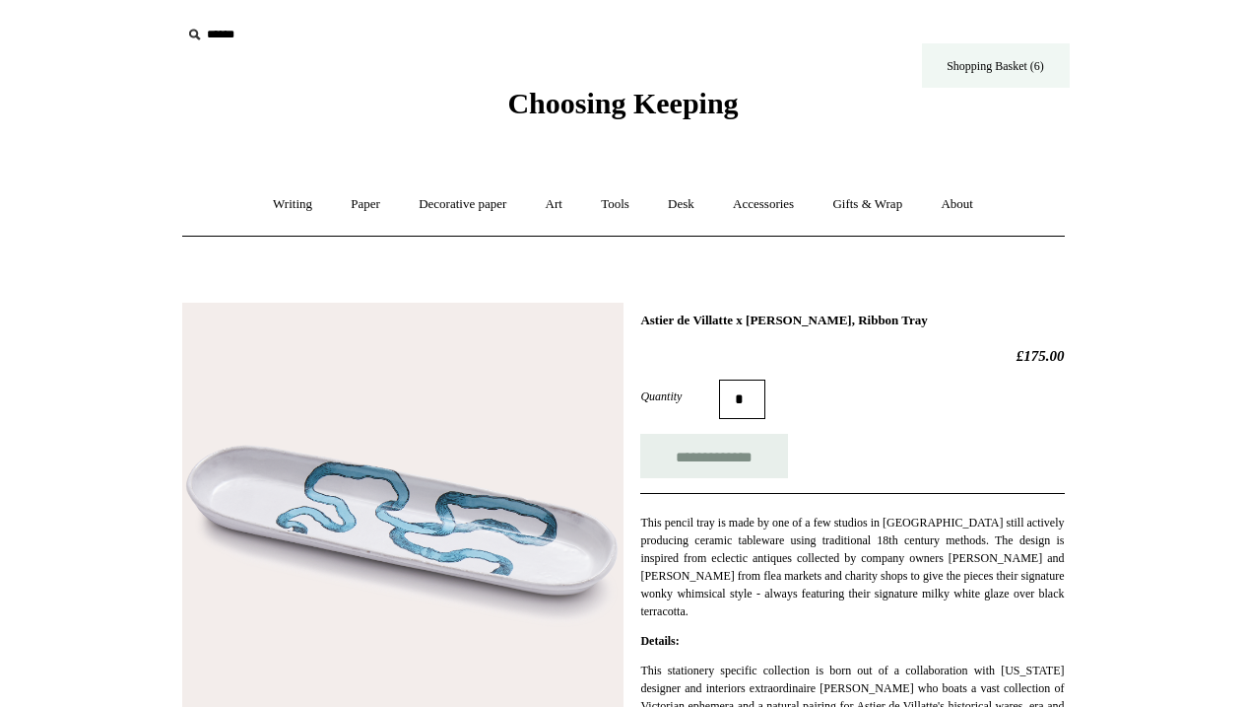
click at [998, 59] on link "Shopping Basket (6)" at bounding box center [996, 65] width 148 height 44
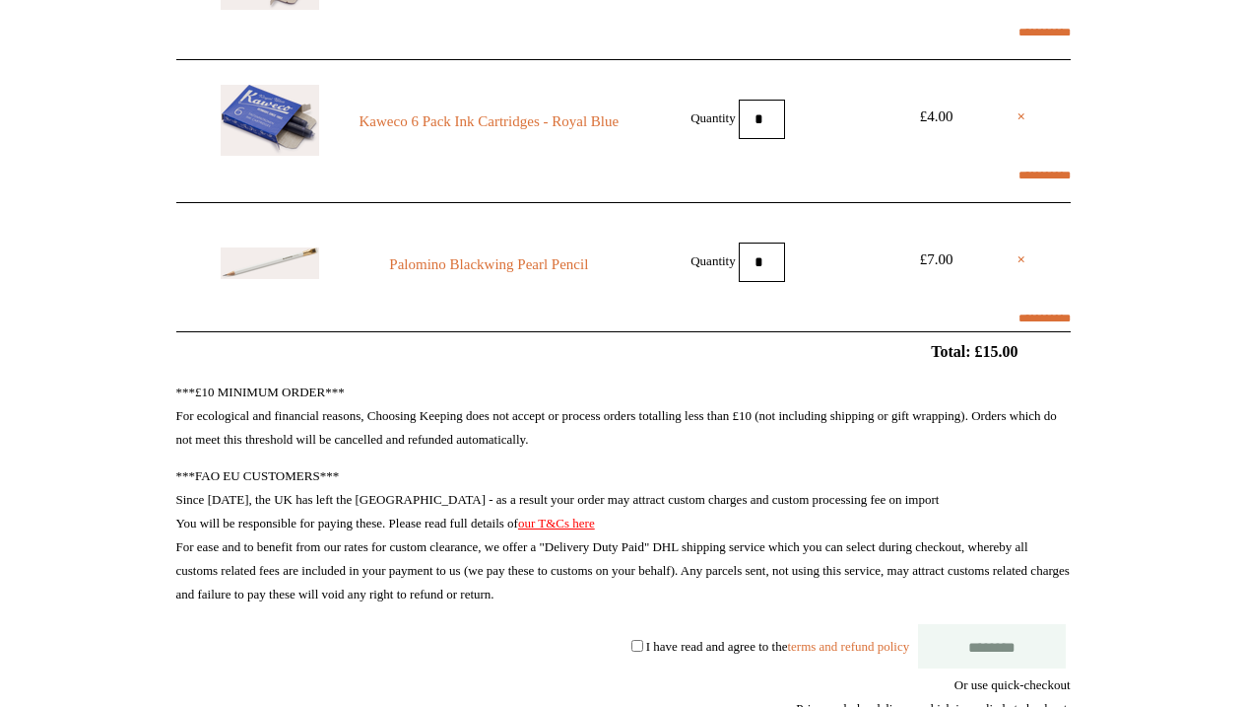
scroll to position [331, 0]
select select "**********"
type input "********"
select select "*******"
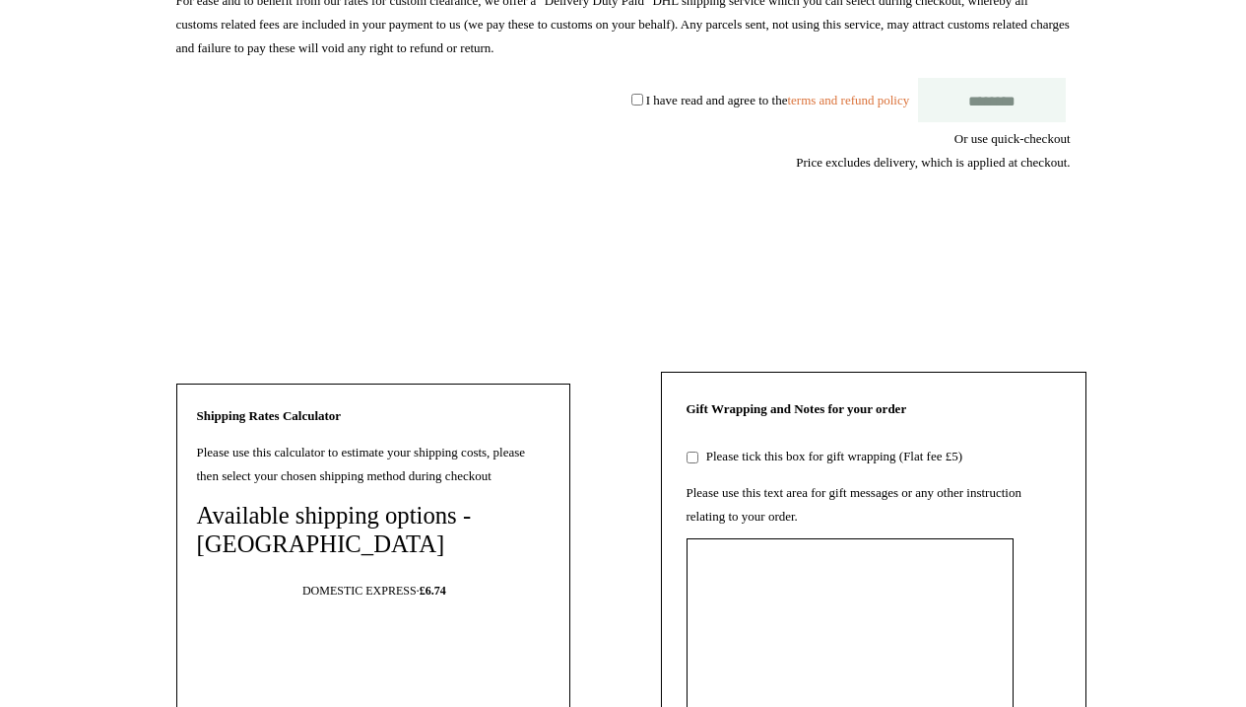
scroll to position [883, 0]
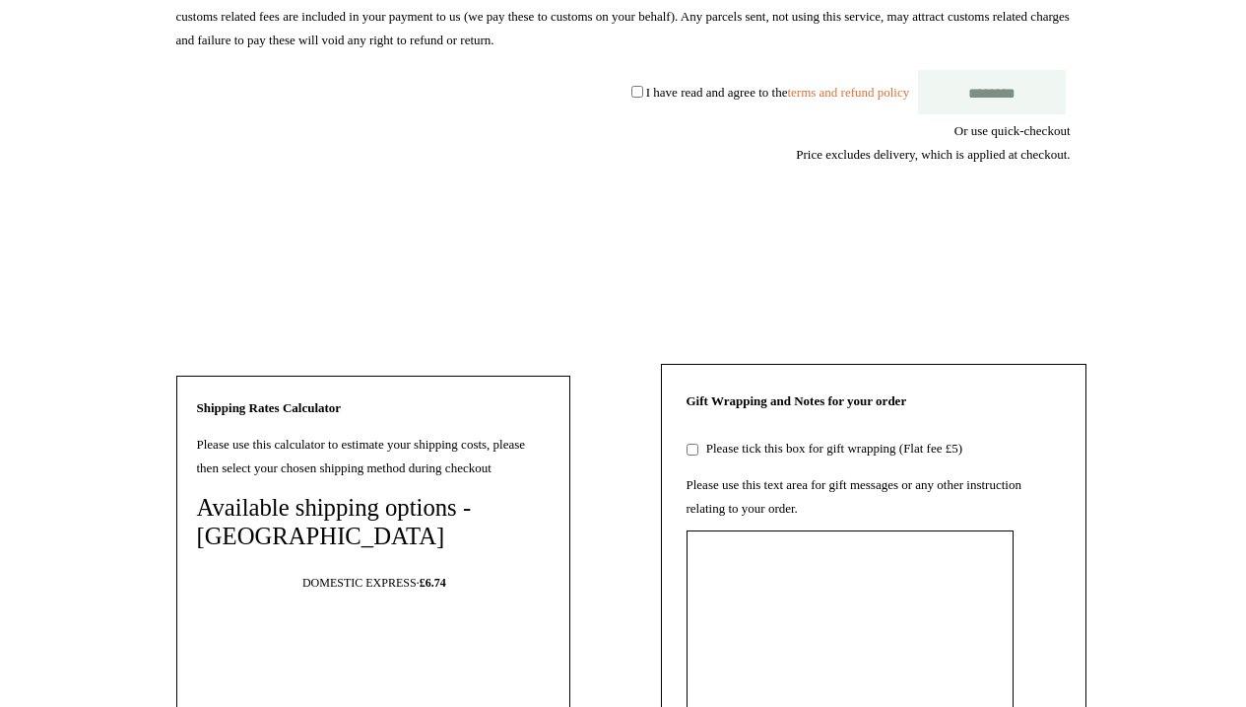
click at [1070, 233] on shopify-apple-pay-button at bounding box center [1068, 225] width 3 height 15
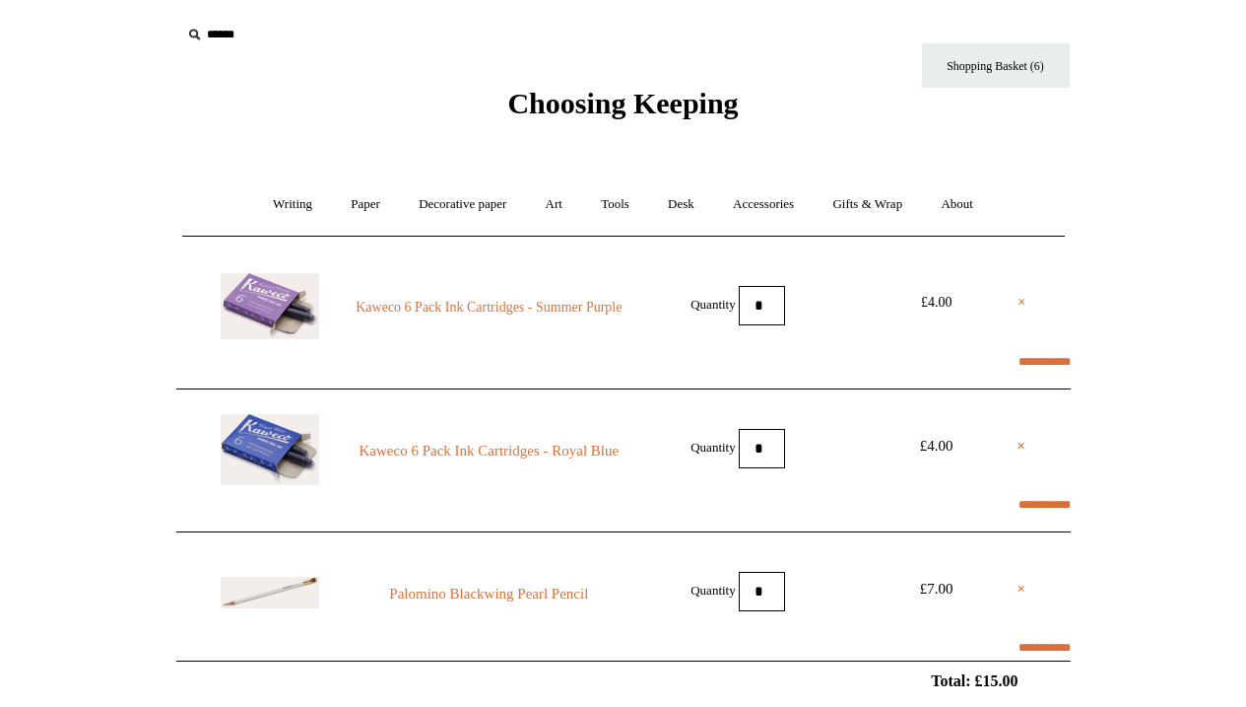
scroll to position [0, 0]
